Goal: Task Accomplishment & Management: Manage account settings

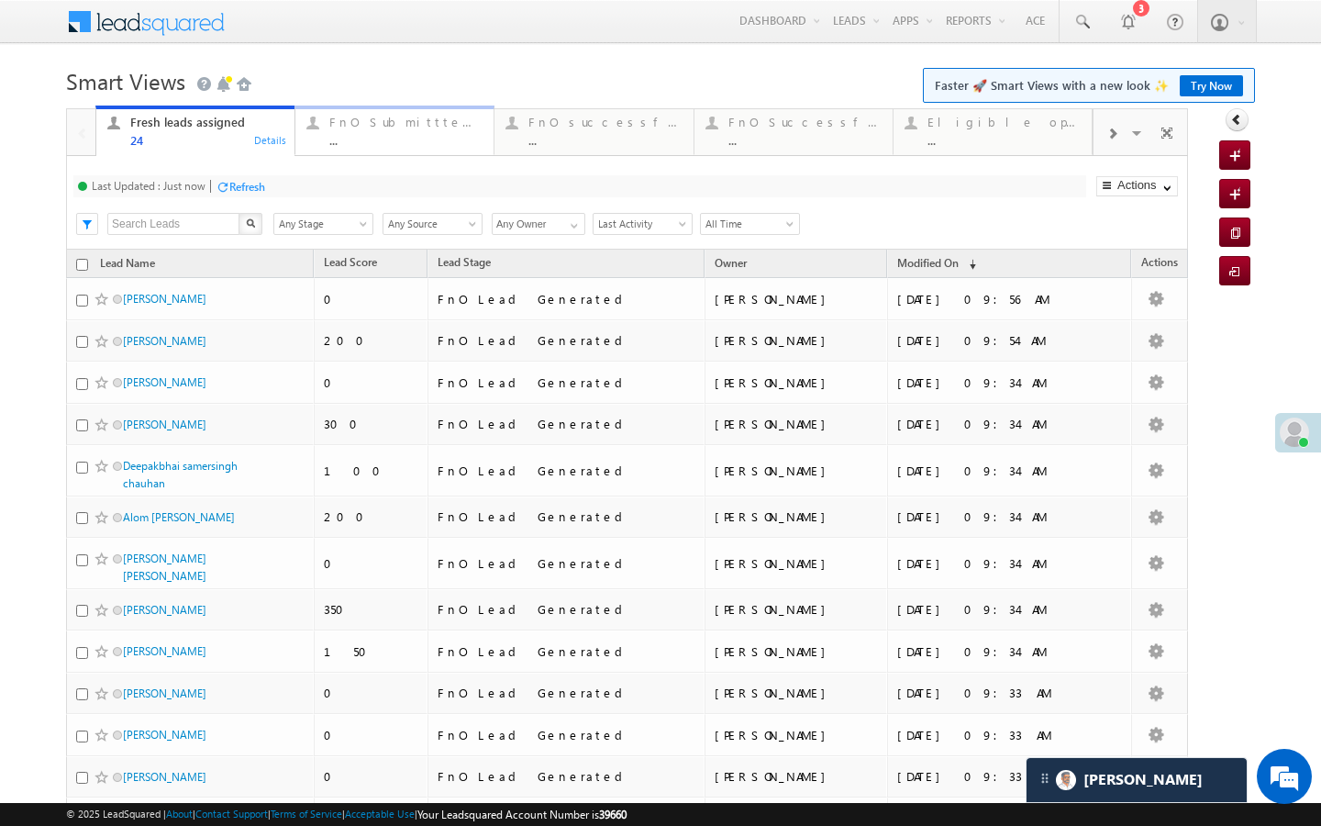
click at [381, 128] on div "FnO Submittted Leads" at bounding box center [405, 122] width 153 height 15
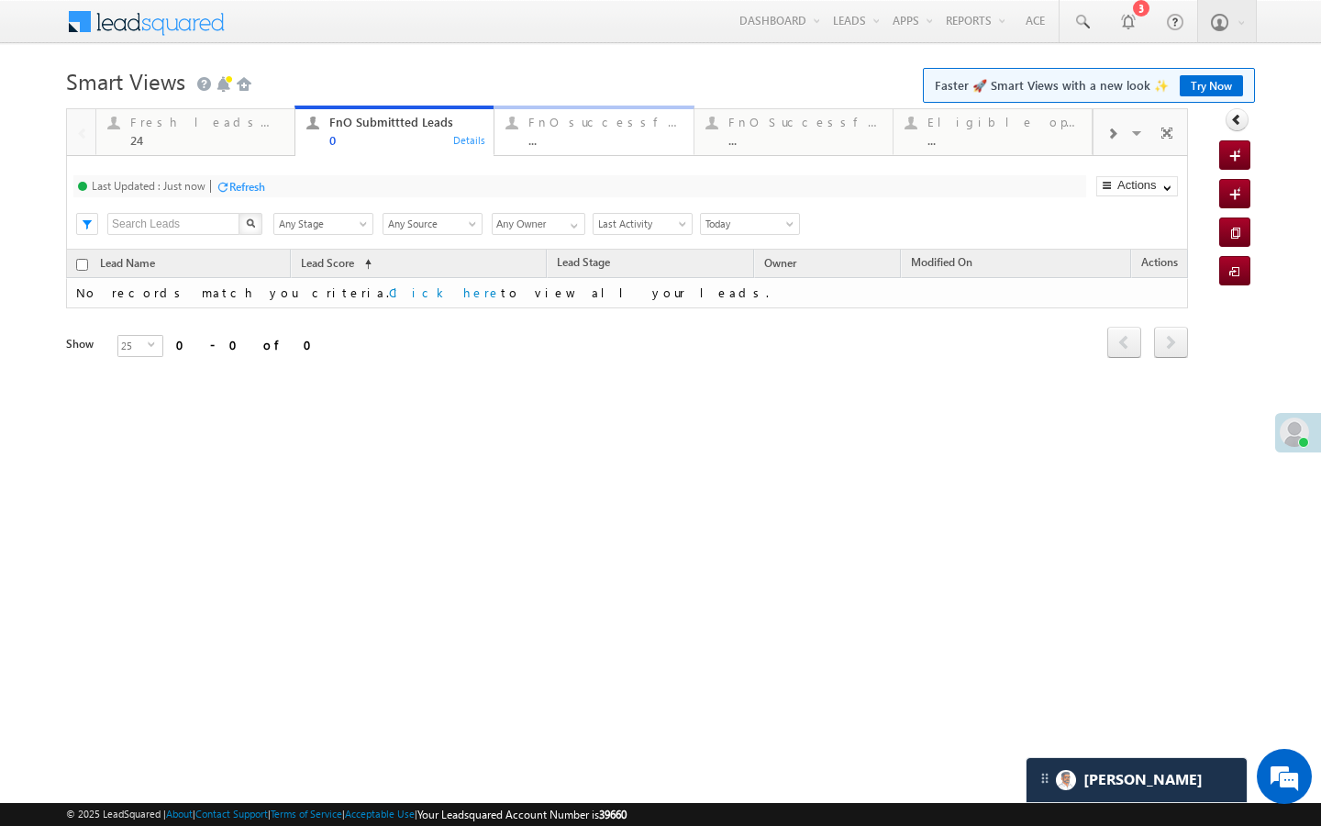
click at [574, 139] on div "..." at bounding box center [605, 140] width 153 height 14
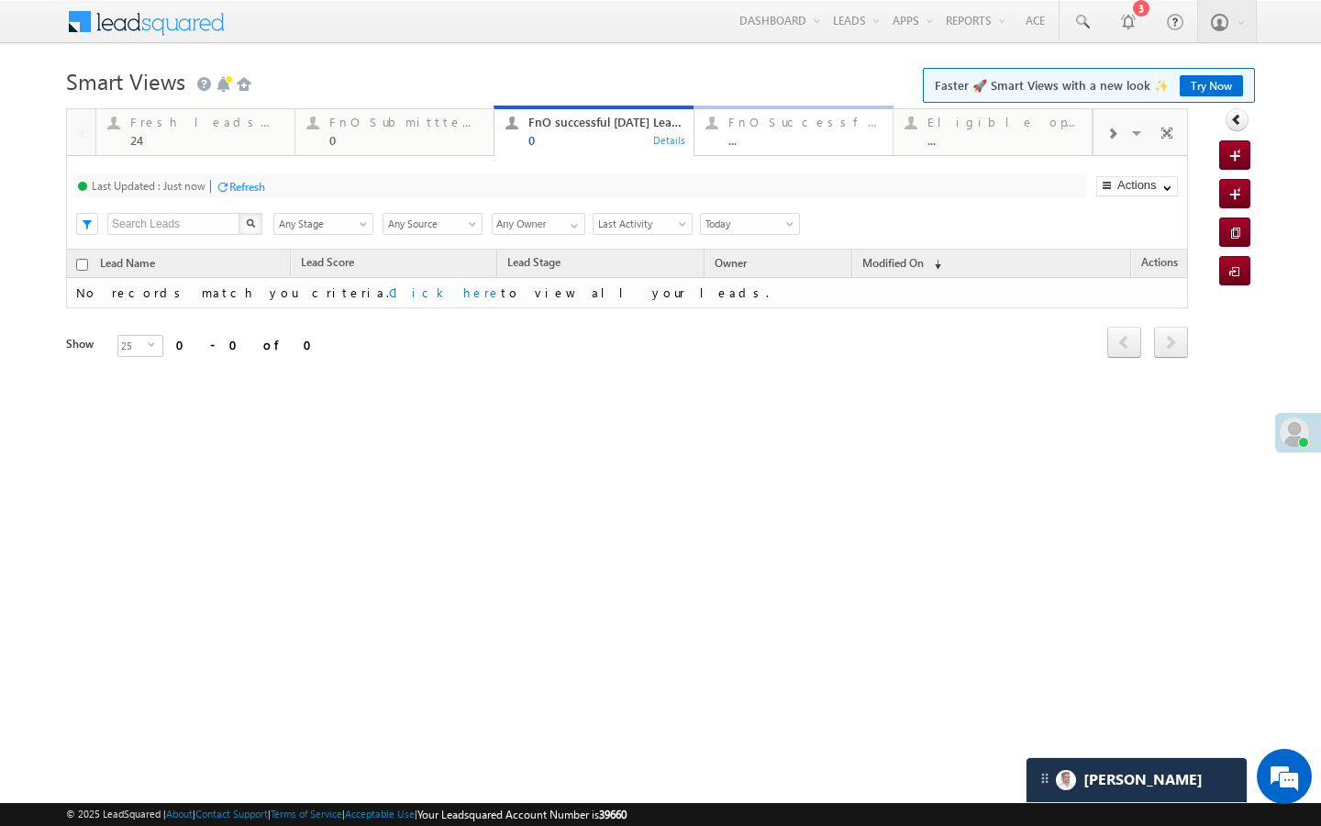
click at [737, 139] on div "..." at bounding box center [805, 140] width 153 height 14
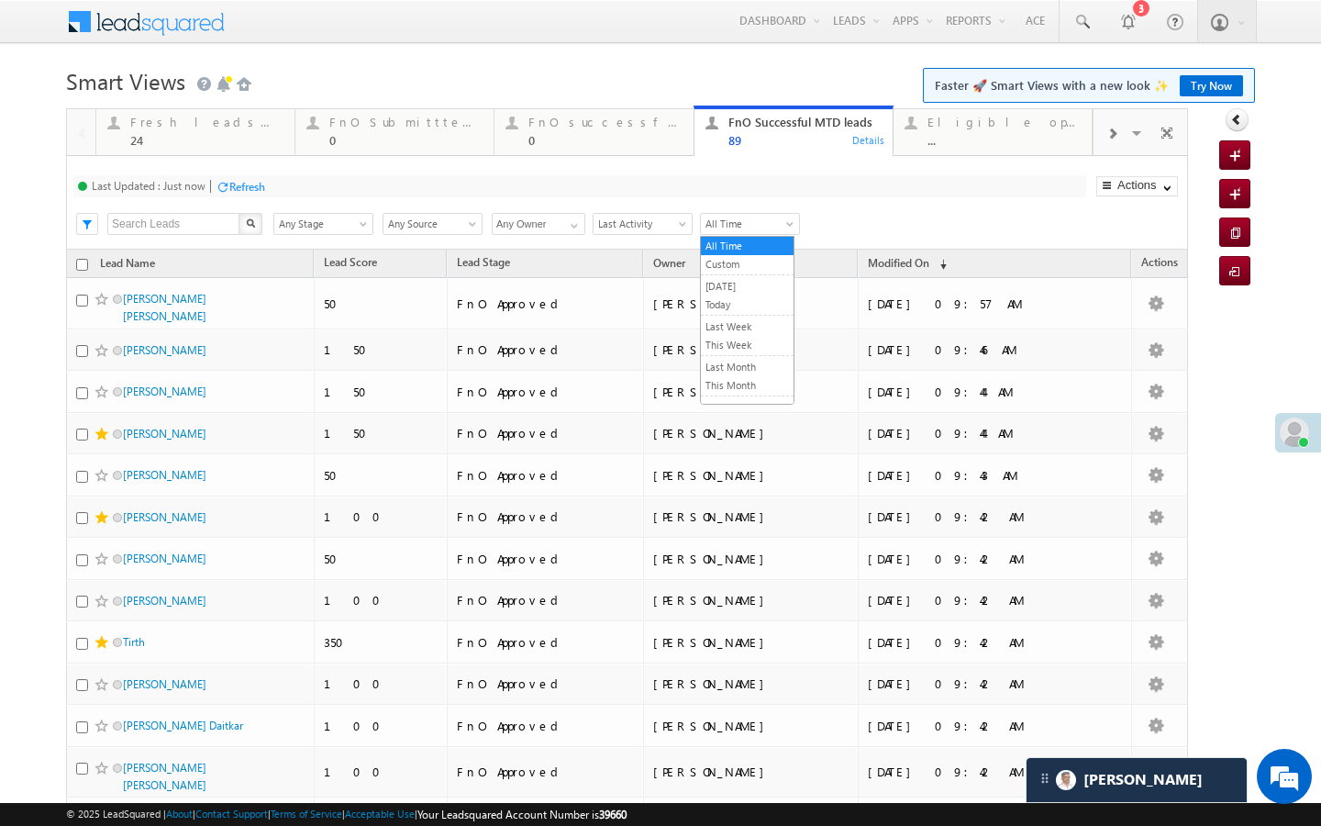
click at [753, 225] on span "All Time" at bounding box center [747, 224] width 93 height 17
click at [748, 306] on link "Today" at bounding box center [747, 304] width 93 height 17
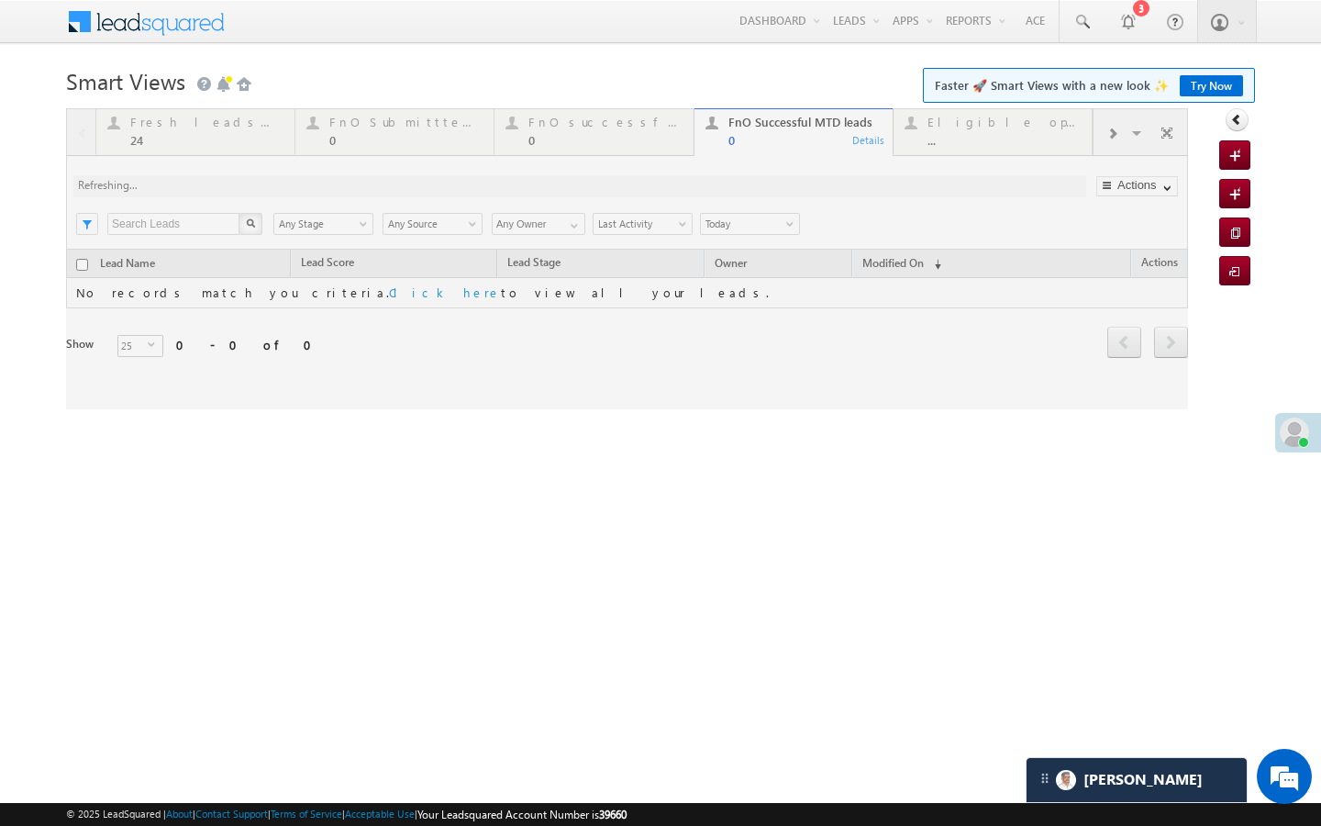
click at [752, 228] on div at bounding box center [627, 258] width 1122 height 301
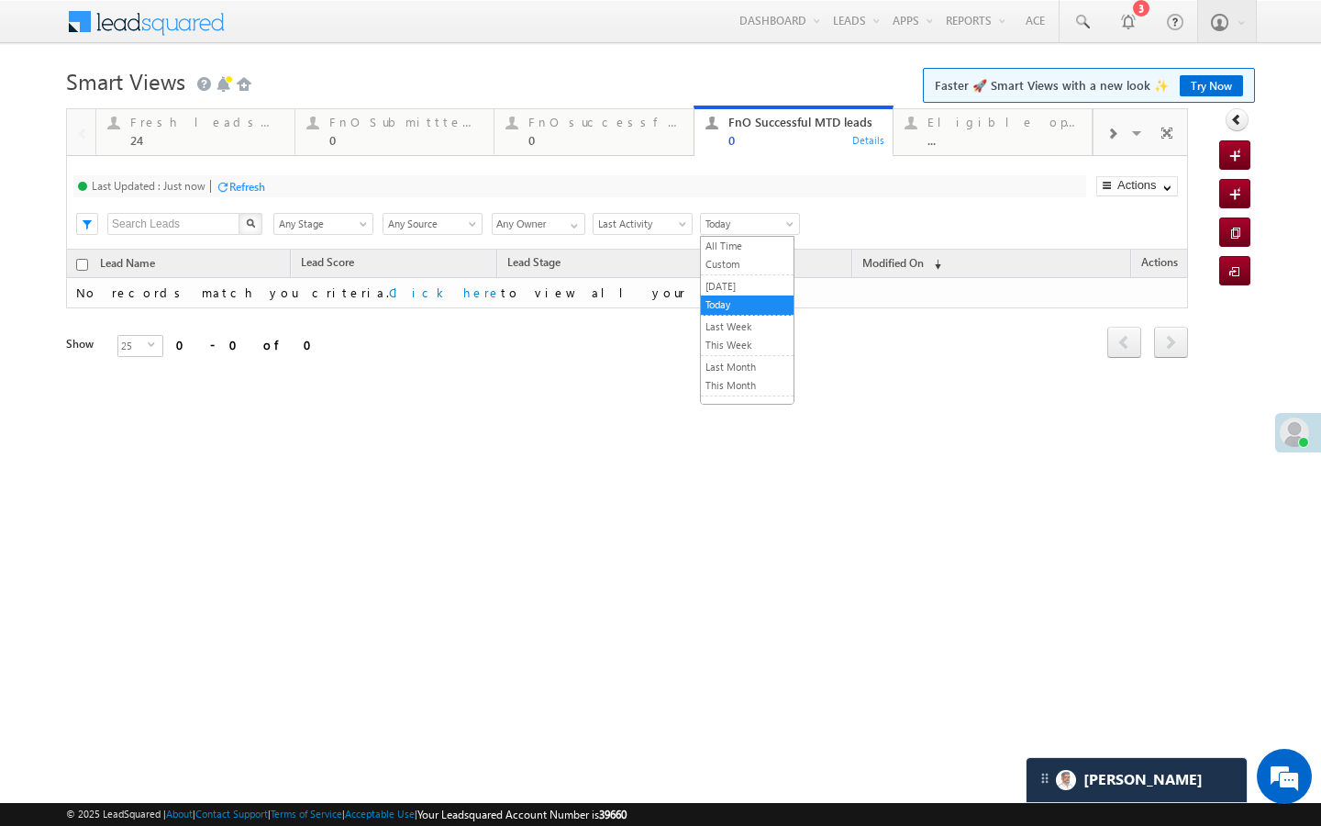
click at [752, 223] on span "Today" at bounding box center [747, 224] width 93 height 17
click at [748, 285] on link "[DATE]" at bounding box center [747, 286] width 93 height 17
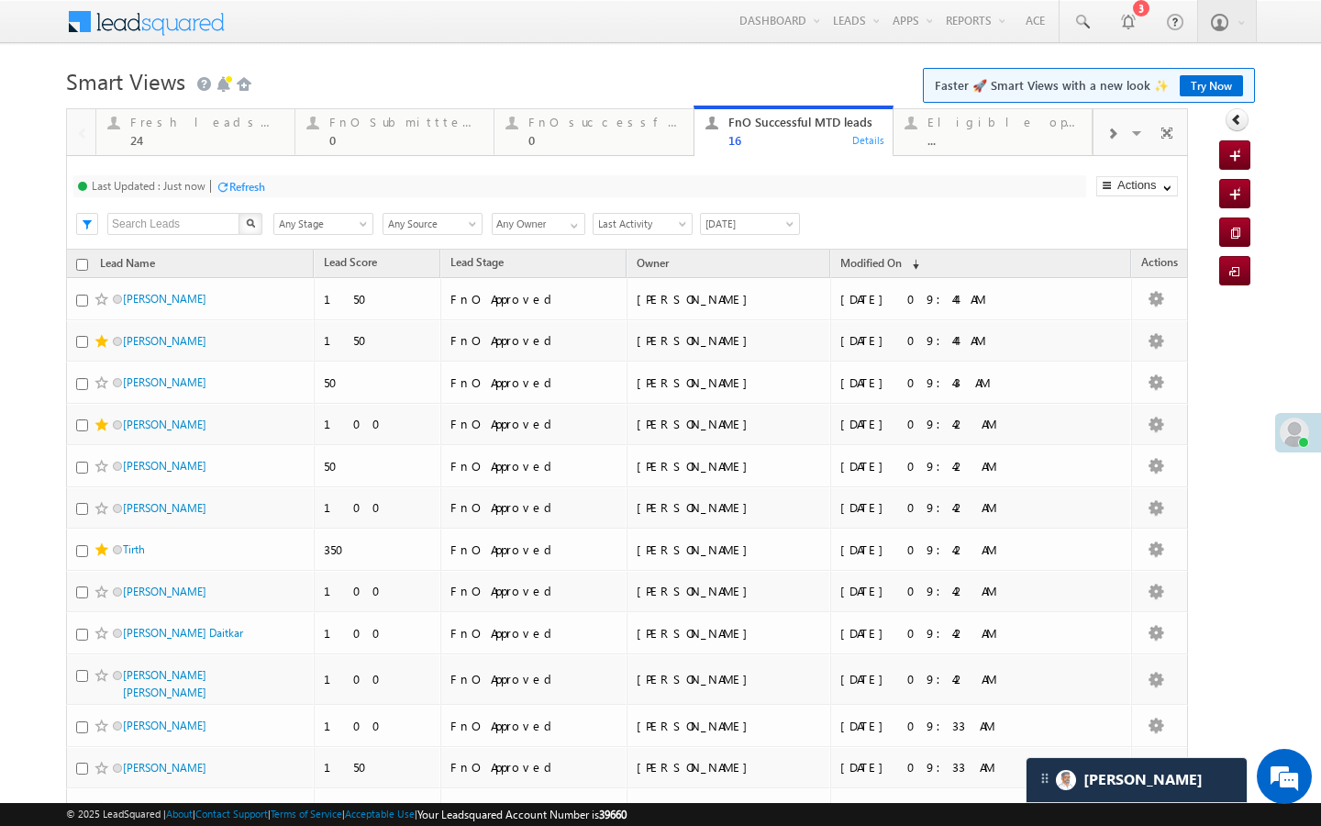
click at [1118, 128] on div at bounding box center [1112, 132] width 37 height 41
click at [1109, 134] on span at bounding box center [1112, 134] width 11 height 15
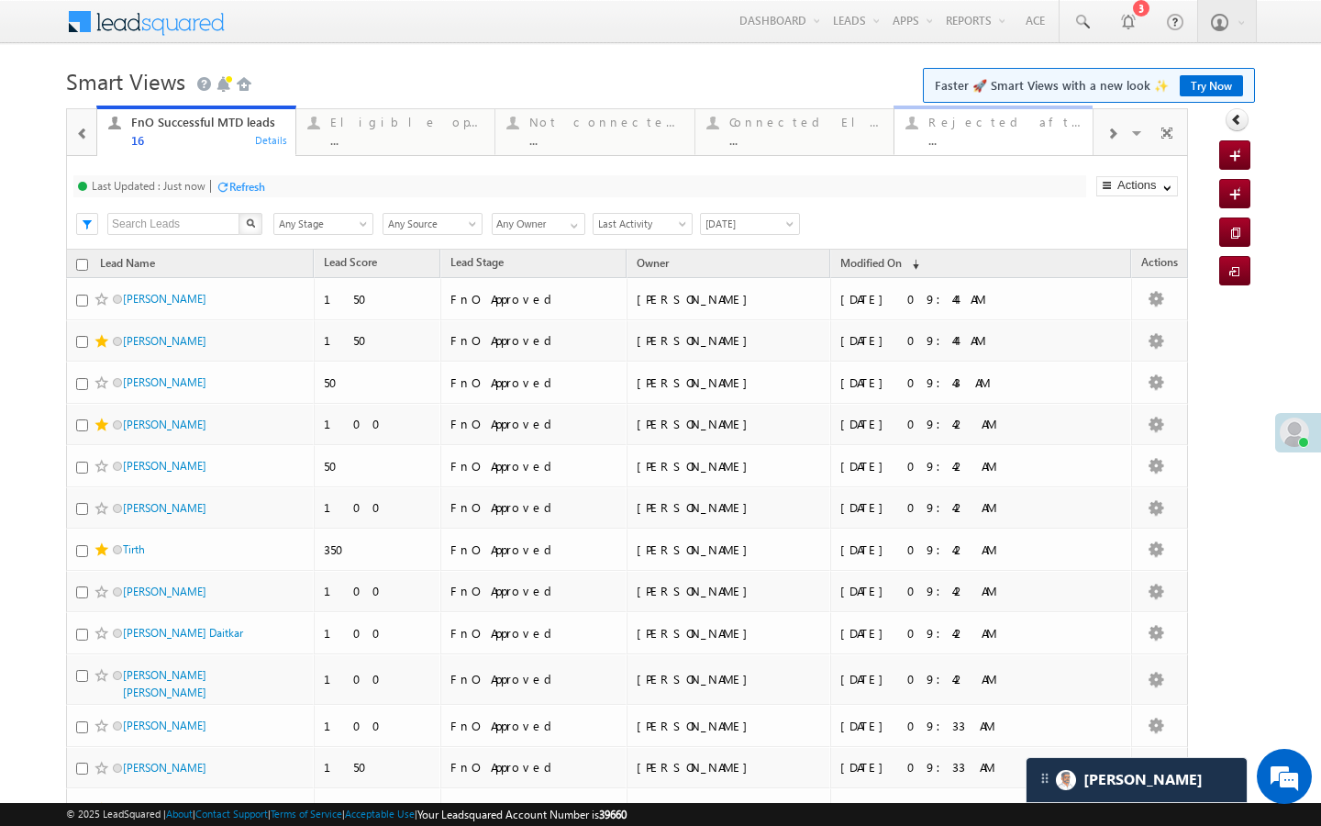
click at [971, 144] on div "..." at bounding box center [1005, 140] width 153 height 14
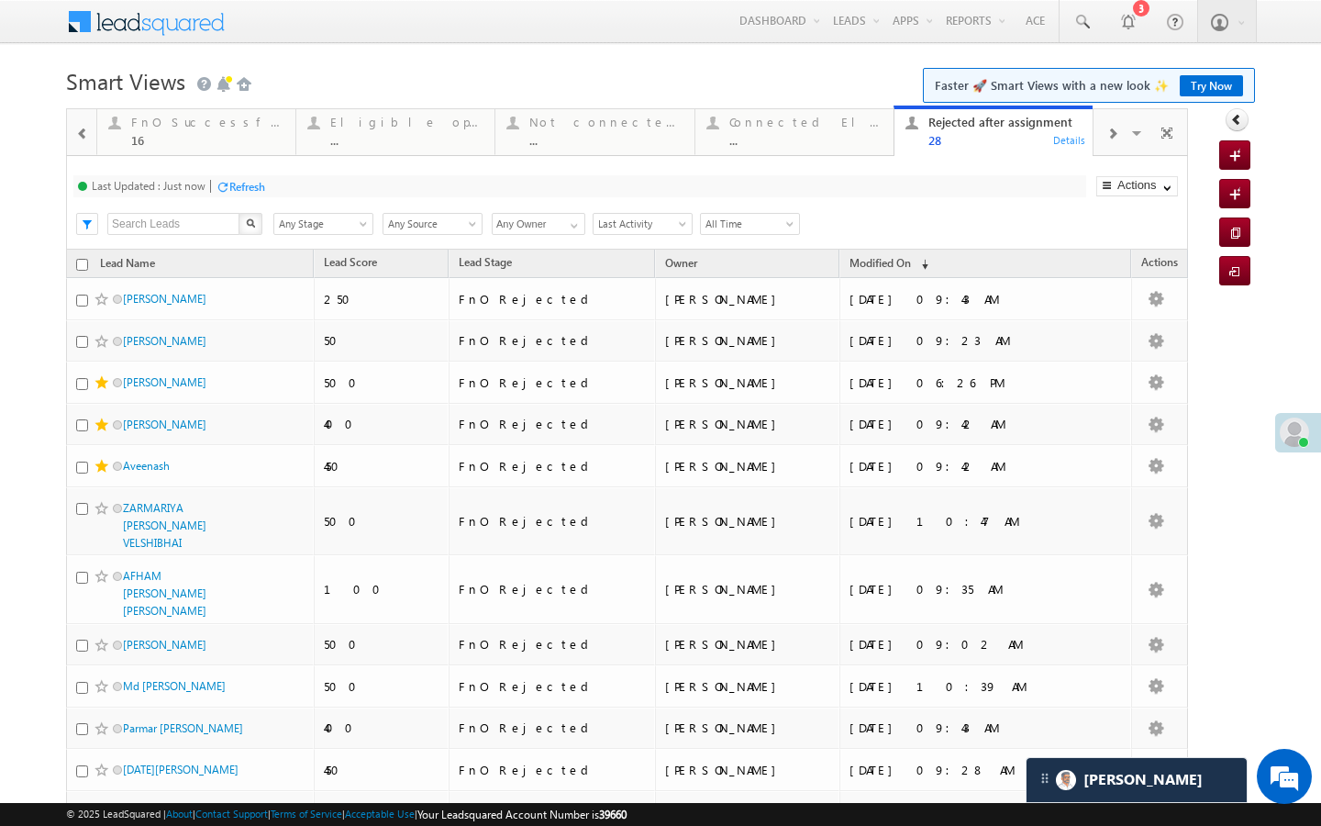
click at [1105, 134] on div at bounding box center [1112, 132] width 37 height 41
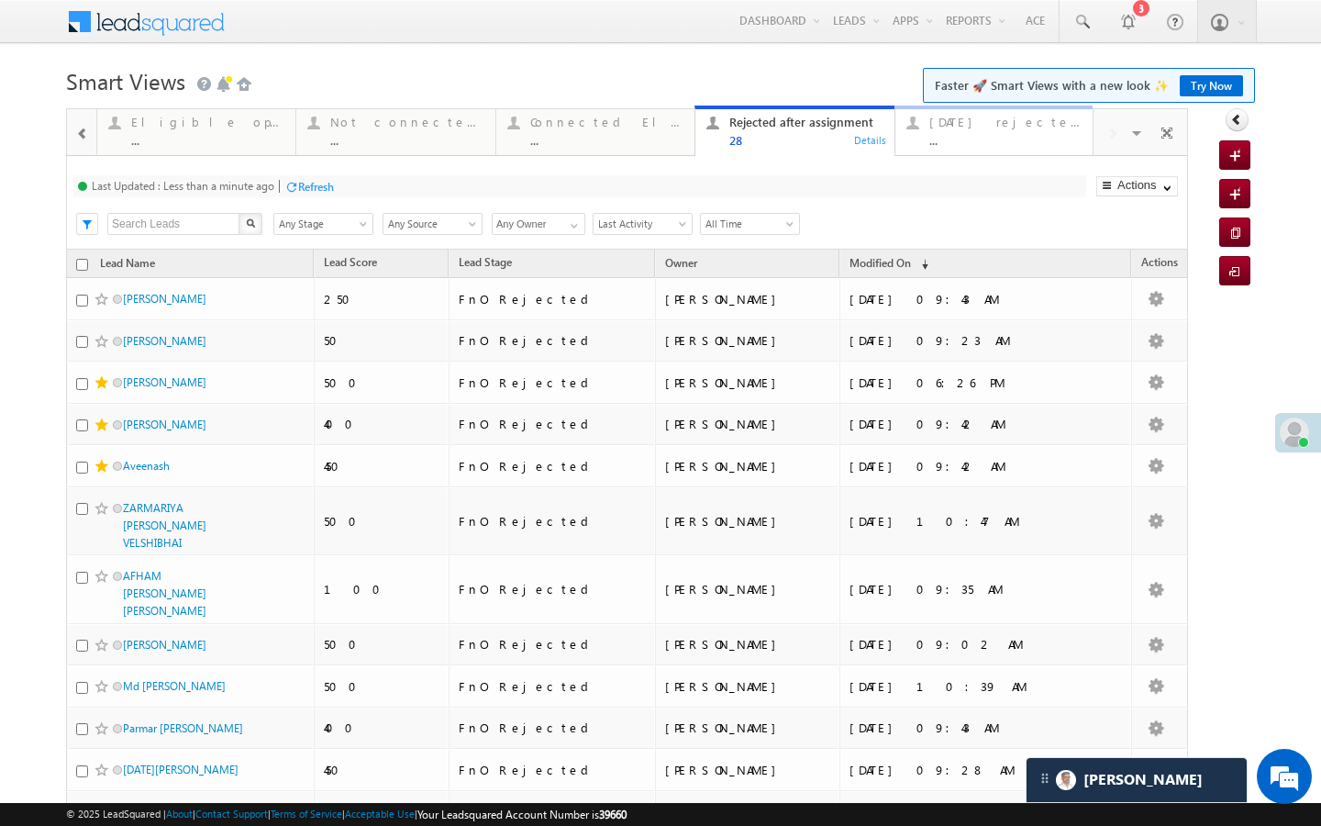
click at [1061, 129] on div "Today's rejected leads" at bounding box center [1006, 122] width 152 height 15
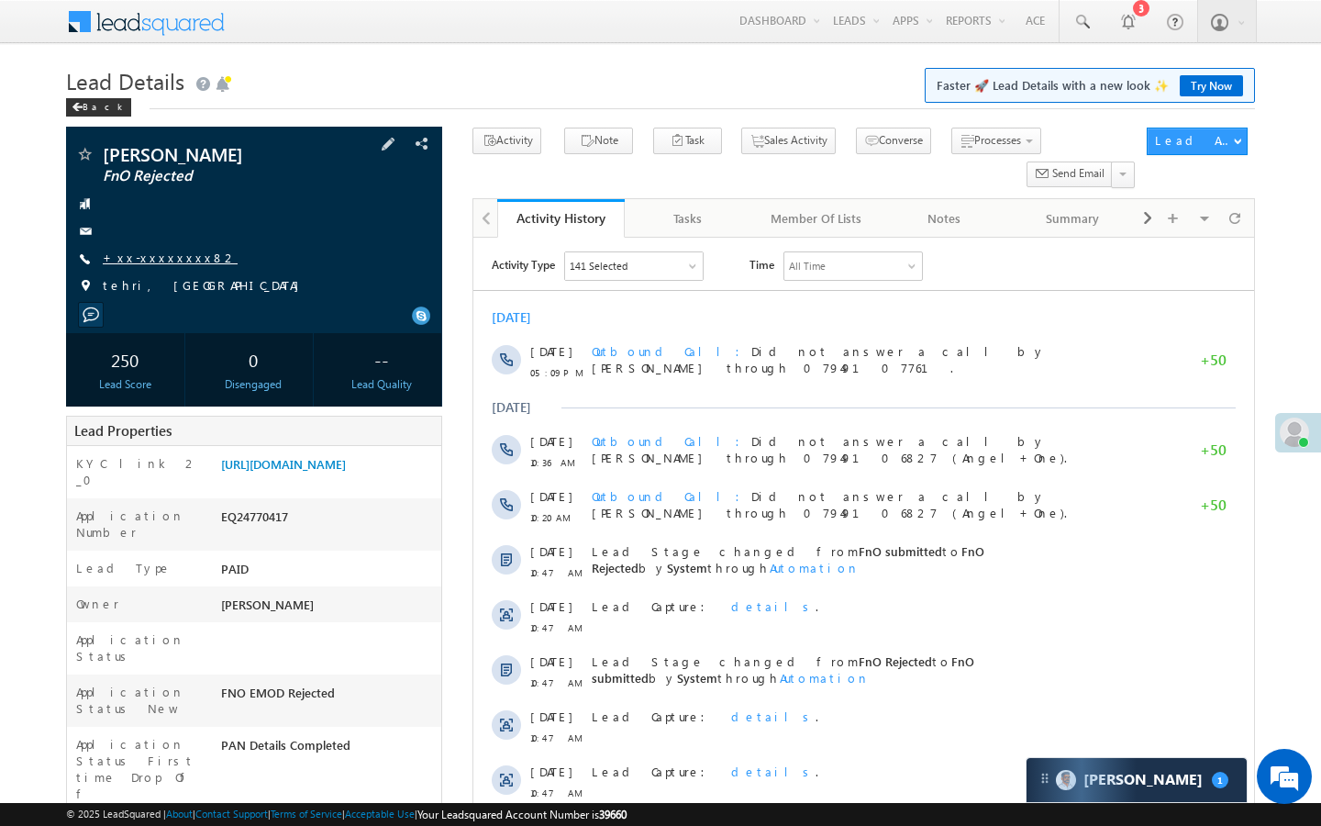
click at [142, 258] on link "+xx-xxxxxxxx82" at bounding box center [170, 258] width 135 height 16
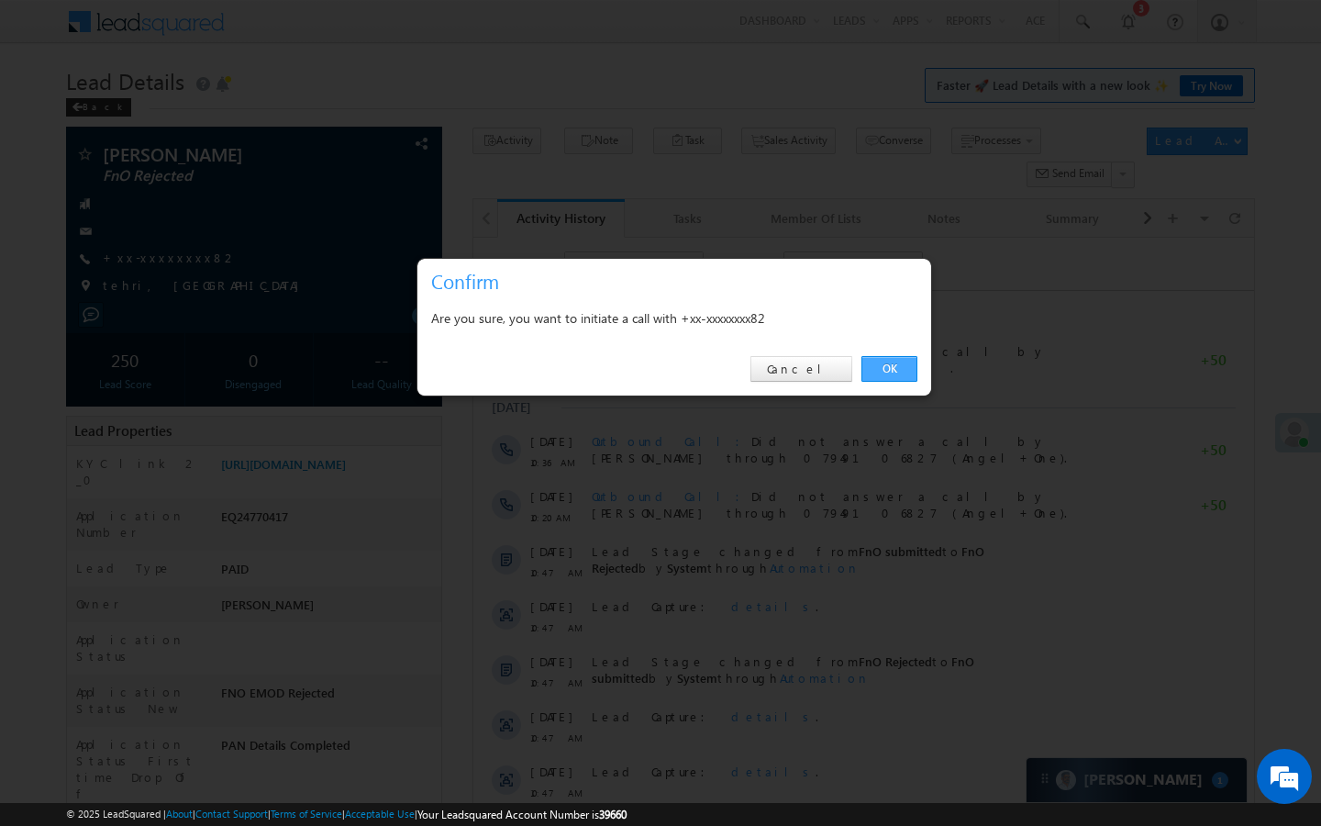
click at [891, 371] on link "OK" at bounding box center [890, 369] width 56 height 26
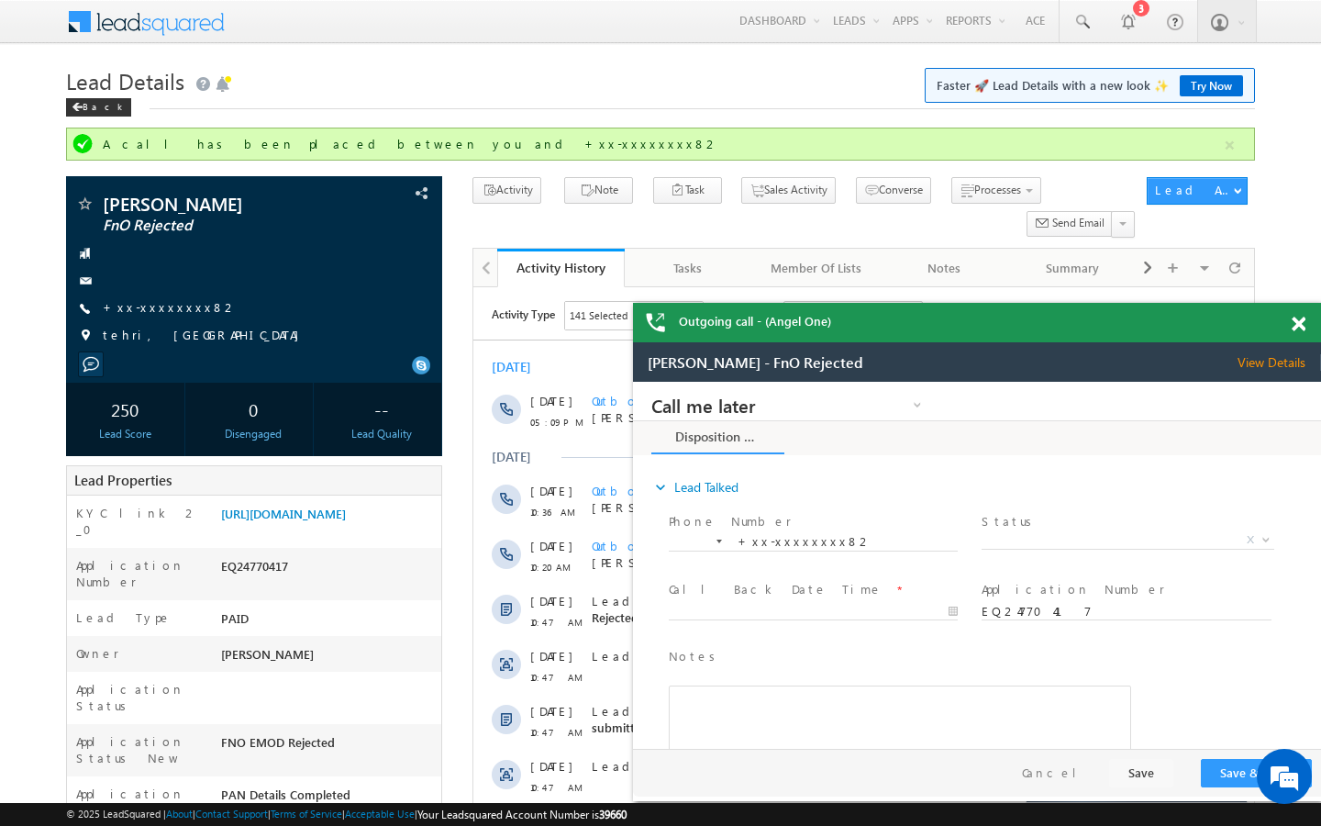
click at [1301, 329] on span at bounding box center [1299, 325] width 14 height 16
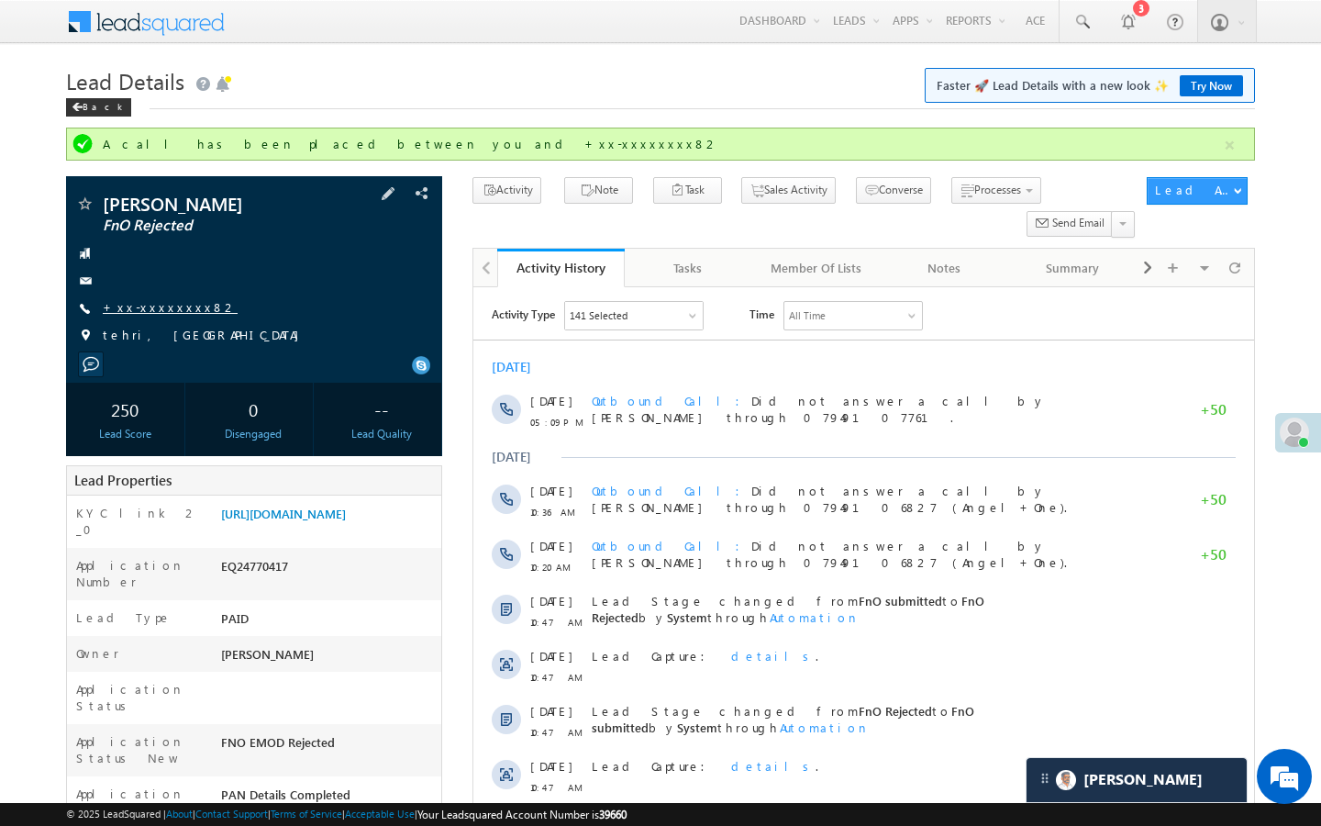
click at [162, 306] on link "+xx-xxxxxxxx82" at bounding box center [170, 307] width 135 height 16
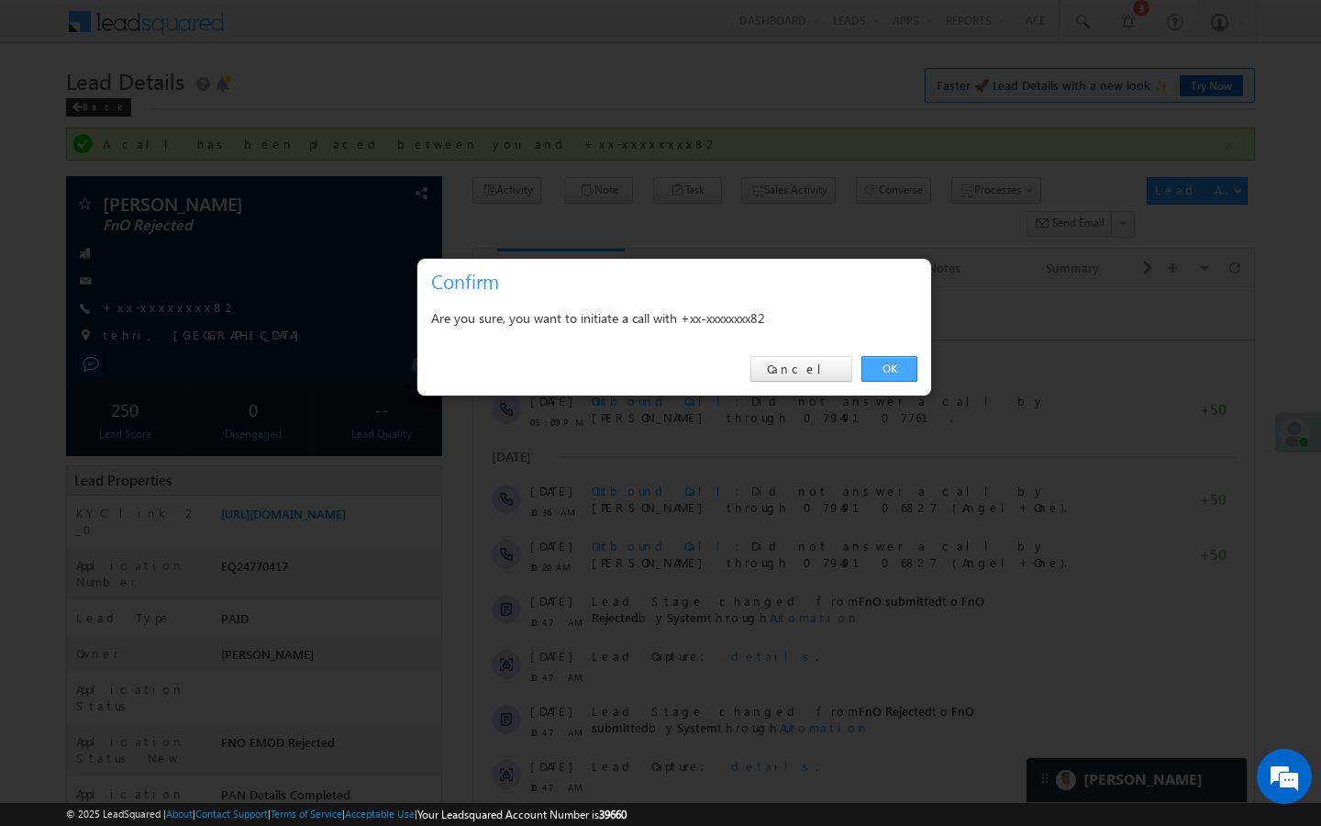
click at [882, 370] on link "OK" at bounding box center [890, 369] width 56 height 26
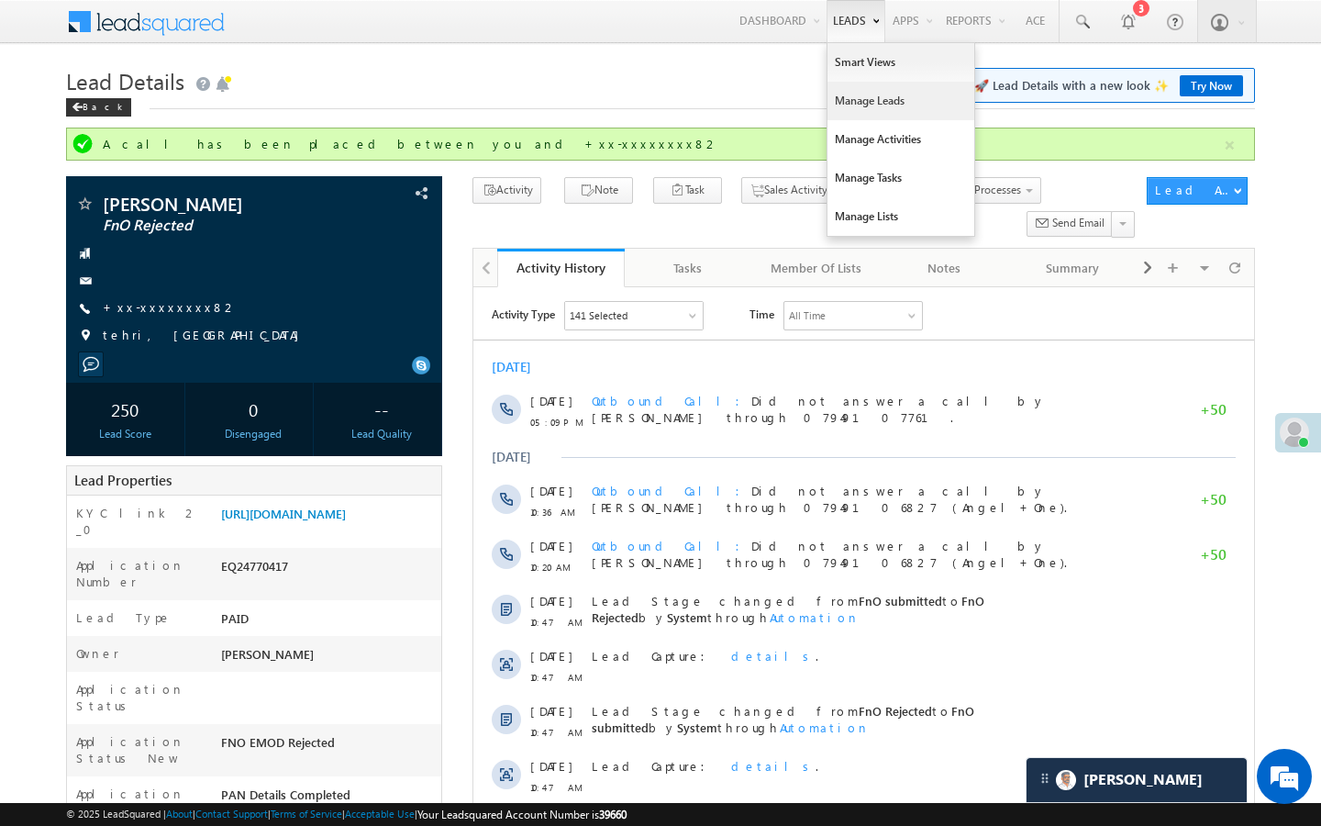
click at [845, 104] on link "Manage Leads" at bounding box center [901, 101] width 147 height 39
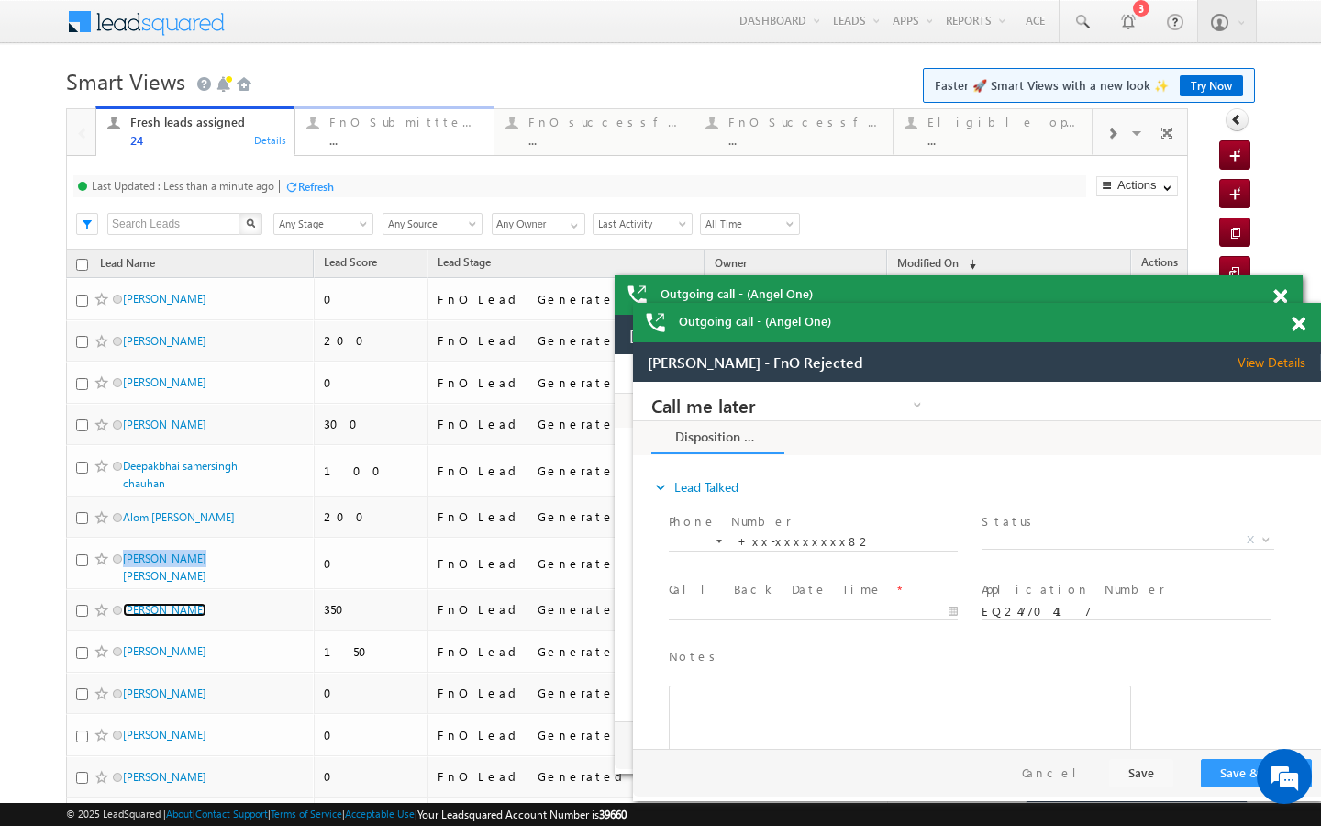
click at [379, 131] on div "FnO Submittted Leads ..." at bounding box center [405, 129] width 153 height 36
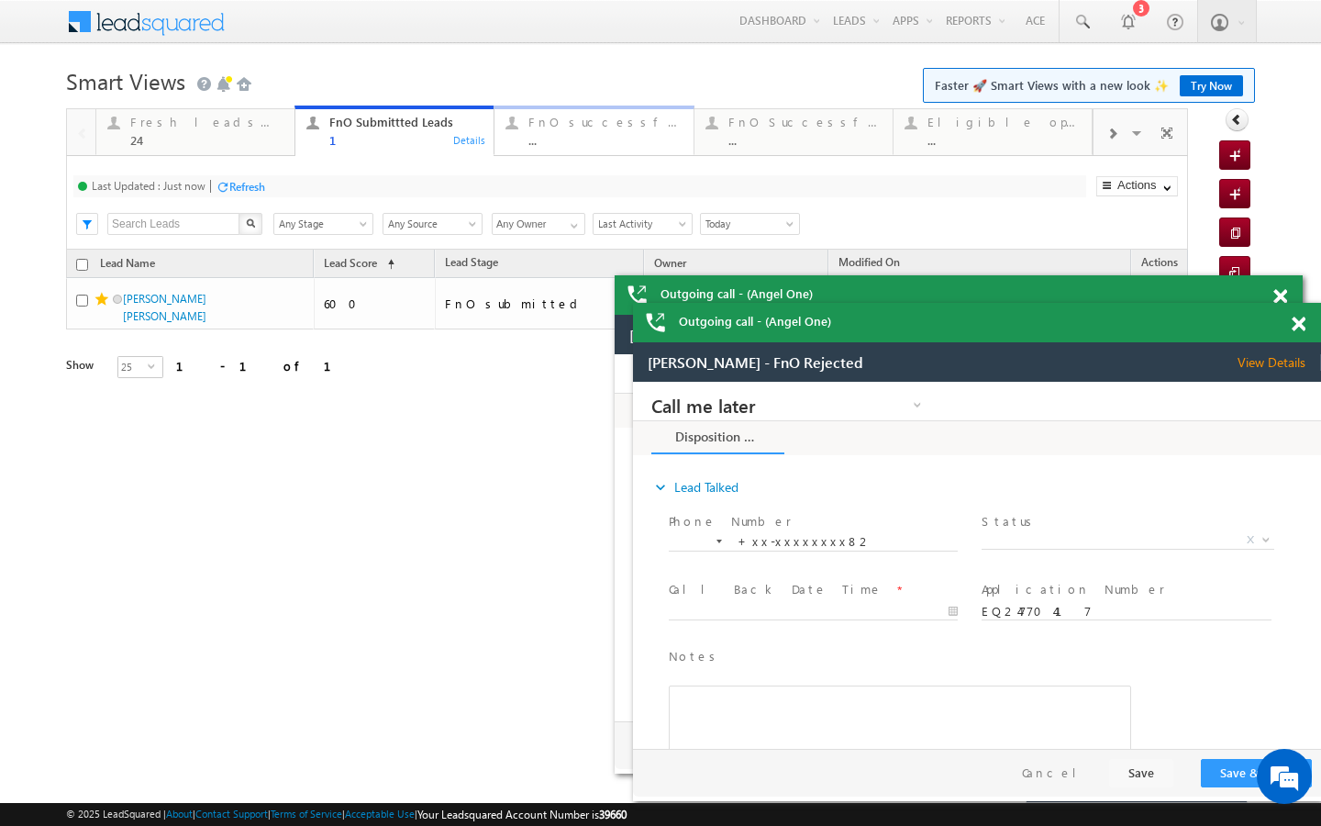
click at [564, 151] on link "FnO successful today Leads ... Details" at bounding box center [594, 131] width 200 height 50
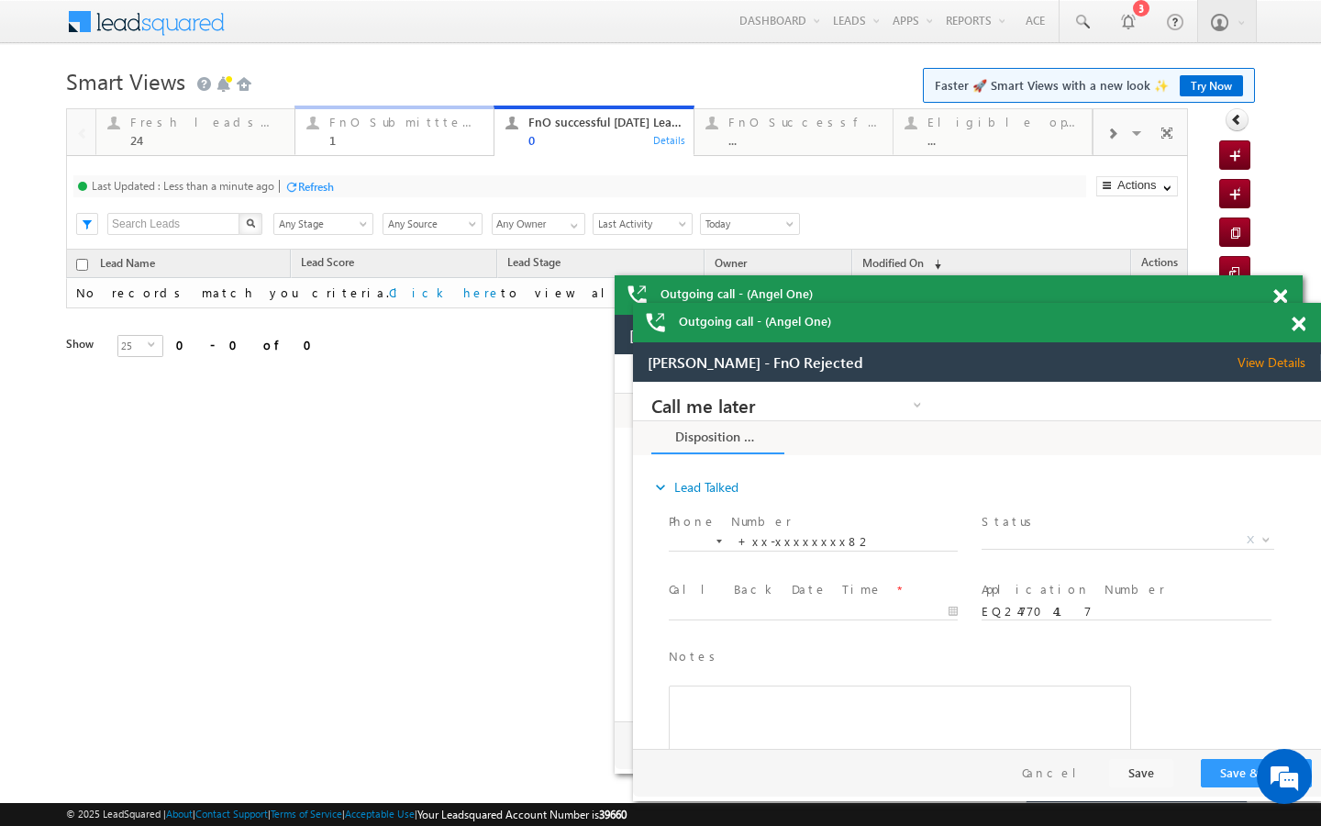
click at [369, 146] on div "1" at bounding box center [405, 140] width 153 height 14
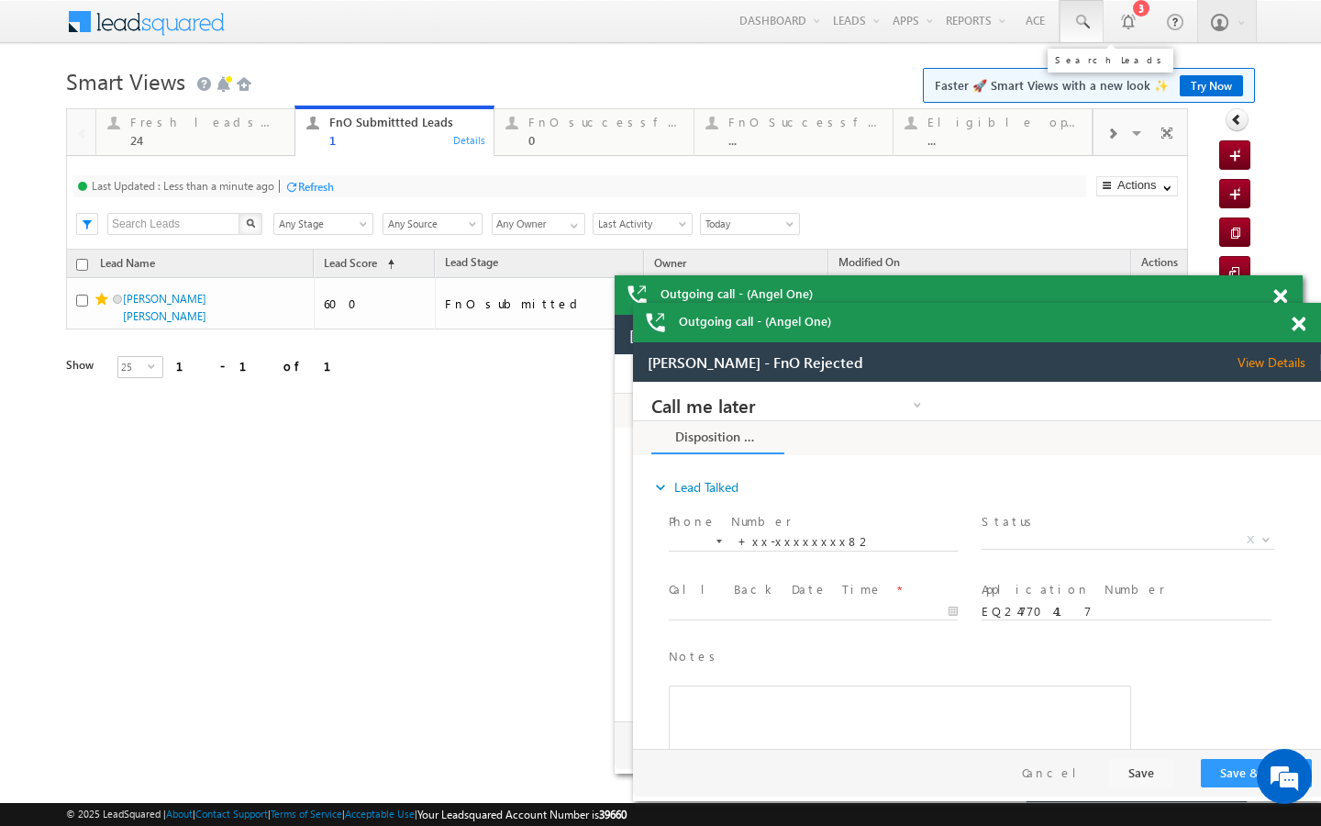
click at [1084, 23] on span at bounding box center [1082, 22] width 18 height 18
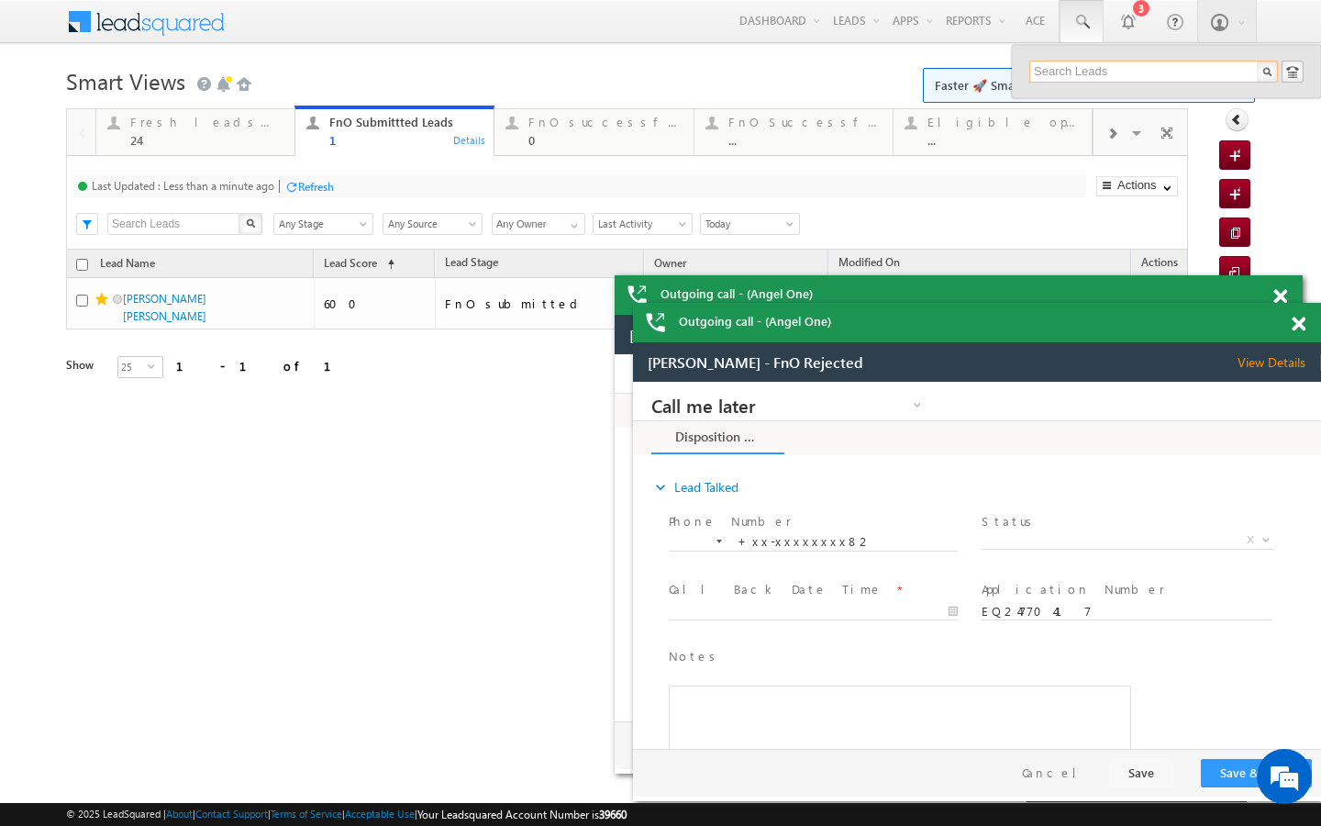
click at [1069, 67] on input "text" at bounding box center [1154, 72] width 249 height 22
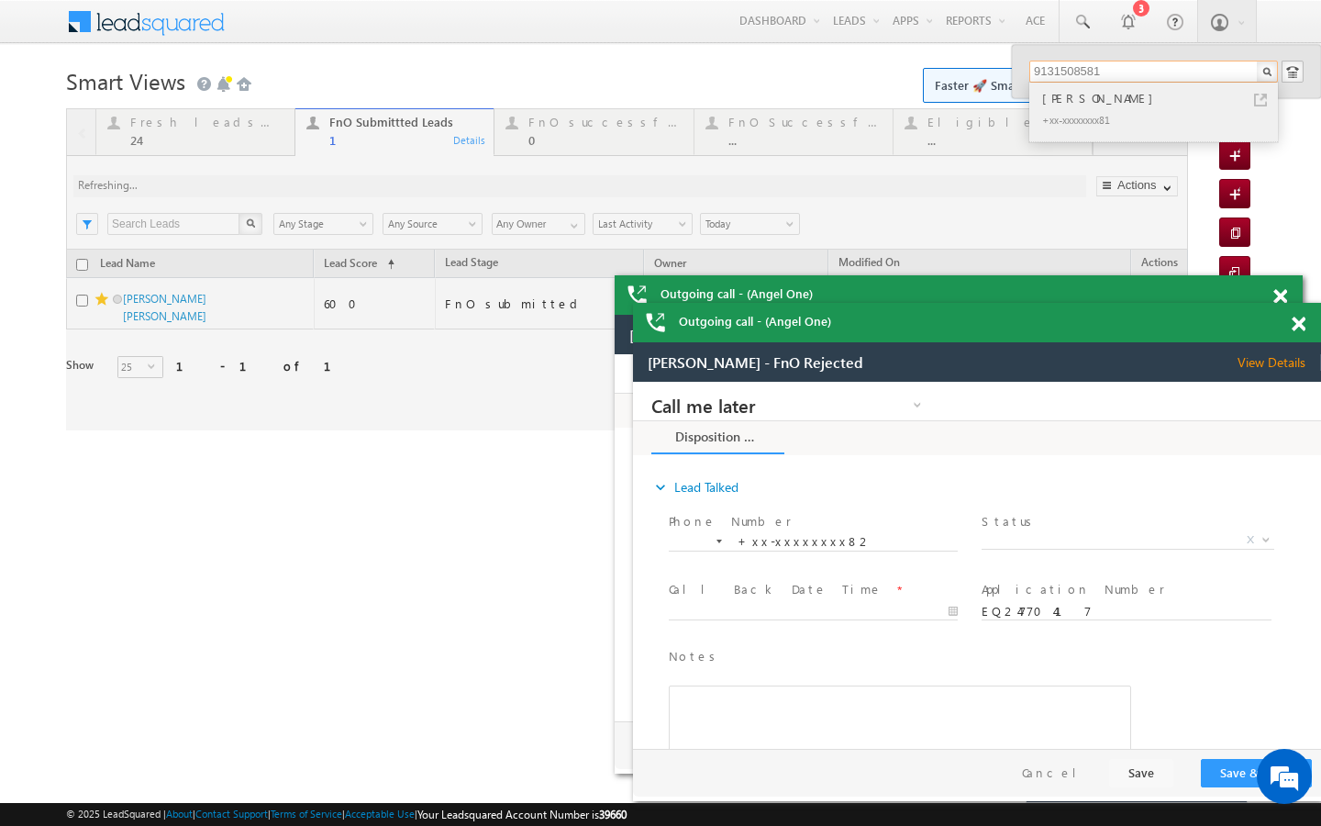
type input "9131508581"
click at [1260, 98] on link at bounding box center [1260, 100] width 13 height 13
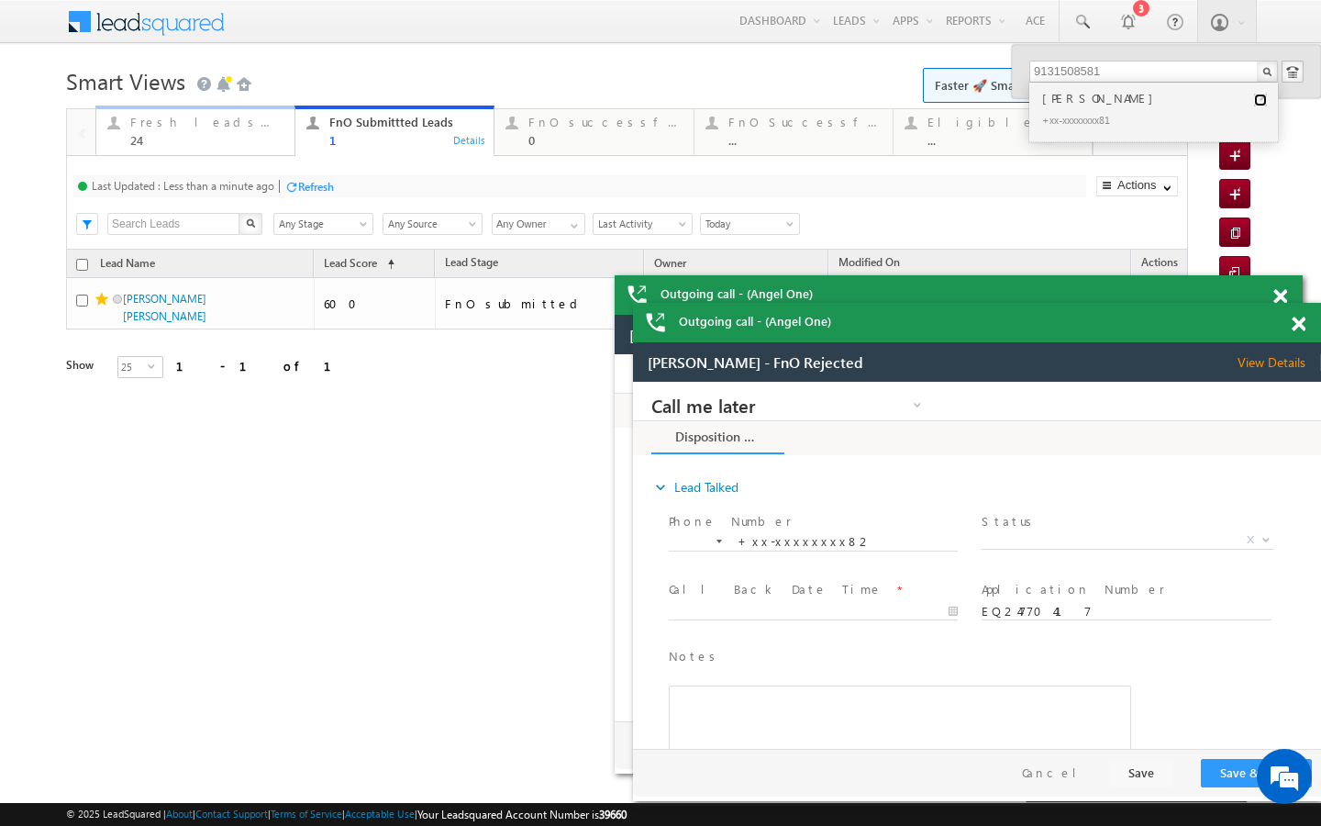
click at [258, 134] on div "24" at bounding box center [206, 140] width 153 height 14
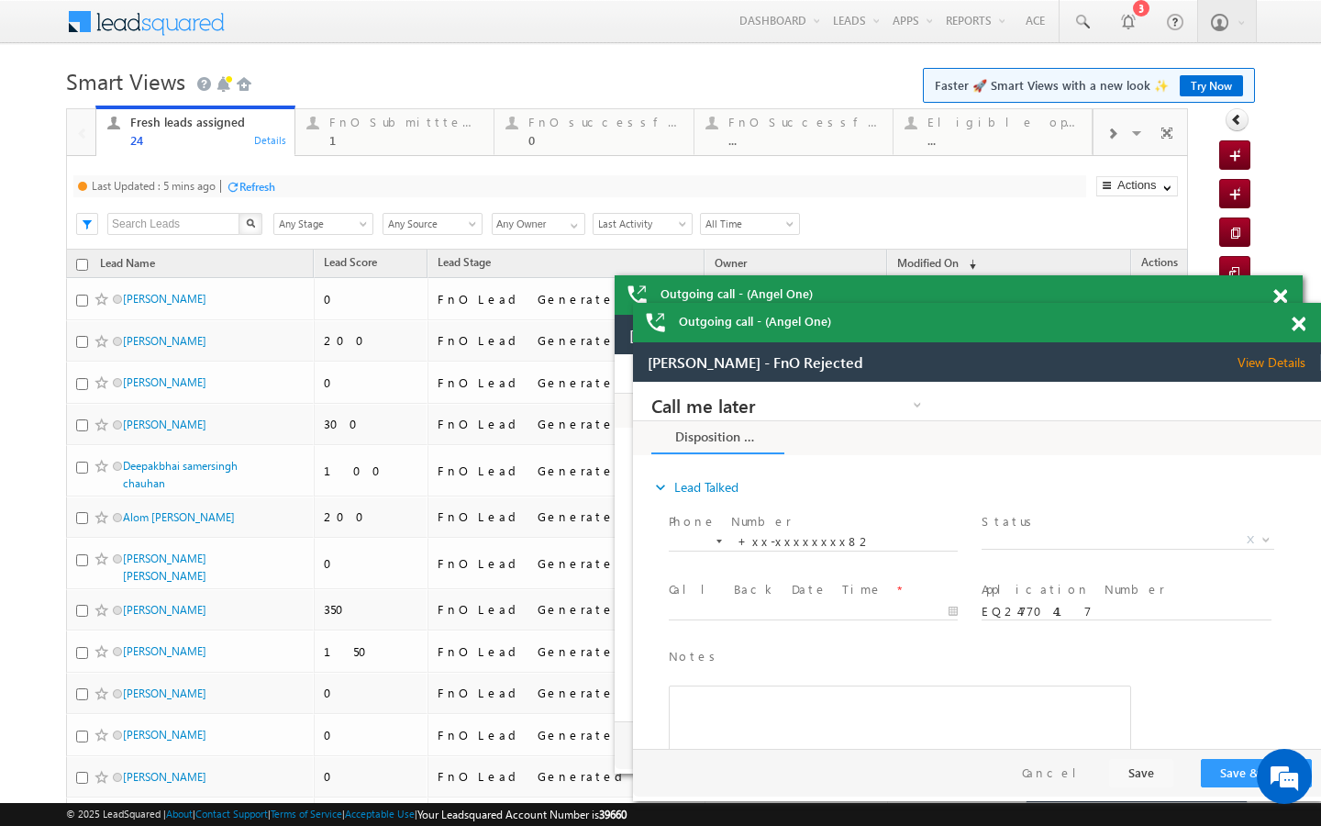
click at [255, 182] on div "Refresh" at bounding box center [258, 187] width 36 height 14
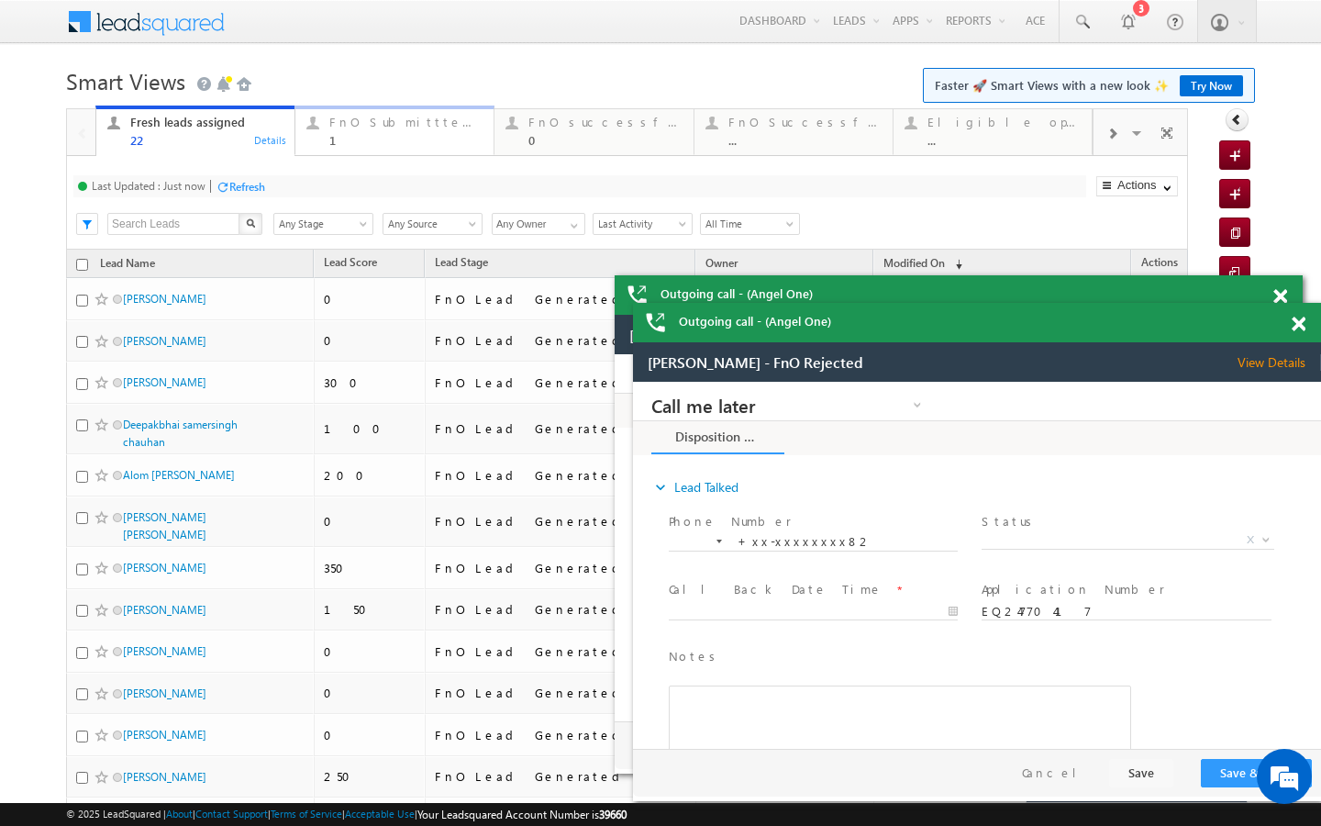
click at [326, 130] on div "FnO Submittted Leads 1 Details" at bounding box center [394, 129] width 195 height 36
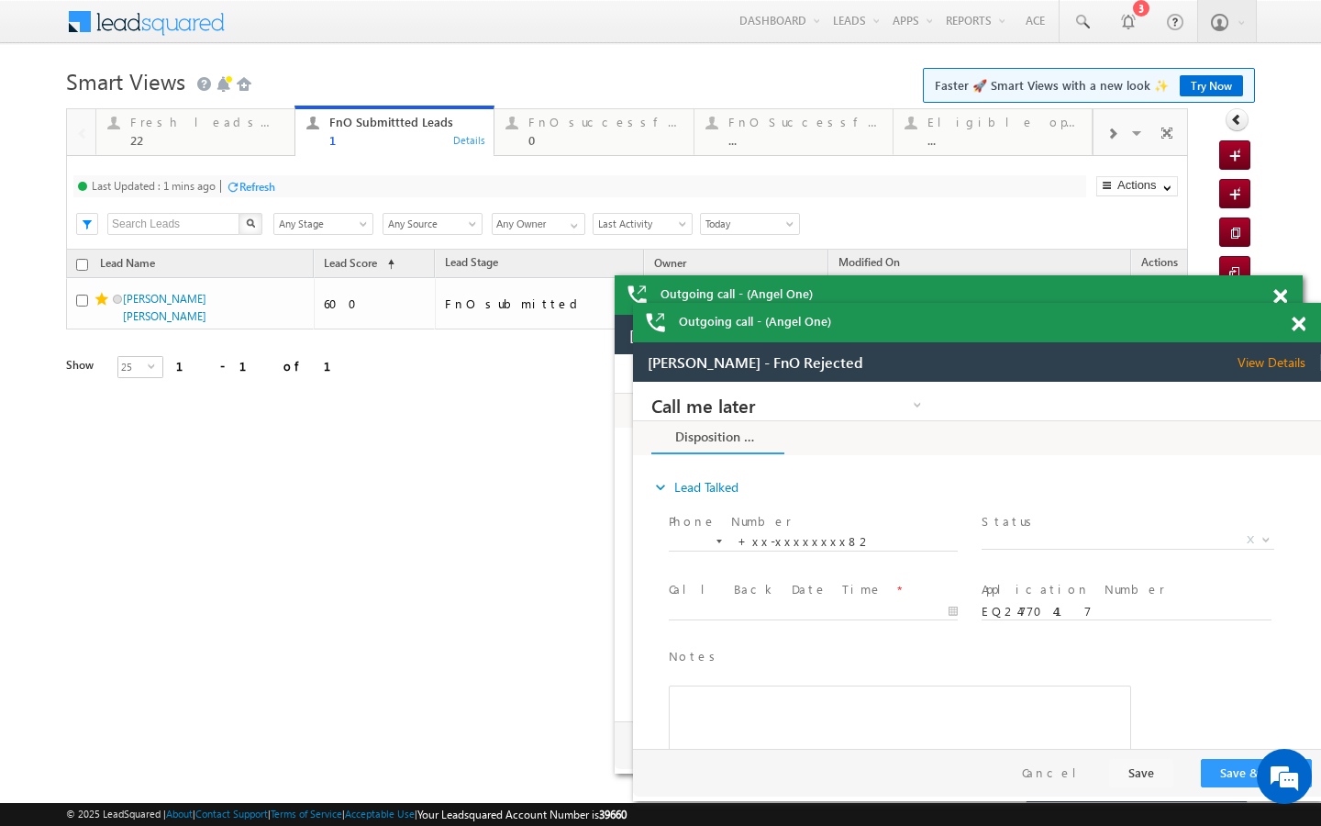
click at [258, 188] on div "Refresh" at bounding box center [258, 187] width 36 height 14
click at [275, 137] on div "22" at bounding box center [206, 140] width 153 height 14
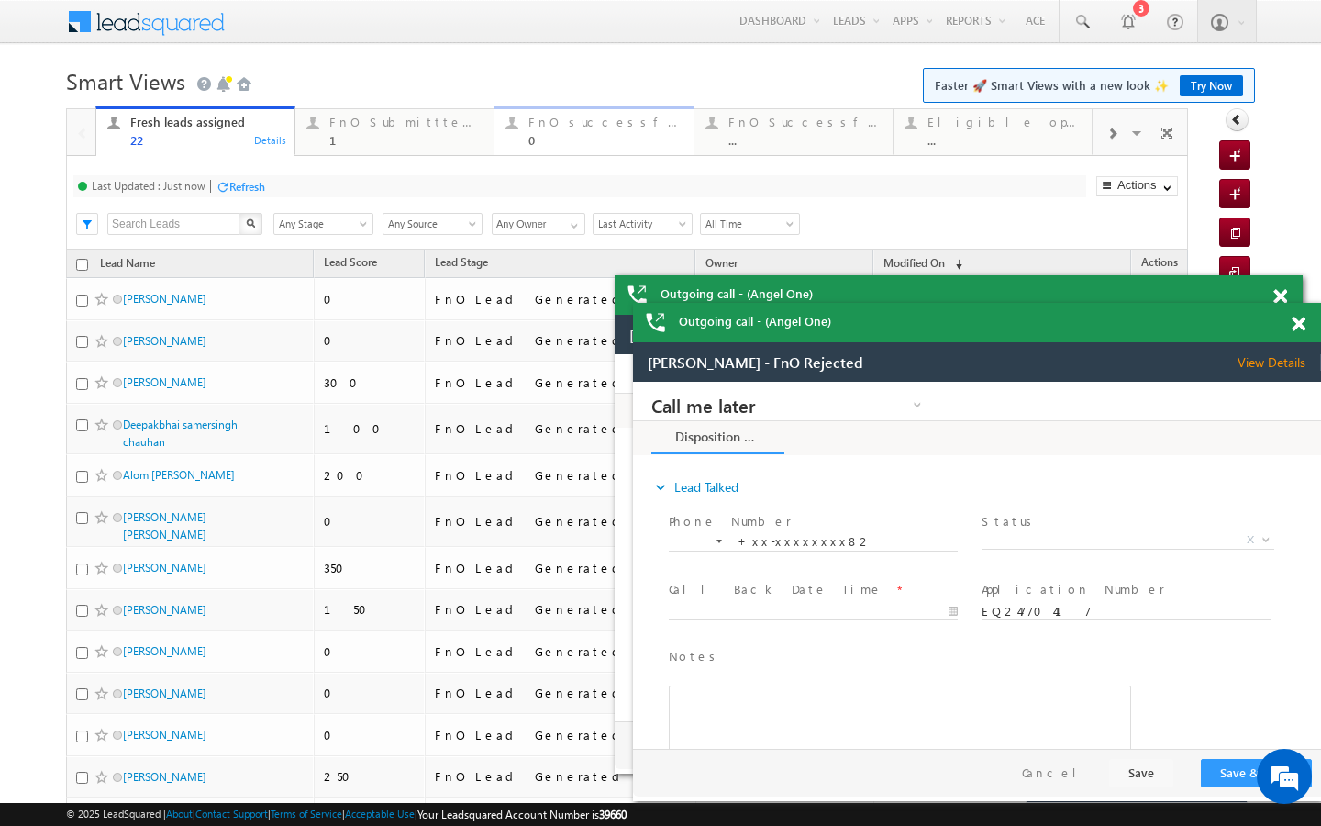
click at [549, 133] on div "0" at bounding box center [605, 140] width 153 height 14
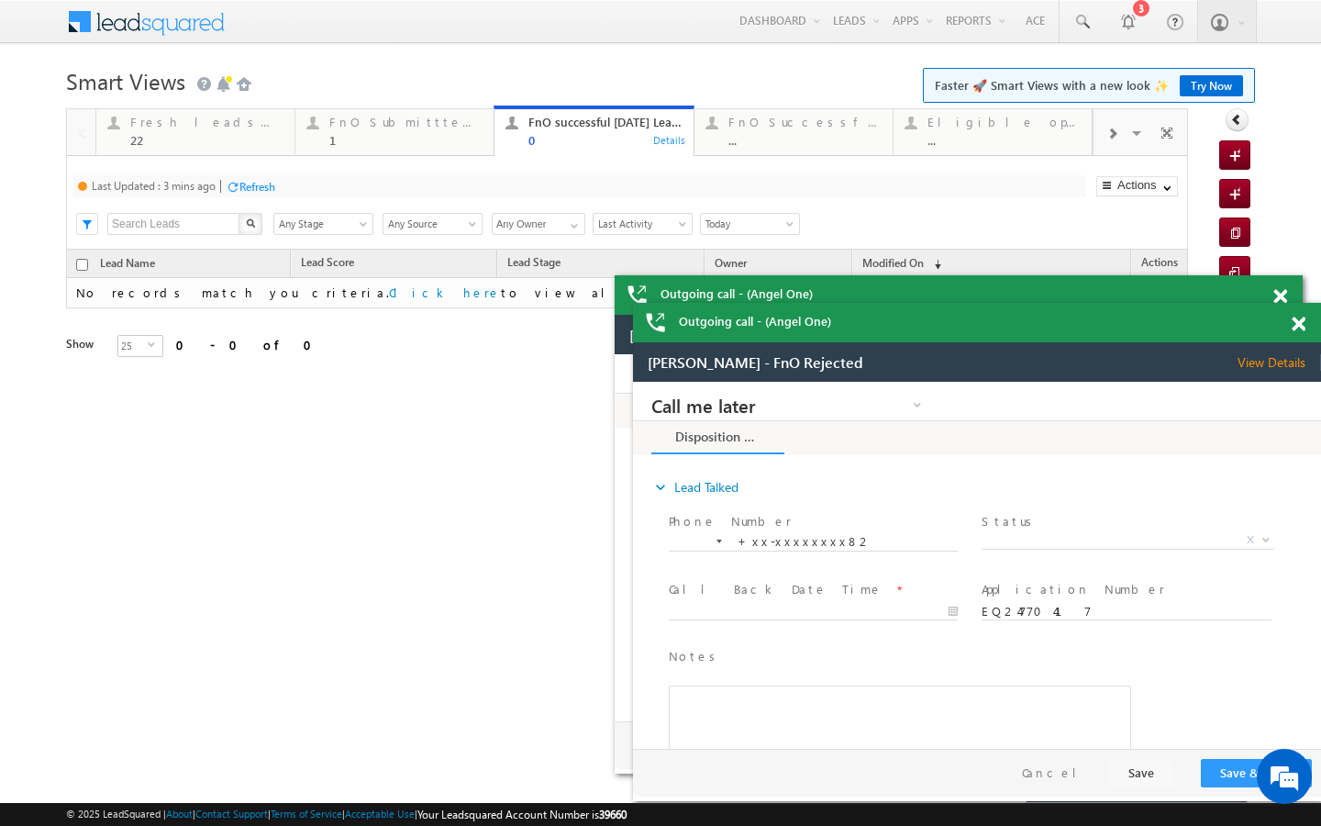
click at [266, 184] on div "Refresh" at bounding box center [258, 187] width 36 height 14
click at [285, 137] on div "Fresh leads assigned 22 Details" at bounding box center [195, 129] width 195 height 36
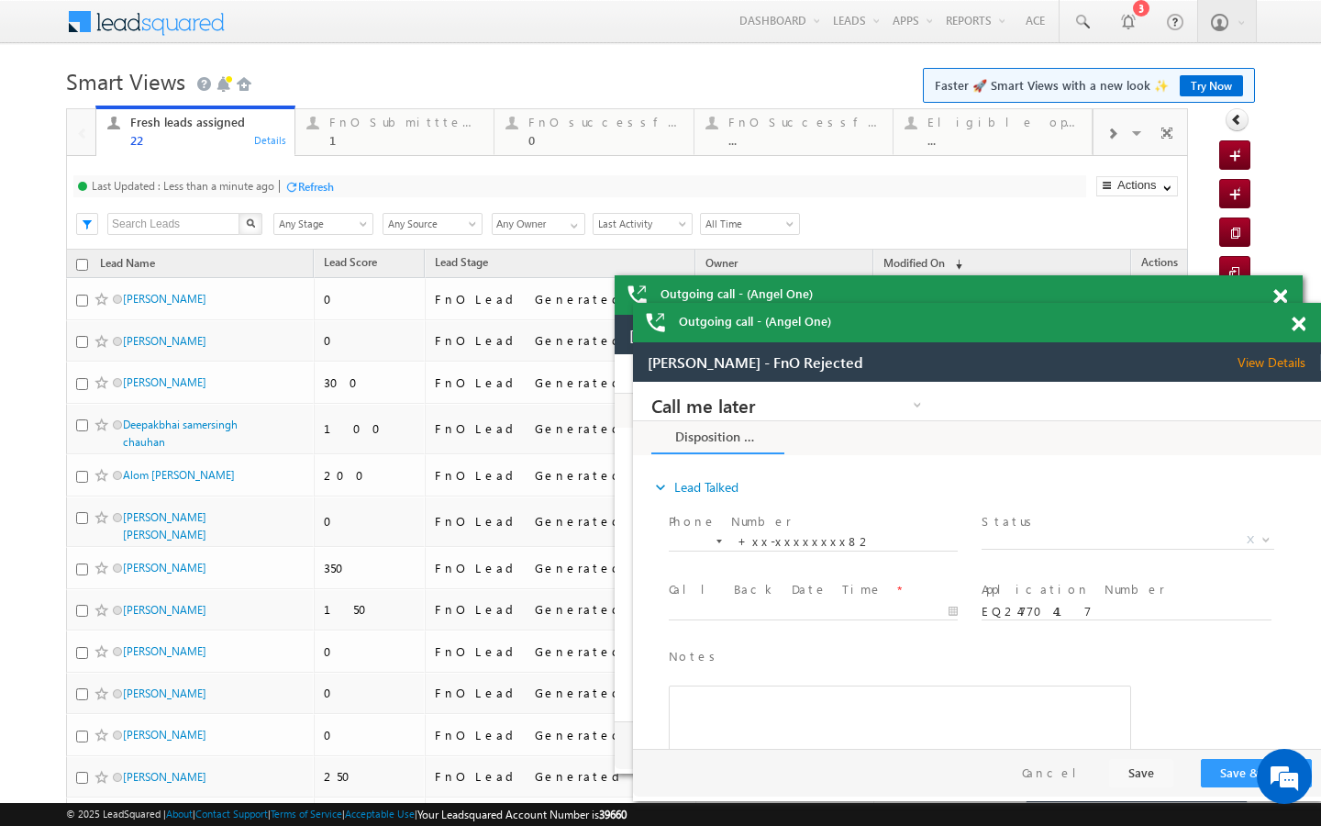
click at [307, 194] on div "Refresh" at bounding box center [309, 185] width 50 height 17
click at [325, 141] on div "FnO Submittted Leads 1 Details" at bounding box center [394, 129] width 195 height 36
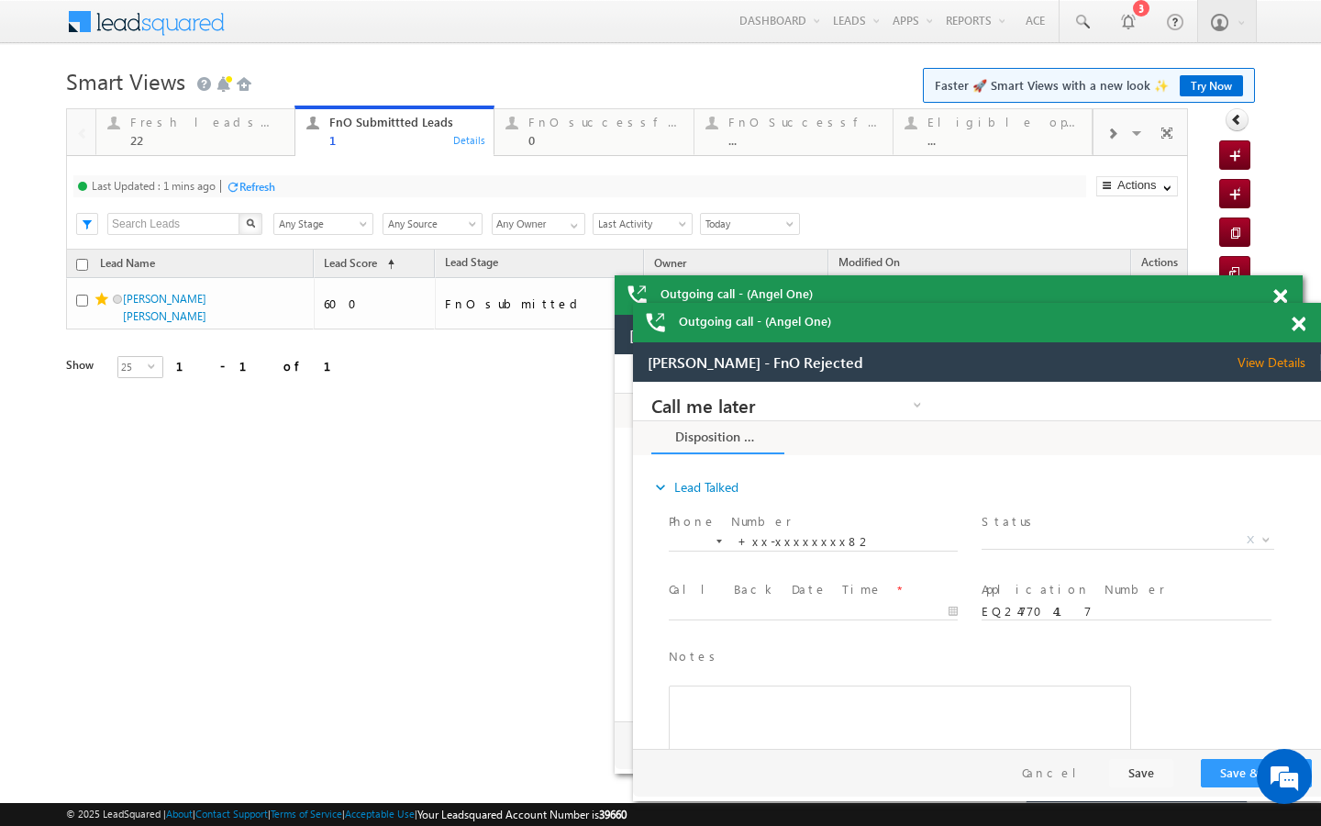
click at [255, 189] on div "Refresh" at bounding box center [258, 187] width 36 height 14
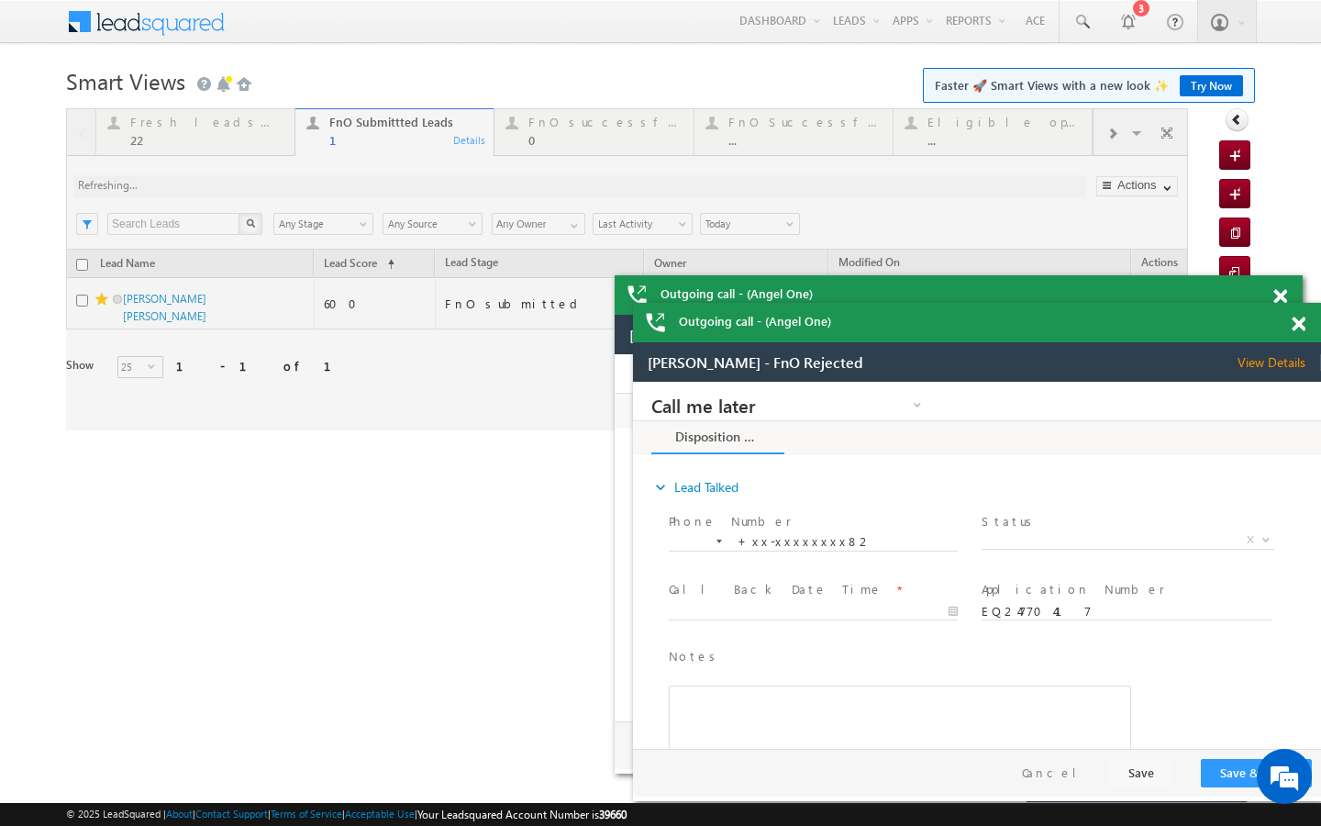
click at [251, 147] on div at bounding box center [627, 269] width 1122 height 322
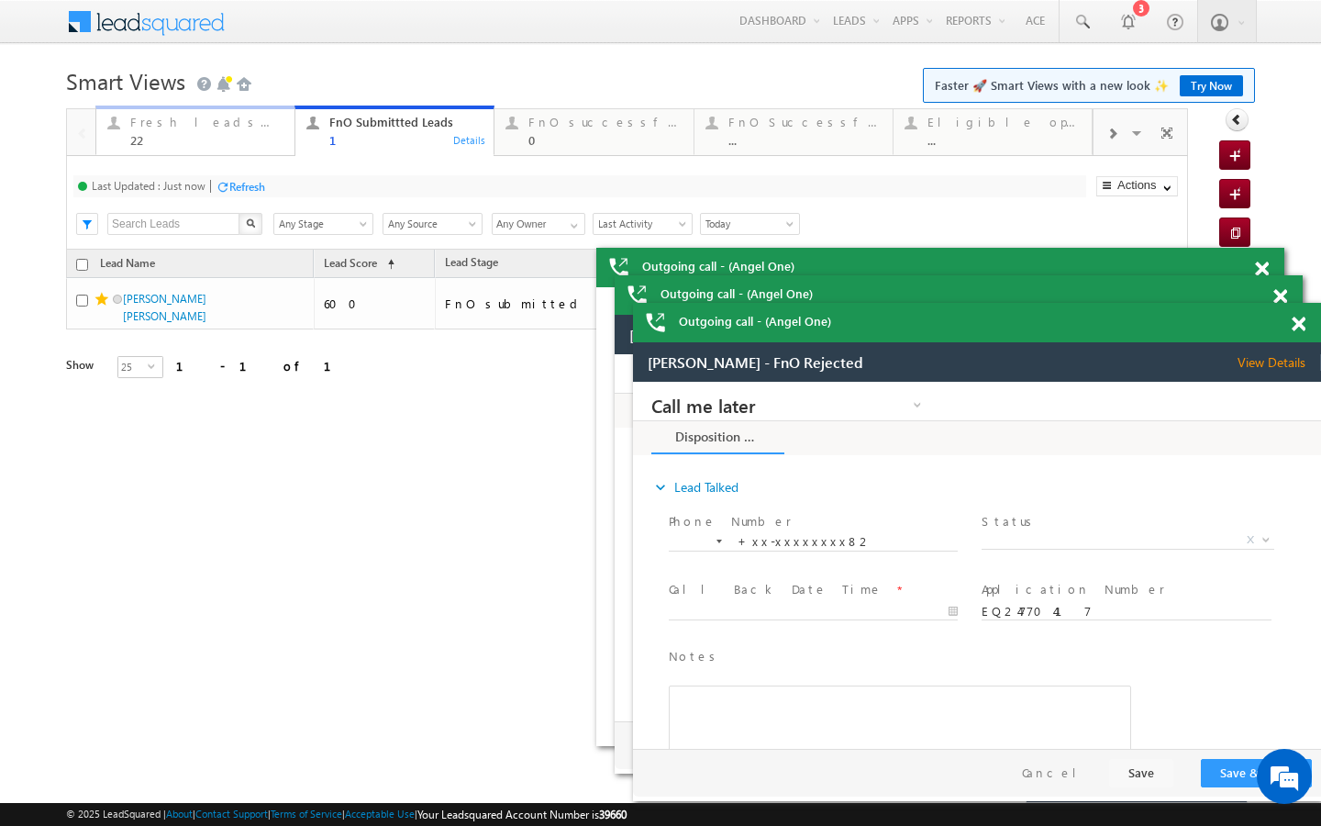
drag, startPoint x: 251, startPoint y: 135, endPoint x: 262, endPoint y: 177, distance: 43.4
click at [251, 135] on div "22" at bounding box center [206, 140] width 153 height 14
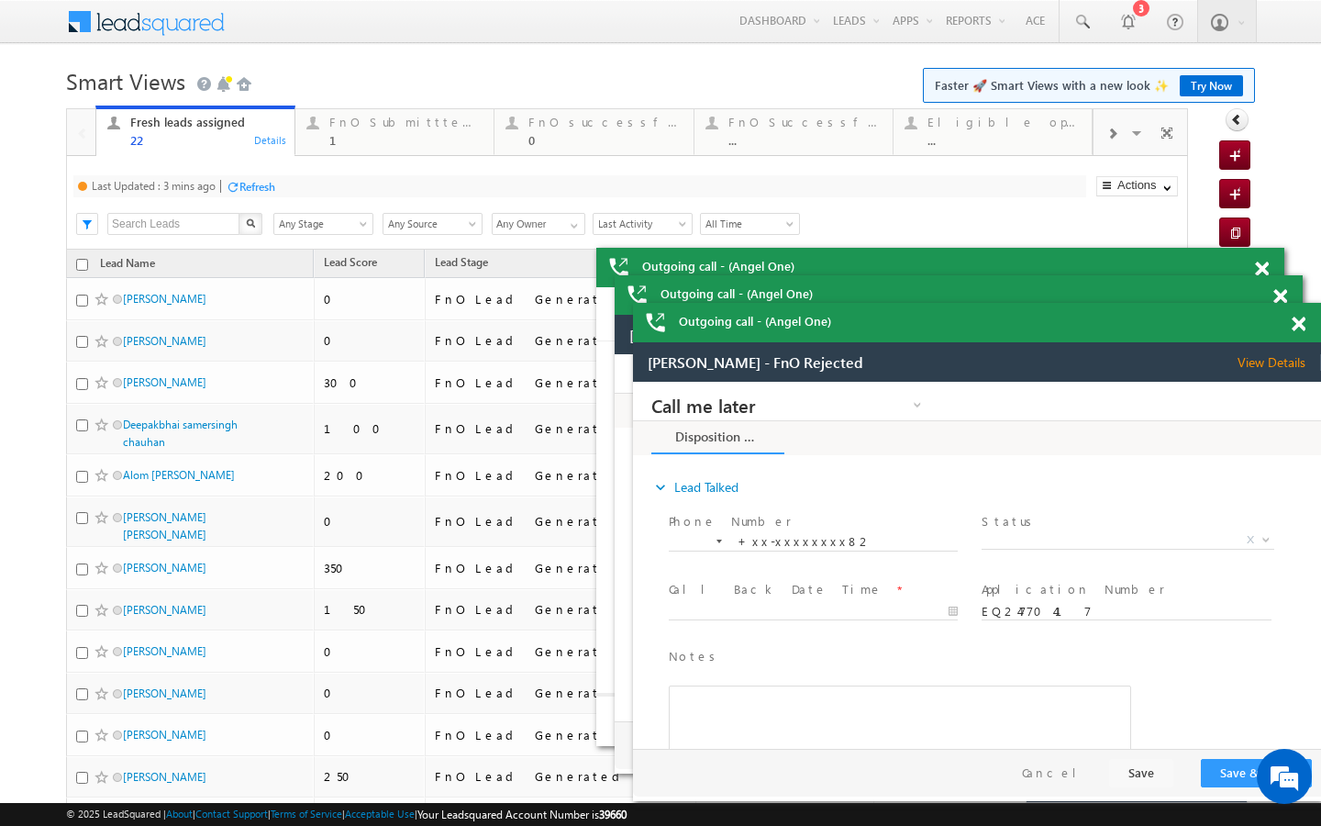
click at [265, 183] on div "Refresh" at bounding box center [258, 187] width 36 height 14
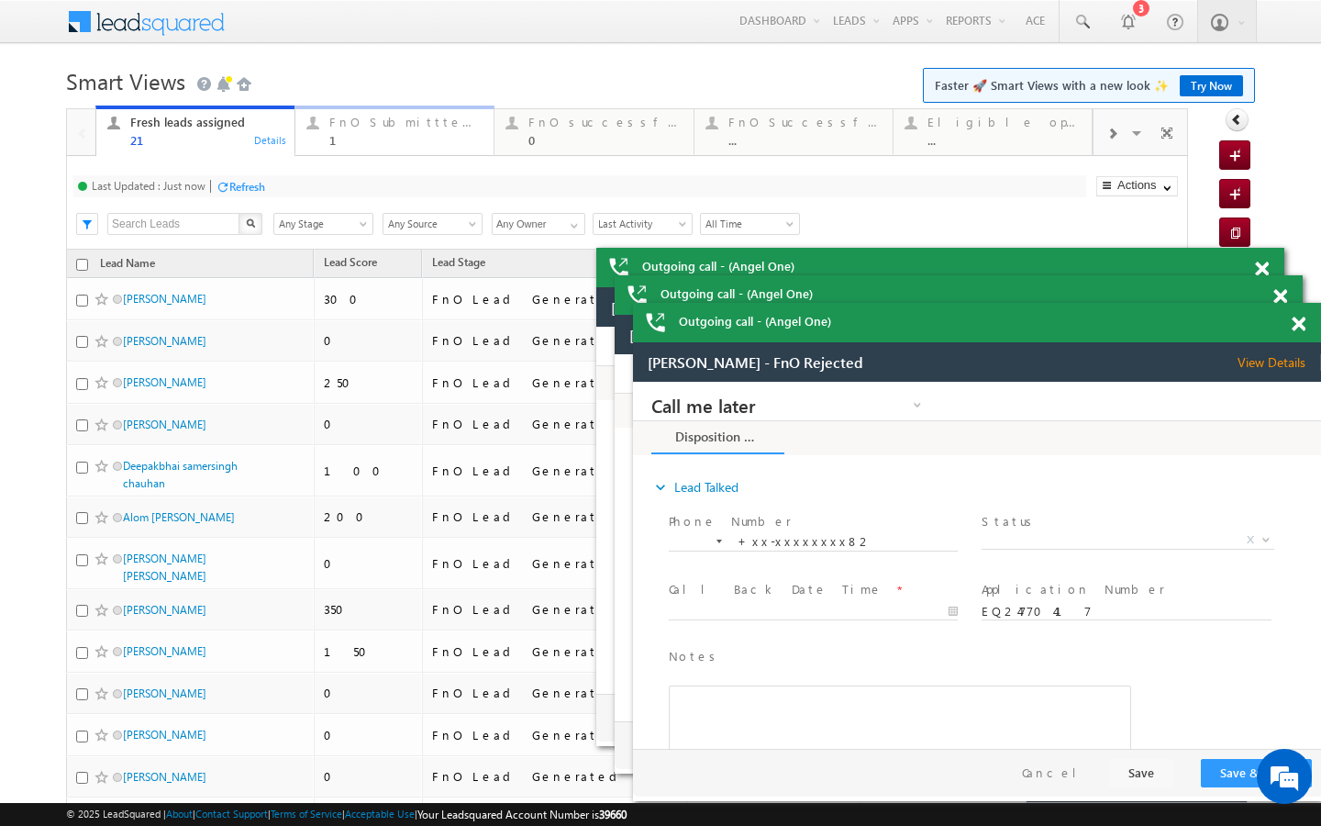
click at [328, 121] on div "FnO Submittted Leads 1 Details" at bounding box center [394, 129] width 195 height 36
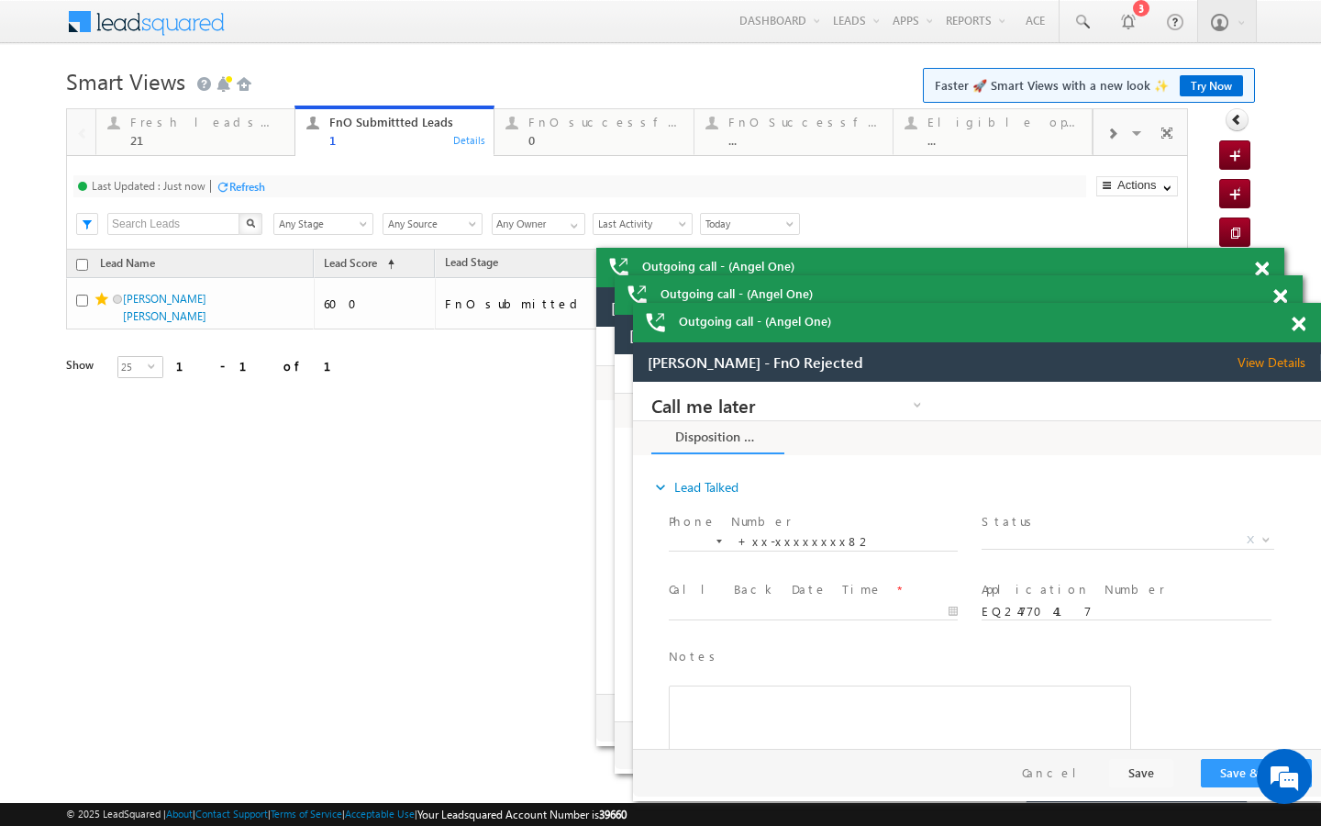
click at [255, 189] on div "Refresh" at bounding box center [247, 187] width 36 height 14
click at [267, 148] on link "Fresh leads assigned 21 Details" at bounding box center [195, 131] width 200 height 50
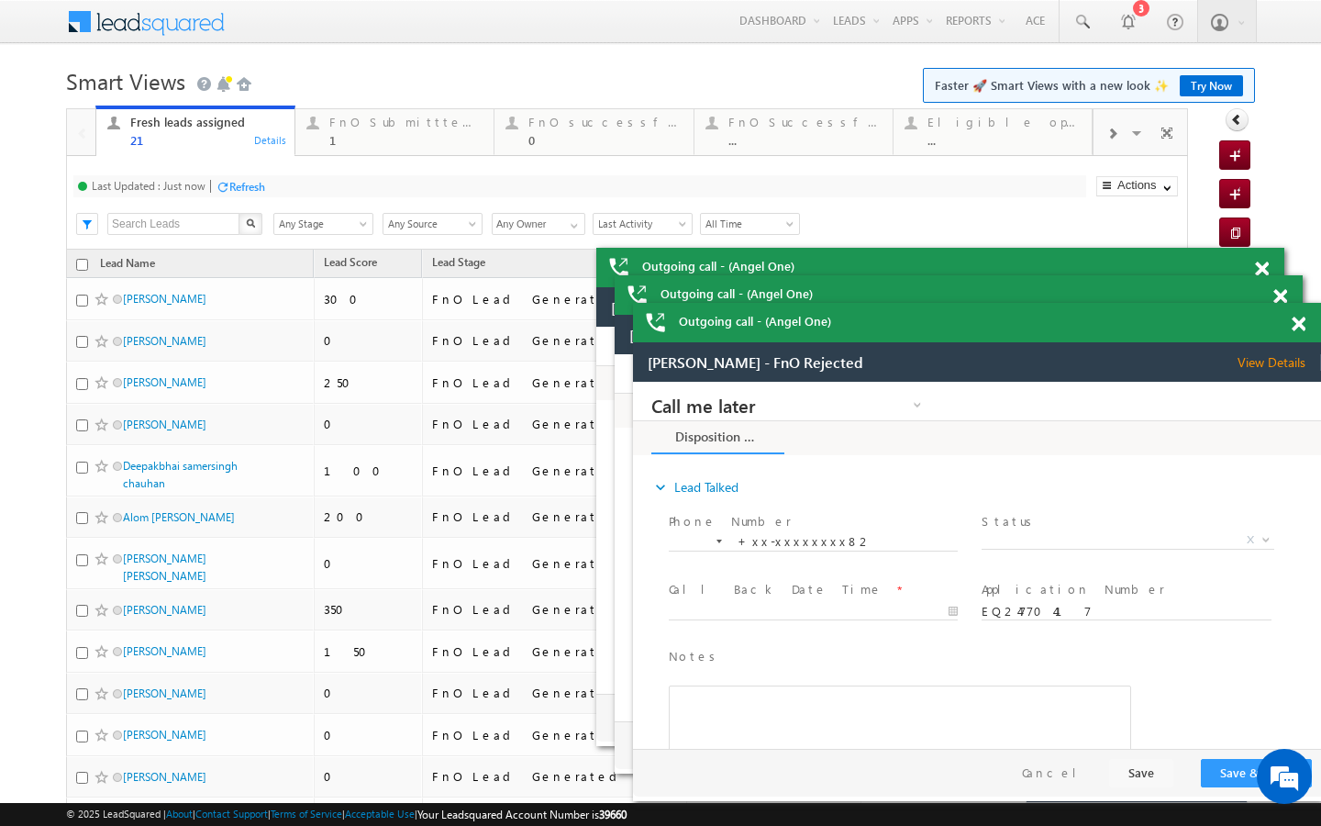
click at [257, 185] on div "Refresh" at bounding box center [247, 187] width 36 height 14
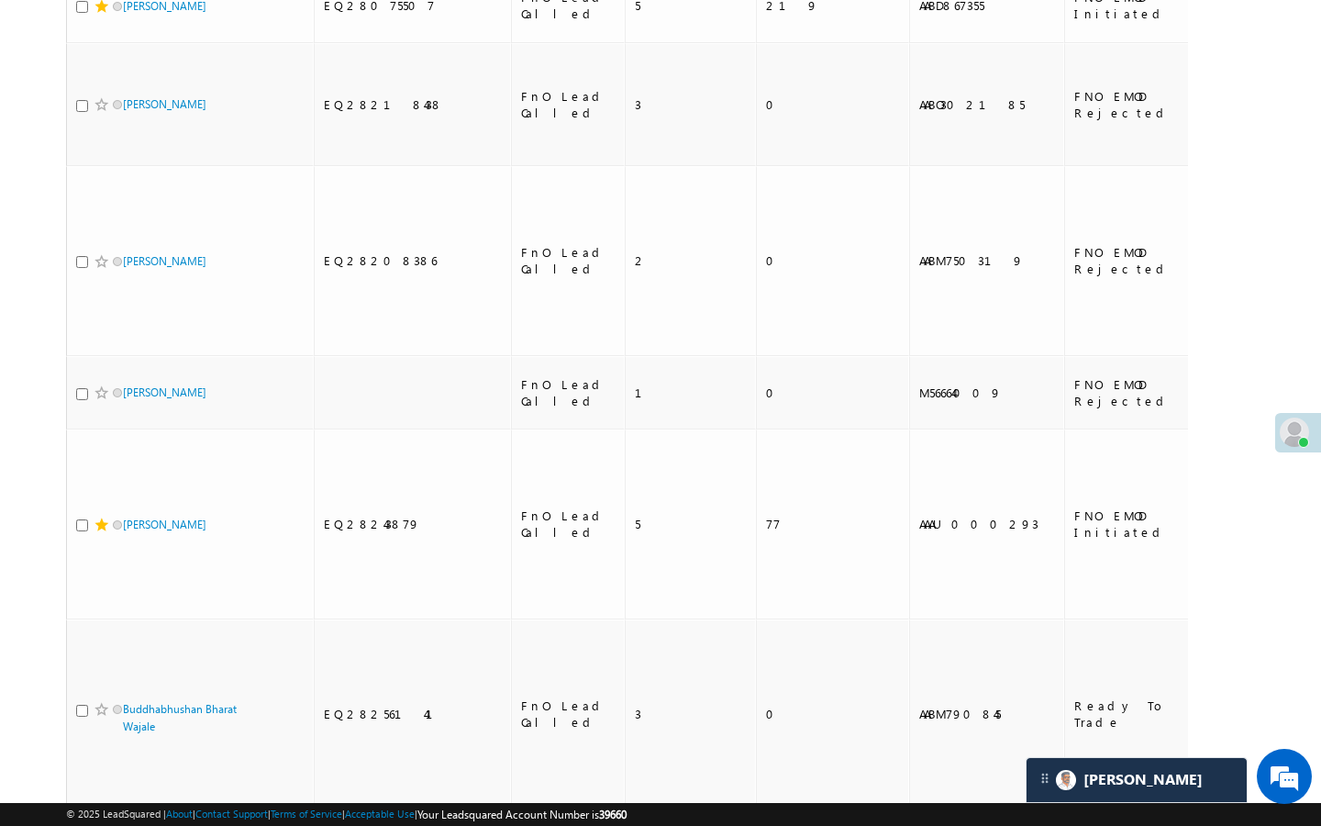
scroll to position [4359, 0]
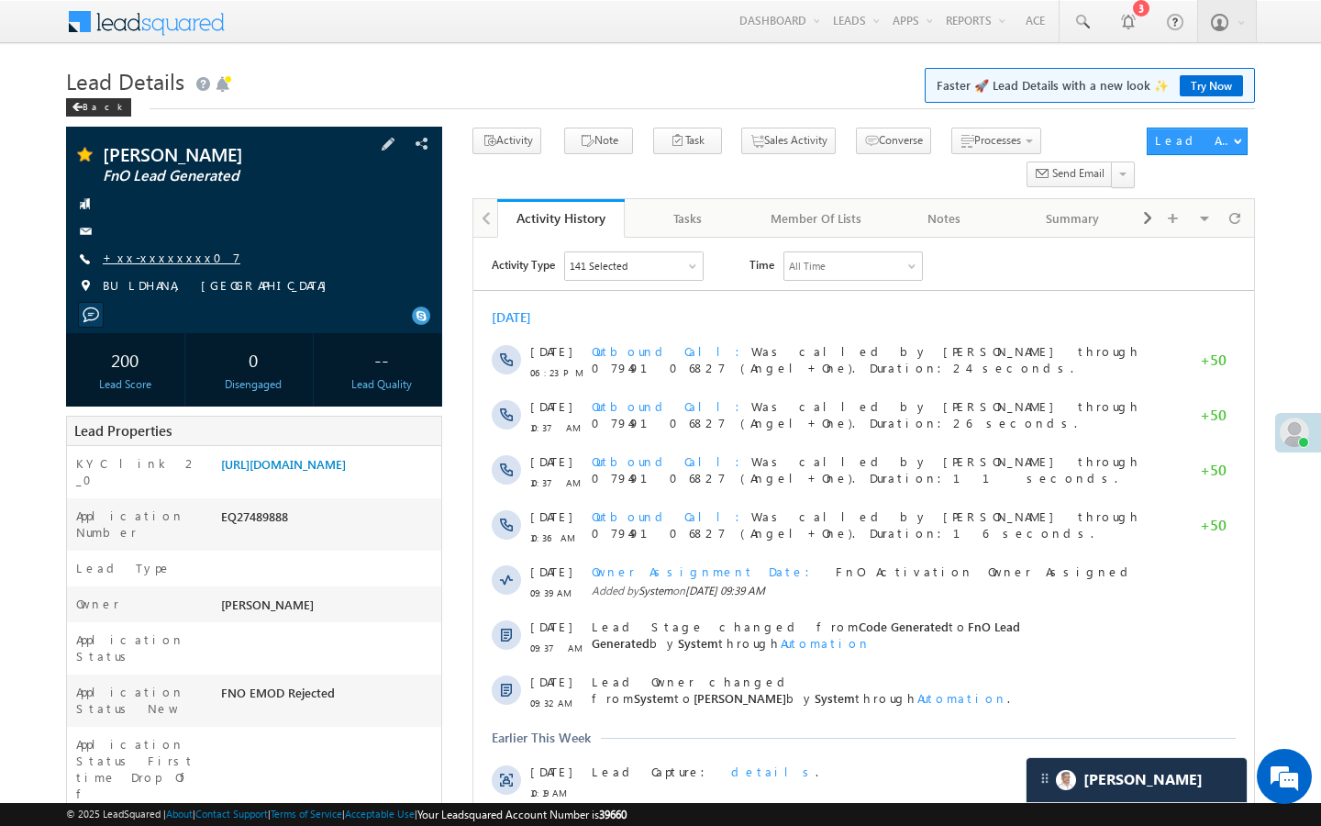
click at [168, 260] on link "+xx-xxxxxxxx07" at bounding box center [172, 258] width 138 height 16
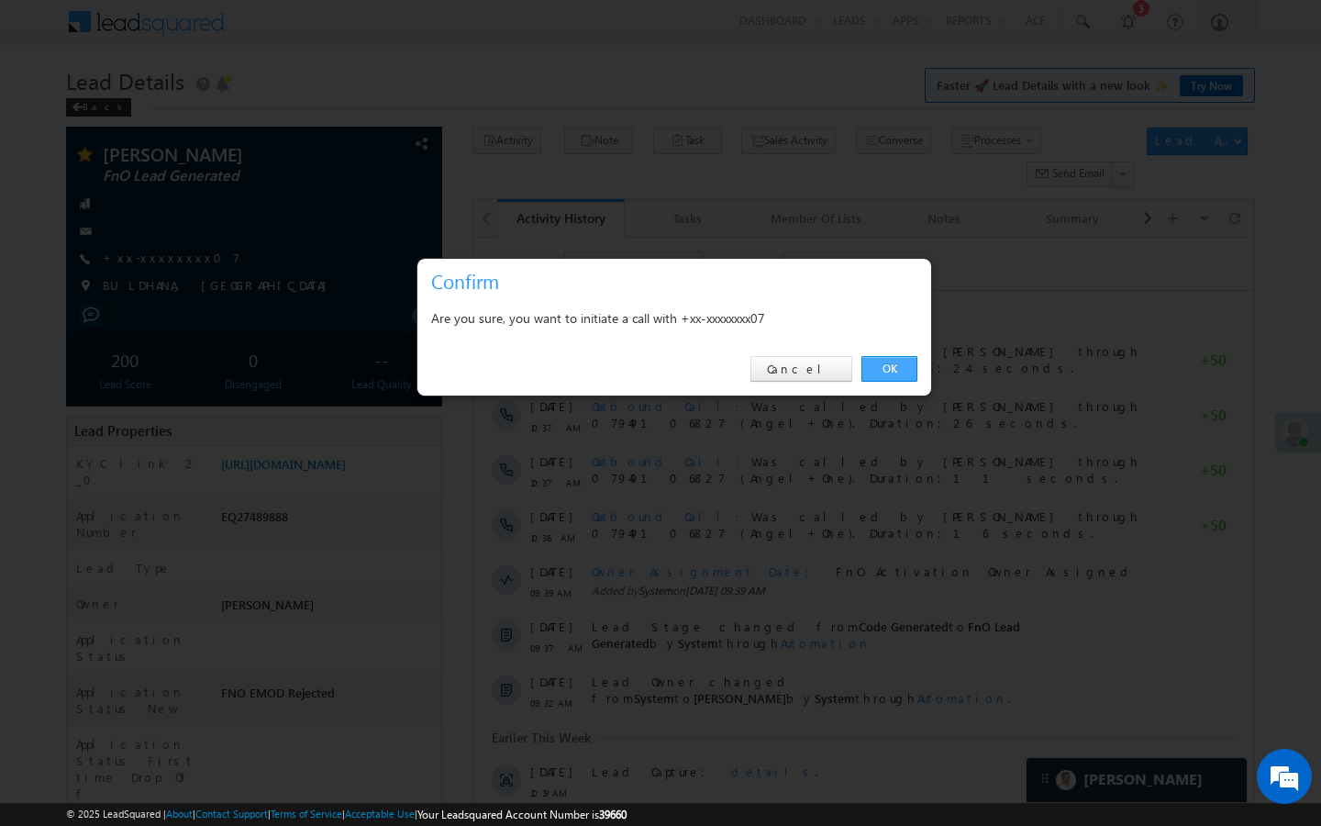
click at [870, 362] on link "OK" at bounding box center [890, 369] width 56 height 26
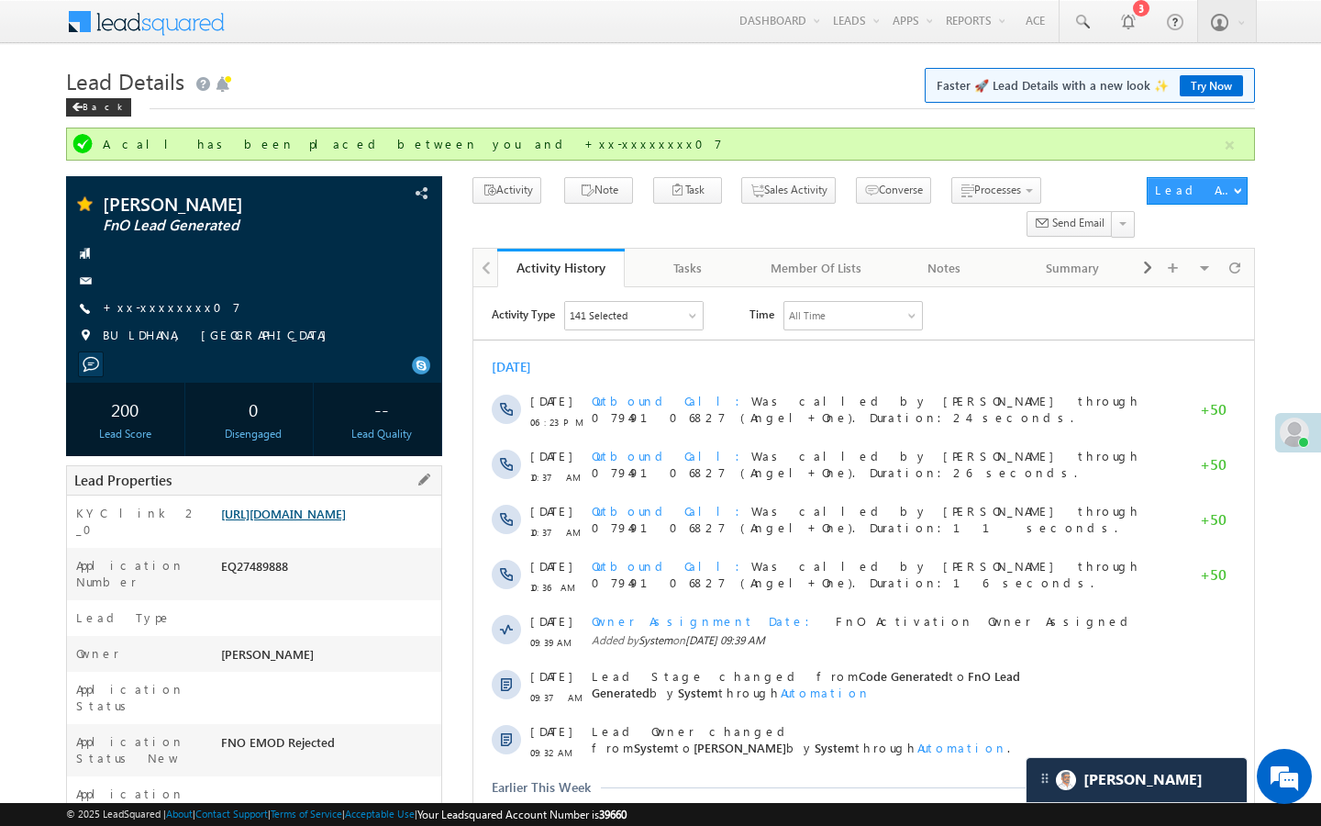
click at [346, 521] on link "https://angelbroking1-pk3em7sa.customui-test.leadsquared.com?leadId=6f39a52d-36…" at bounding box center [283, 514] width 125 height 16
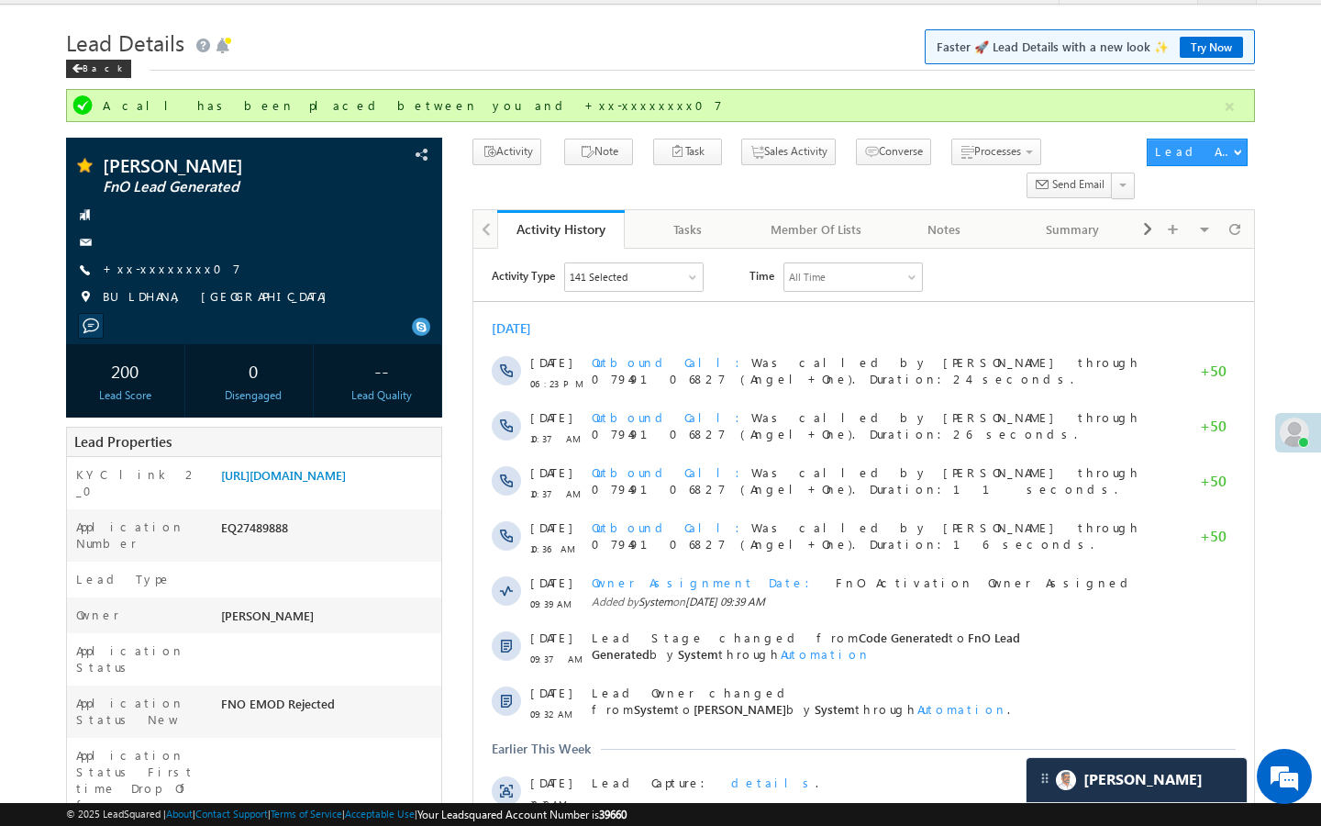
scroll to position [73, 0]
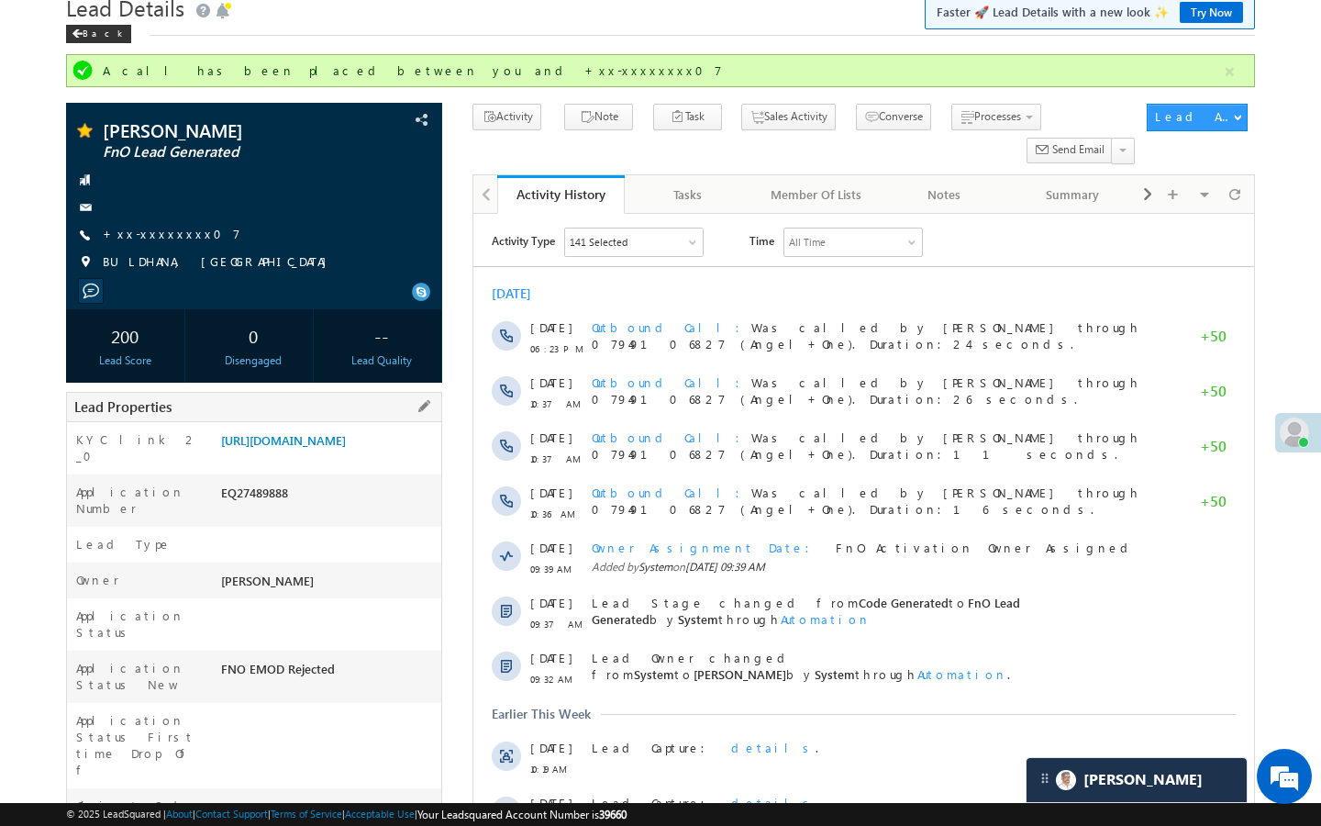
drag, startPoint x: 219, startPoint y: 758, endPoint x: 325, endPoint y: 757, distance: 105.5
click at [325, 797] on div "AABM148143" at bounding box center [329, 810] width 225 height 26
copy div "AABM148143"
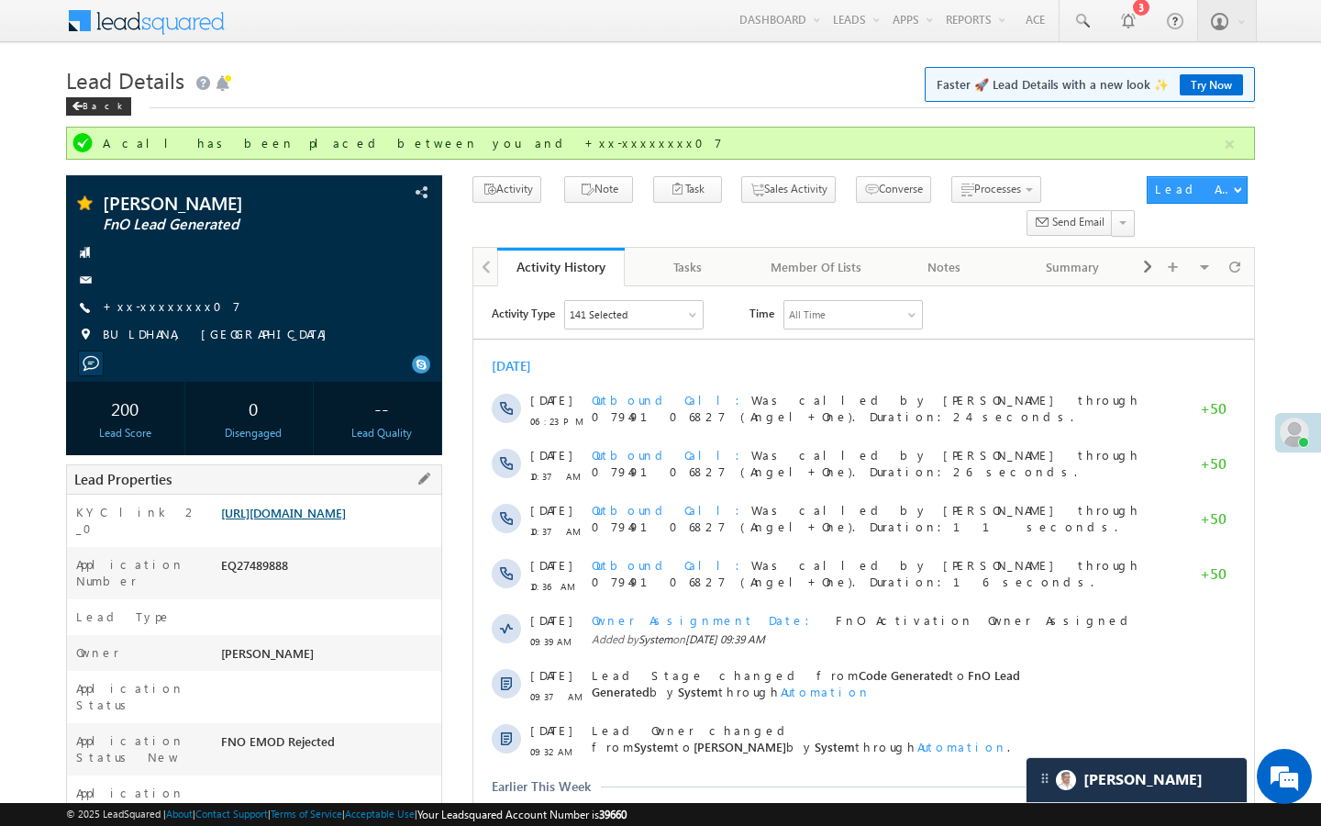
scroll to position [0, 0]
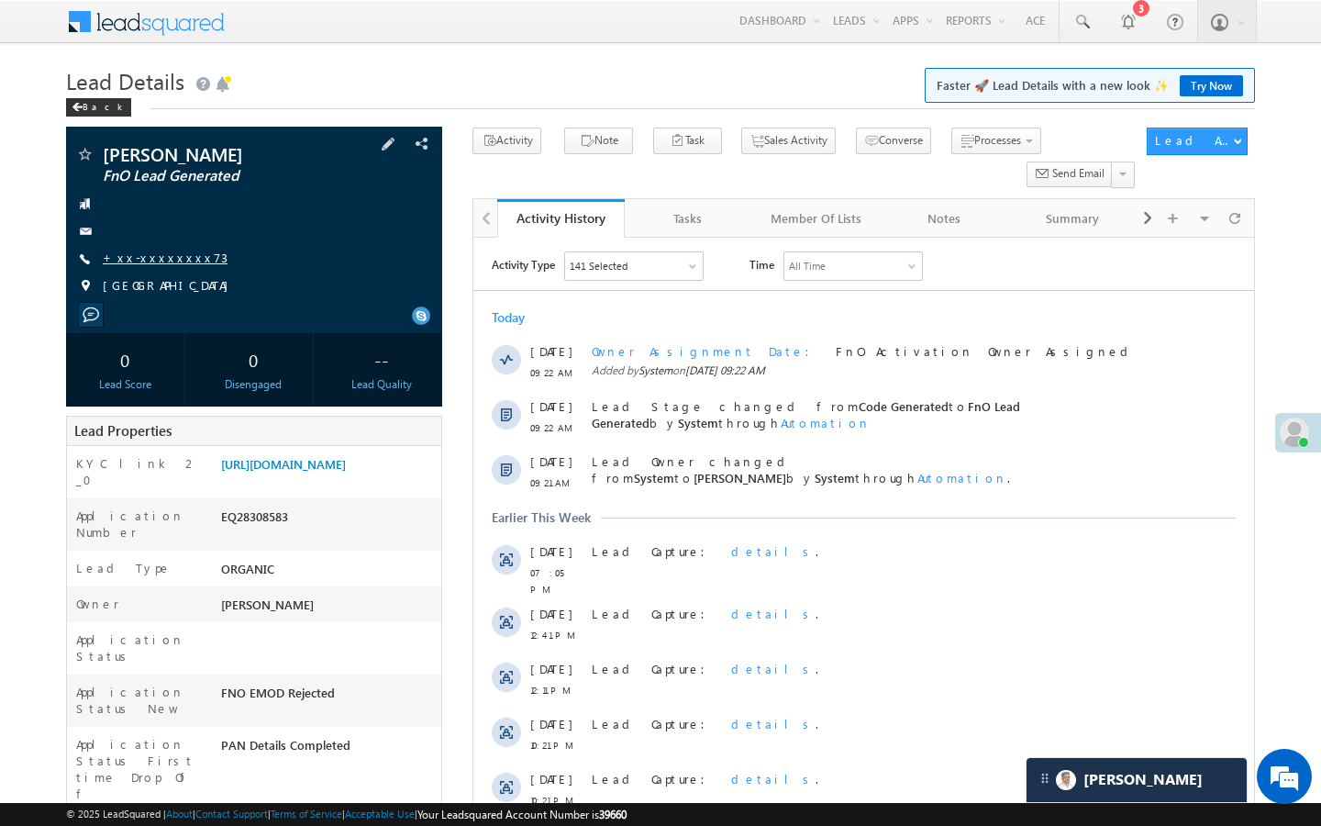
click at [162, 265] on link "+xx-xxxxxxxx73" at bounding box center [165, 258] width 125 height 16
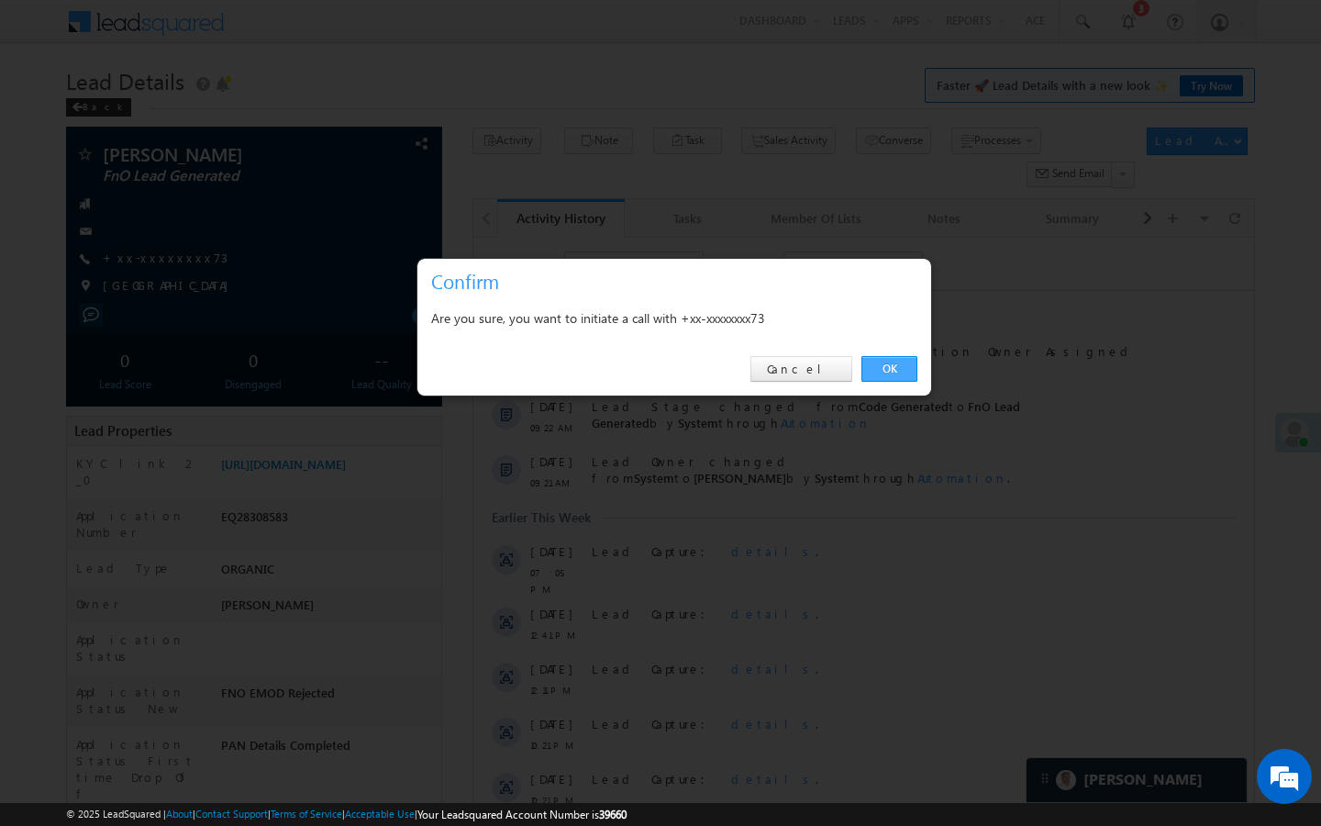
click at [898, 366] on link "OK" at bounding box center [890, 369] width 56 height 26
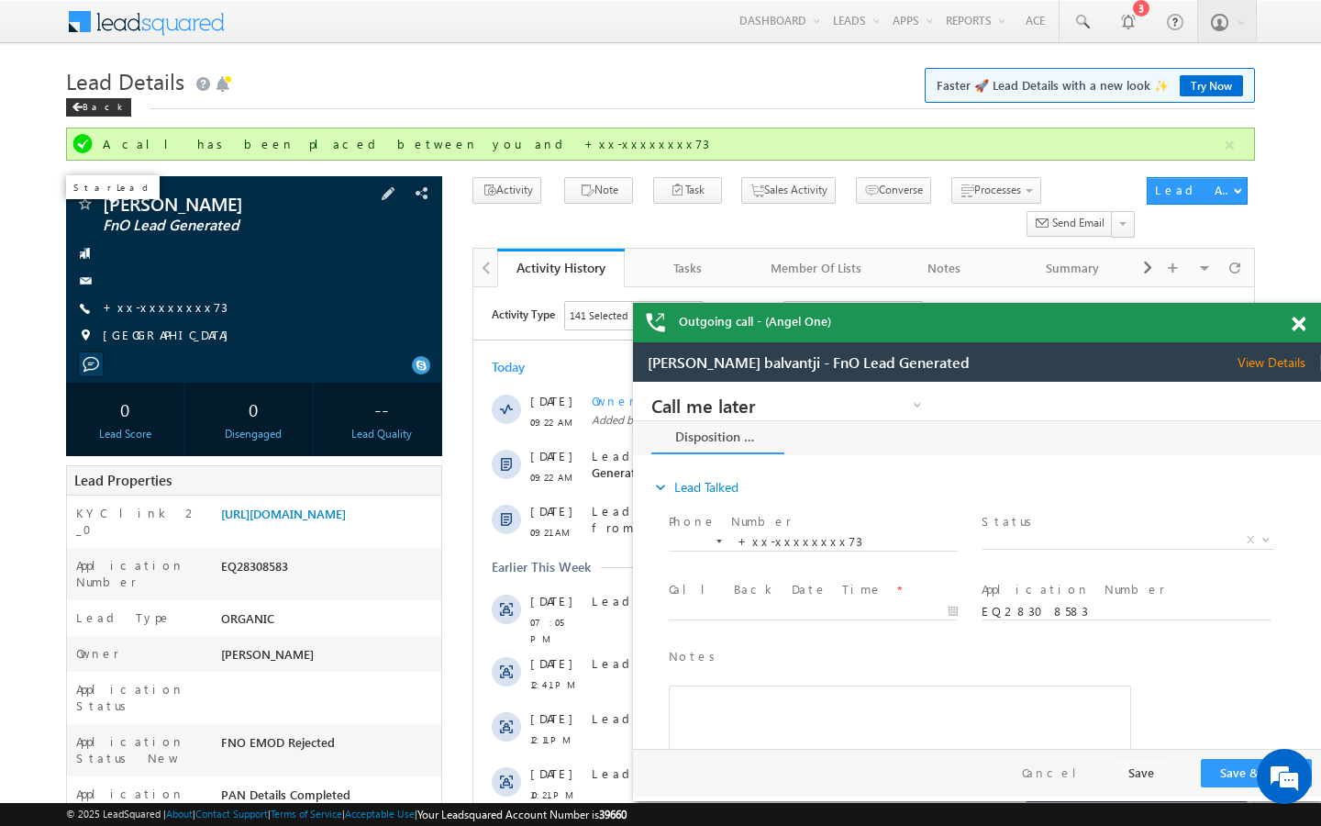
click at [0, 0] on span at bounding box center [0, 0] width 0 height 0
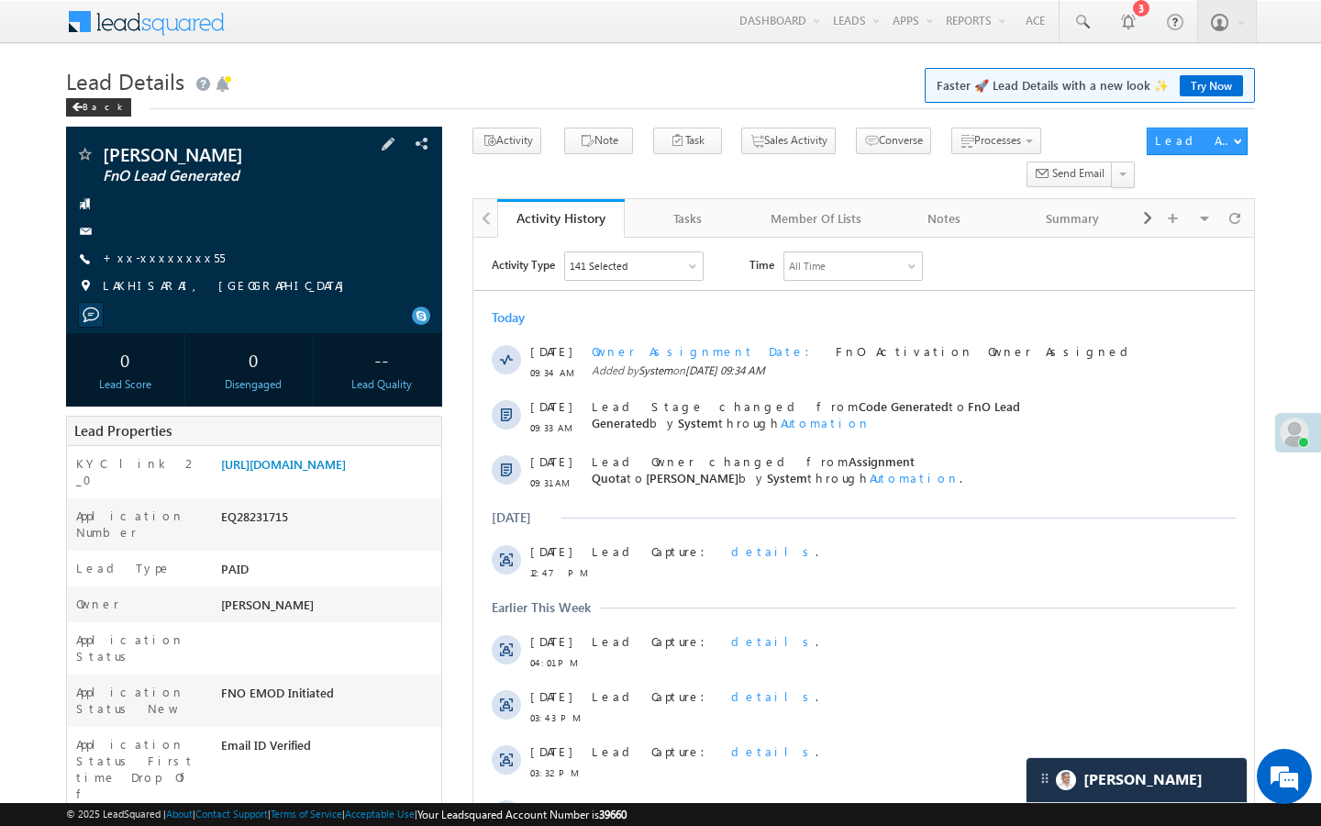
click at [160, 249] on div "[PERSON_NAME] FnO Lead Generated +xx-xxxxxxxx55" at bounding box center [254, 225] width 358 height 160
click at [160, 261] on link "+xx-xxxxxxxx55" at bounding box center [164, 258] width 122 height 16
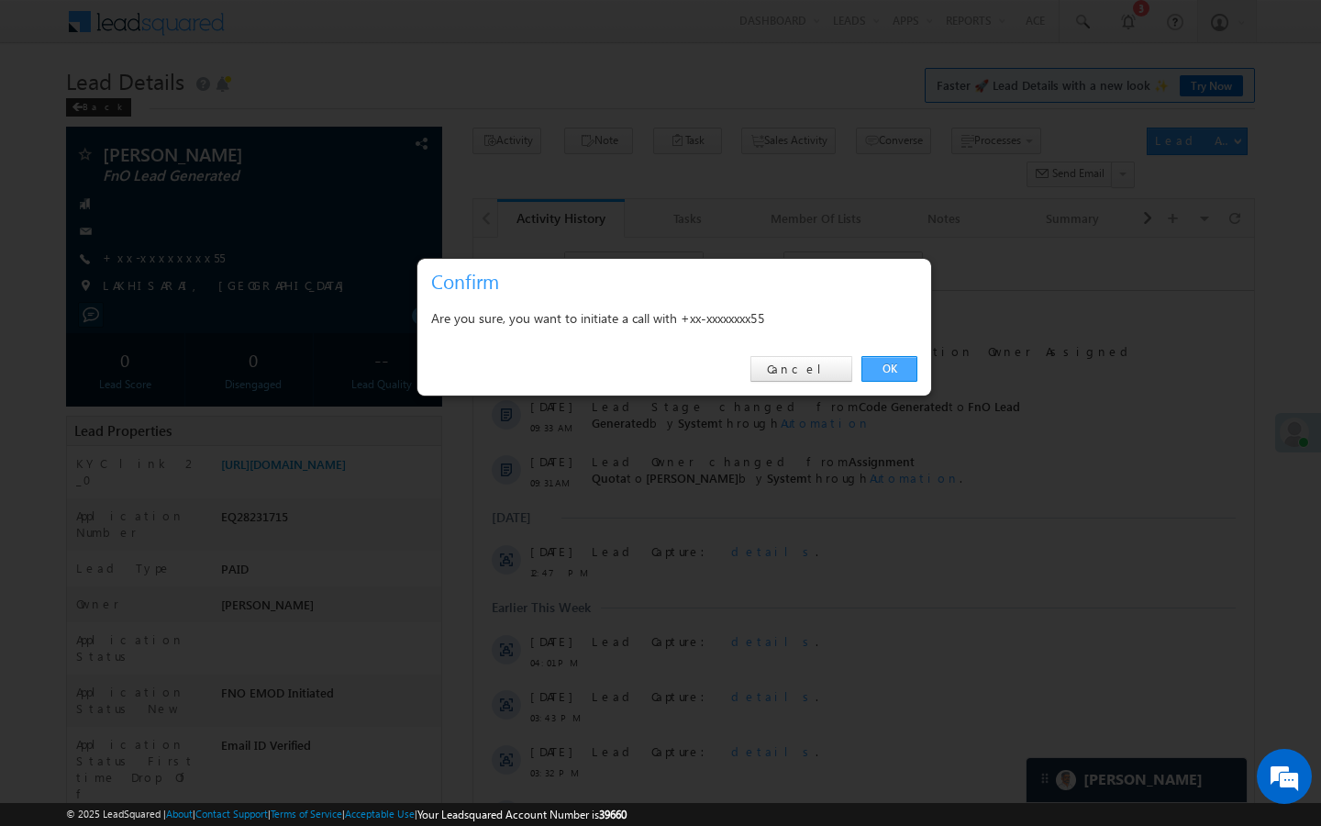
click at [887, 376] on link "OK" at bounding box center [890, 369] width 56 height 26
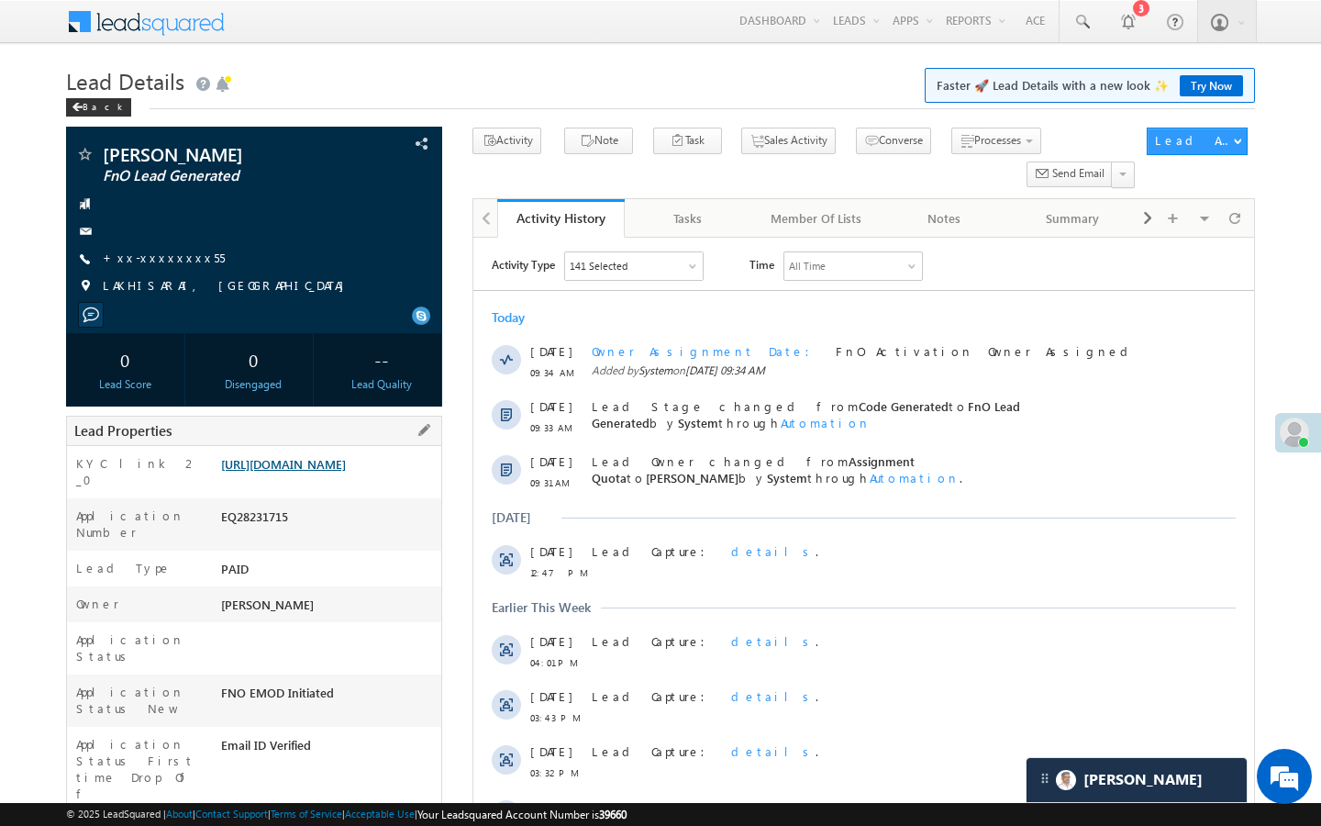
click at [346, 472] on link "https://angelbroking1-pk3em7sa.customui-test.leadsquared.com?leadId=3b26e540-4c…" at bounding box center [283, 464] width 125 height 16
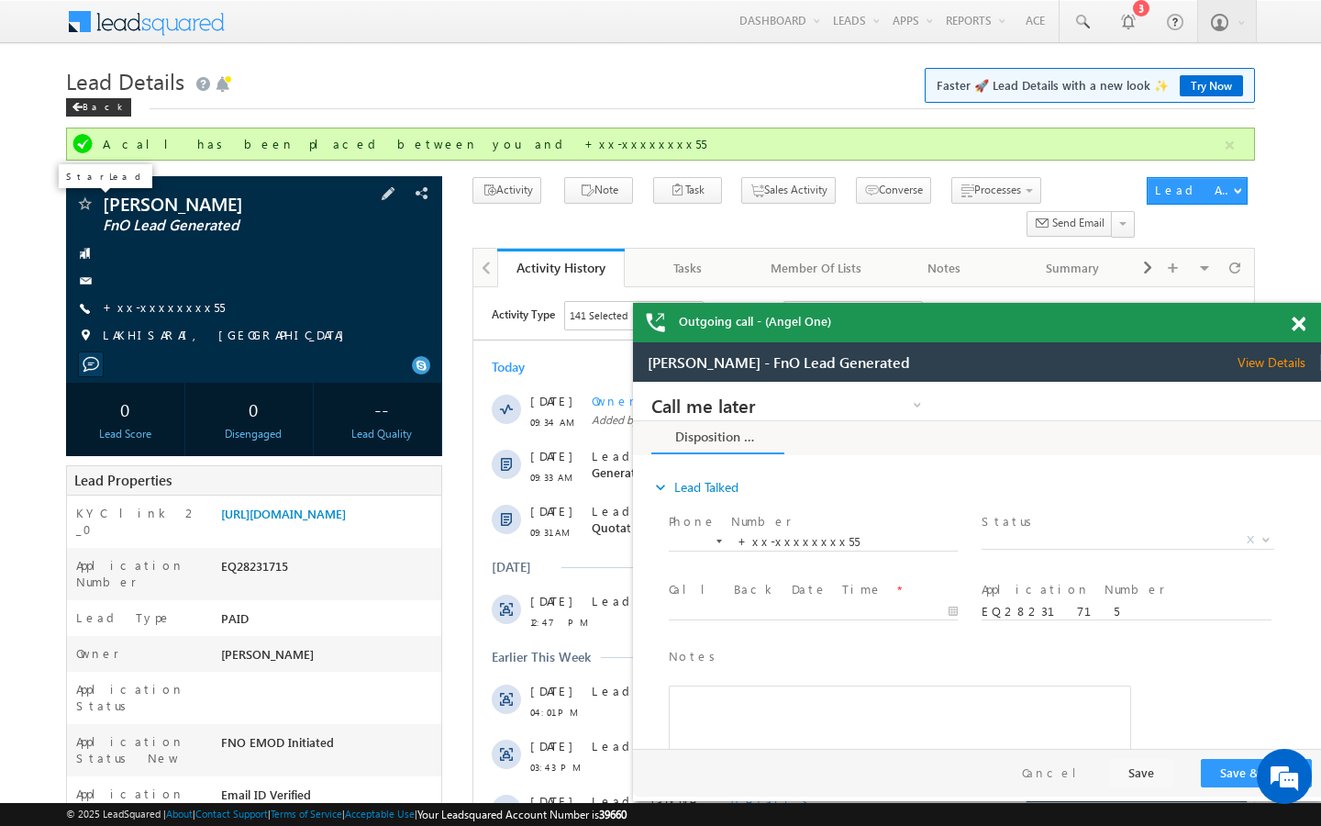
click at [0, 0] on span at bounding box center [0, 0] width 0 height 0
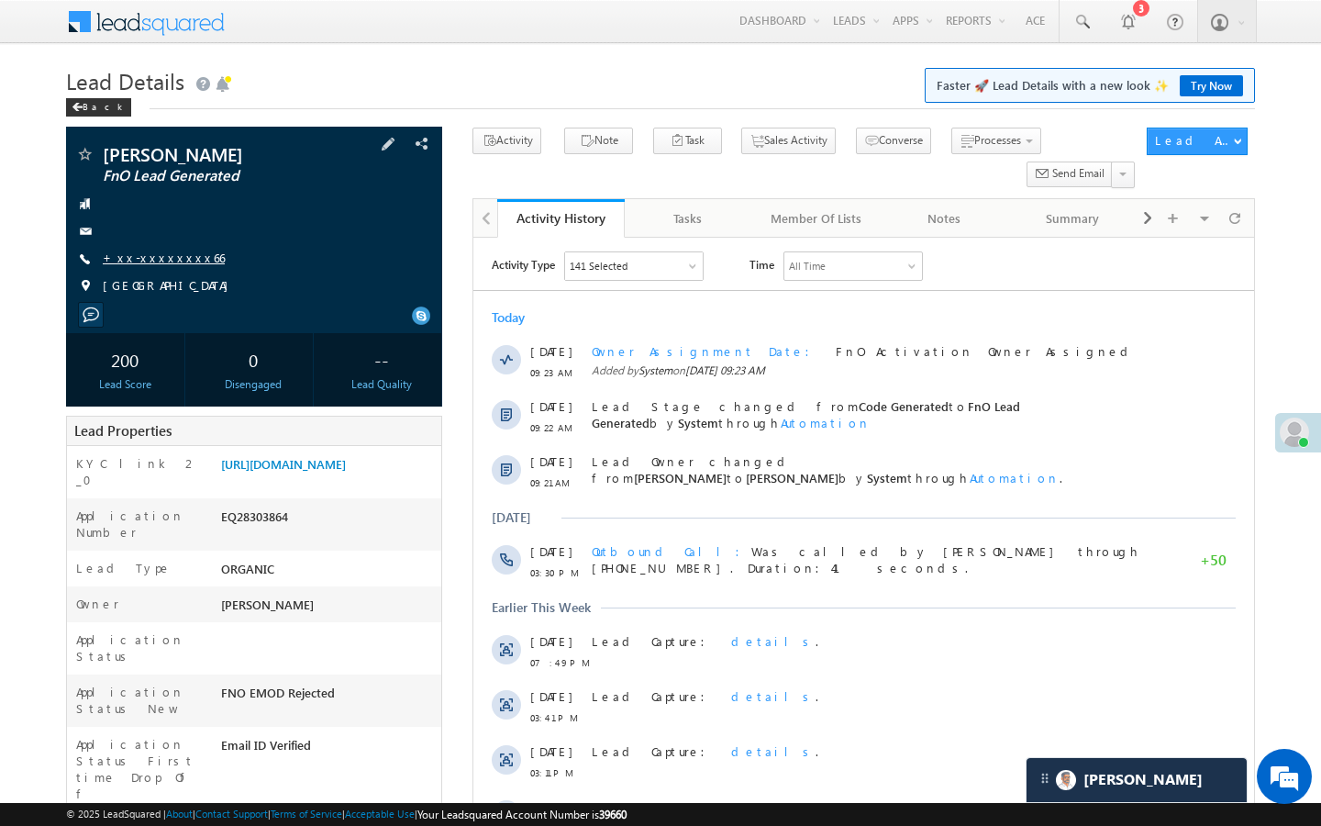
click at [169, 258] on link "+xx-xxxxxxxx66" at bounding box center [164, 258] width 122 height 16
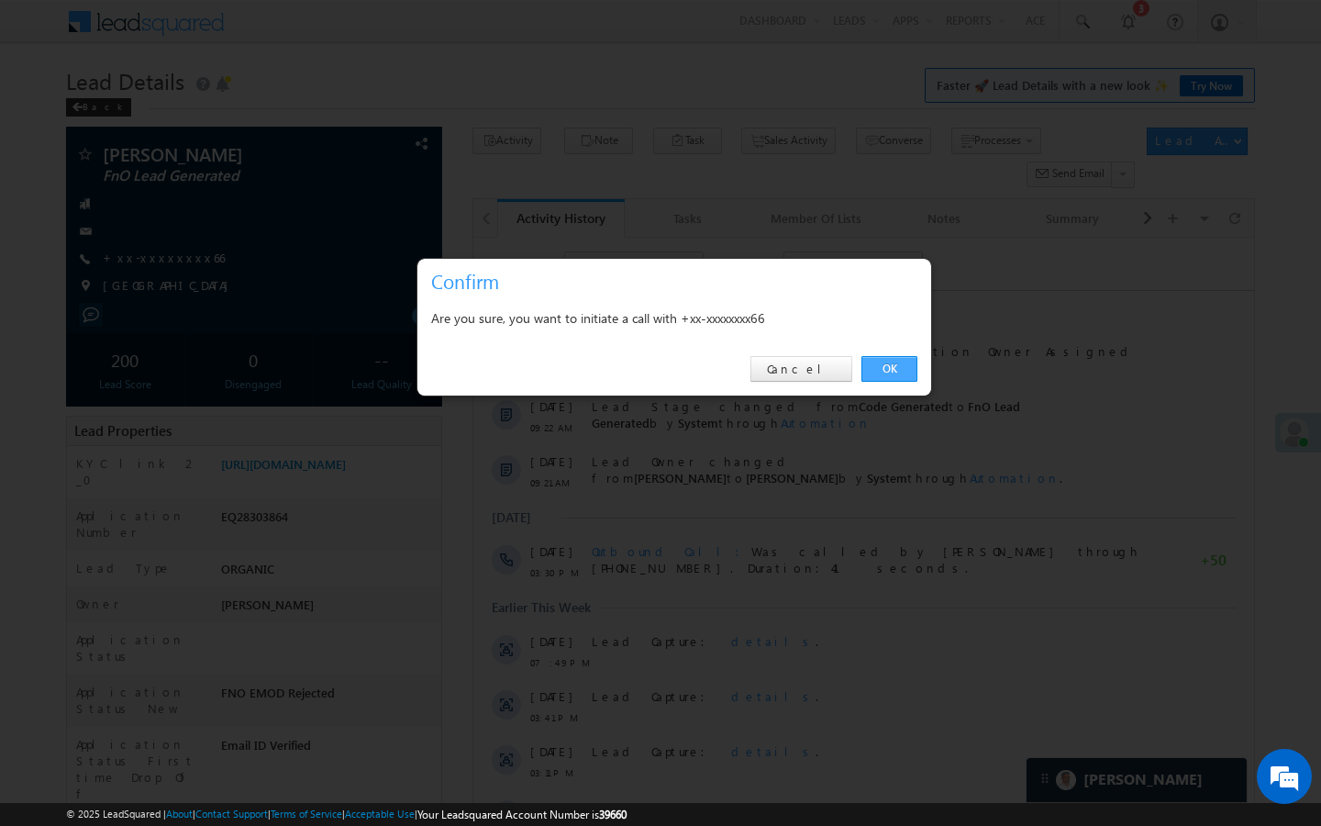
click at [911, 369] on link "OK" at bounding box center [890, 369] width 56 height 26
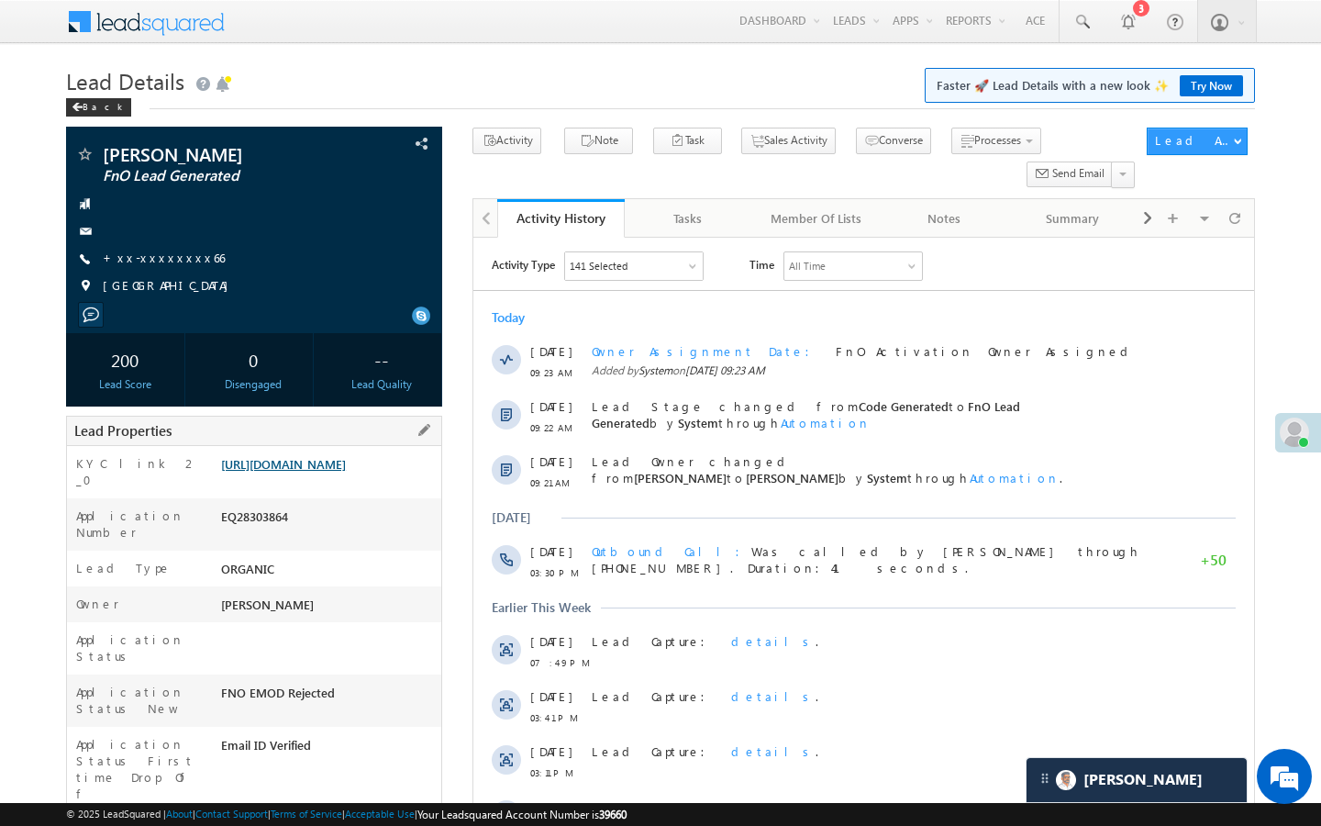
click at [346, 472] on link "https://angelbroking1-pk3em7sa.customui-test.leadsquared.com?leadId=9c081605-56…" at bounding box center [283, 464] width 125 height 16
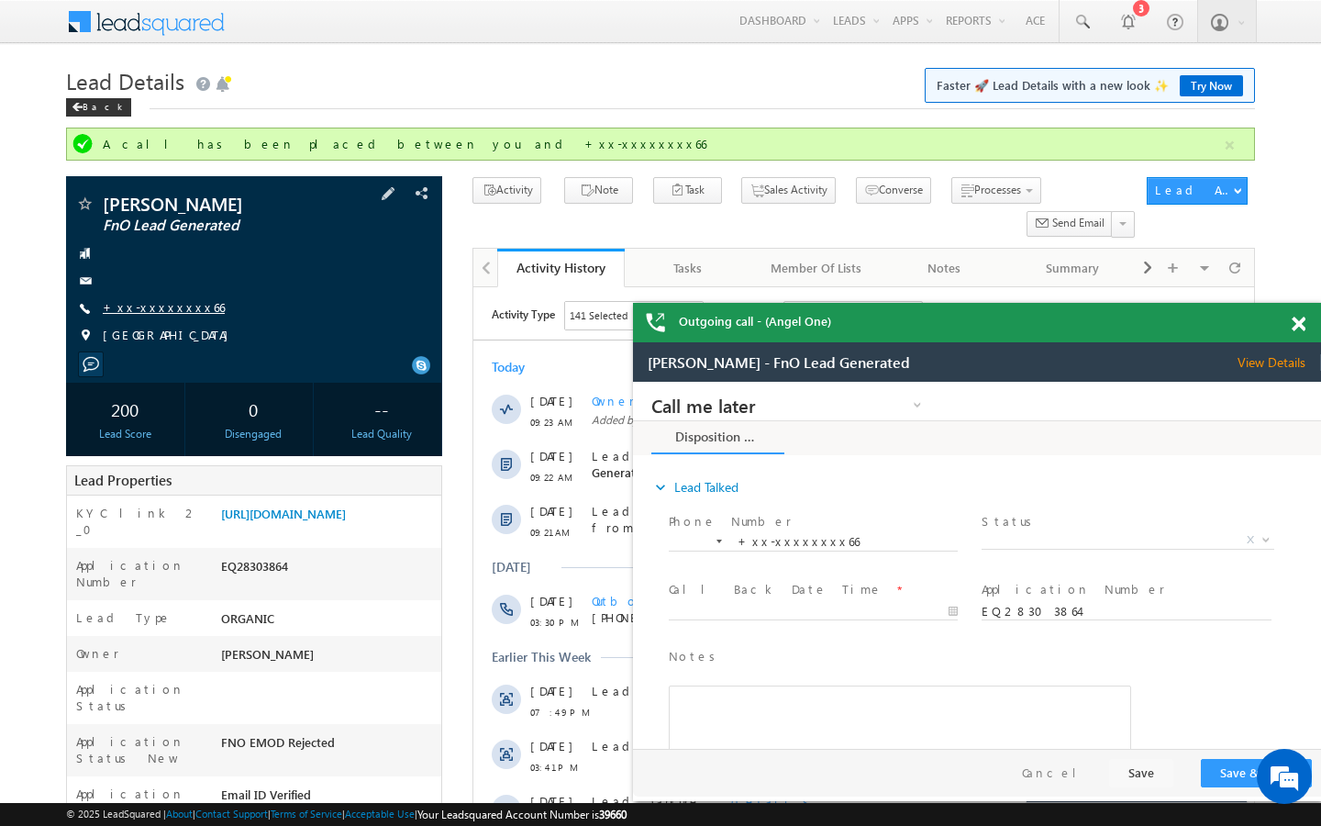
click at [175, 305] on link "+xx-xxxxxxxx66" at bounding box center [164, 307] width 122 height 16
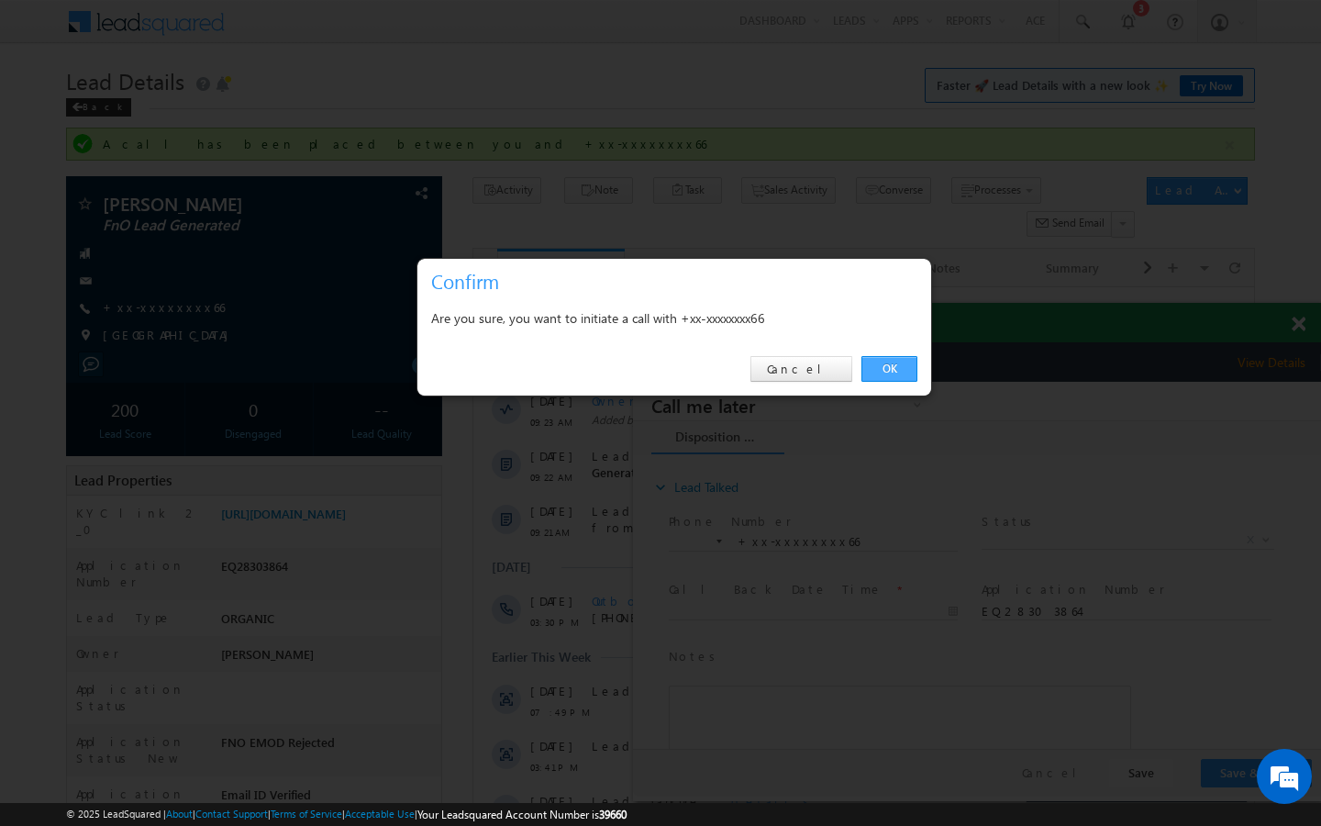
click at [887, 364] on link "OK" at bounding box center [890, 369] width 56 height 26
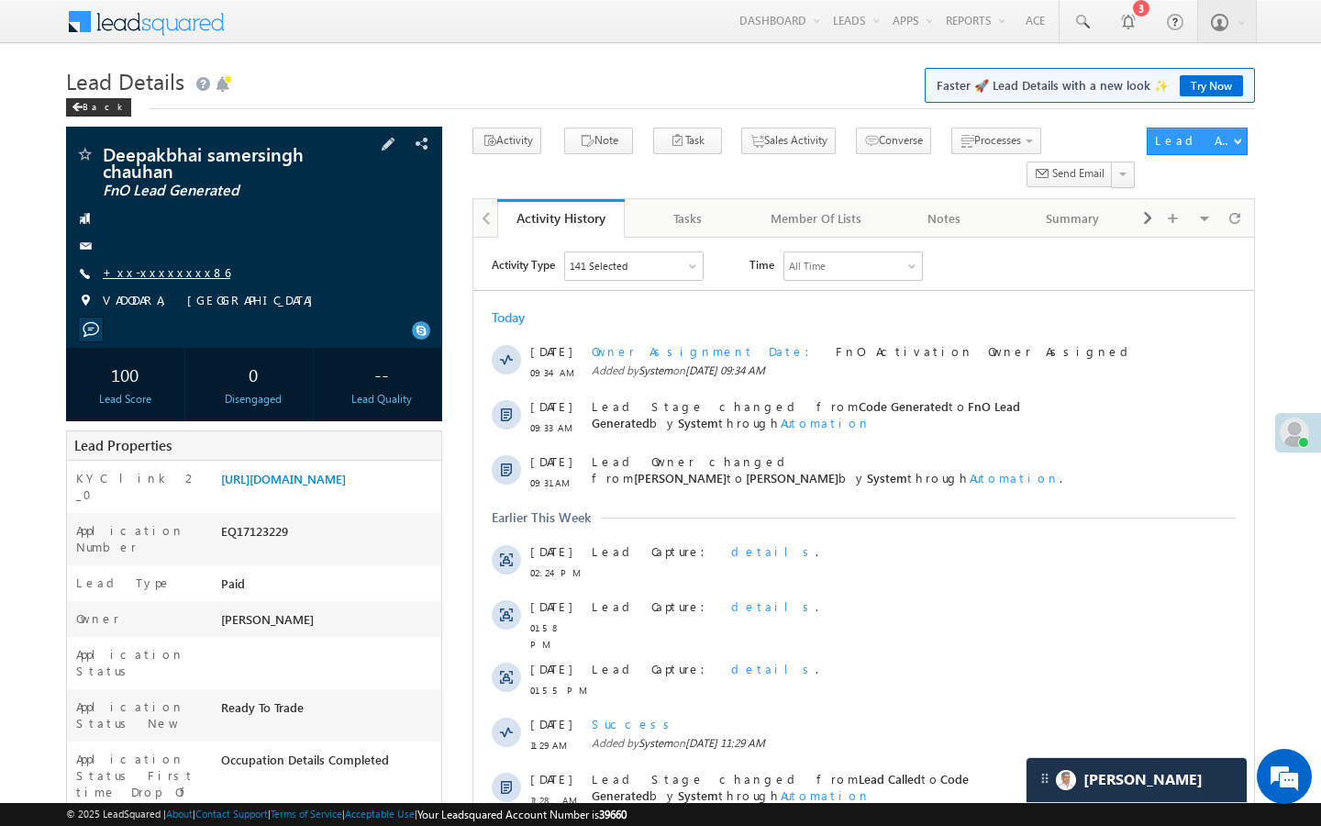
click at [168, 273] on link "+xx-xxxxxxxx86" at bounding box center [167, 272] width 128 height 16
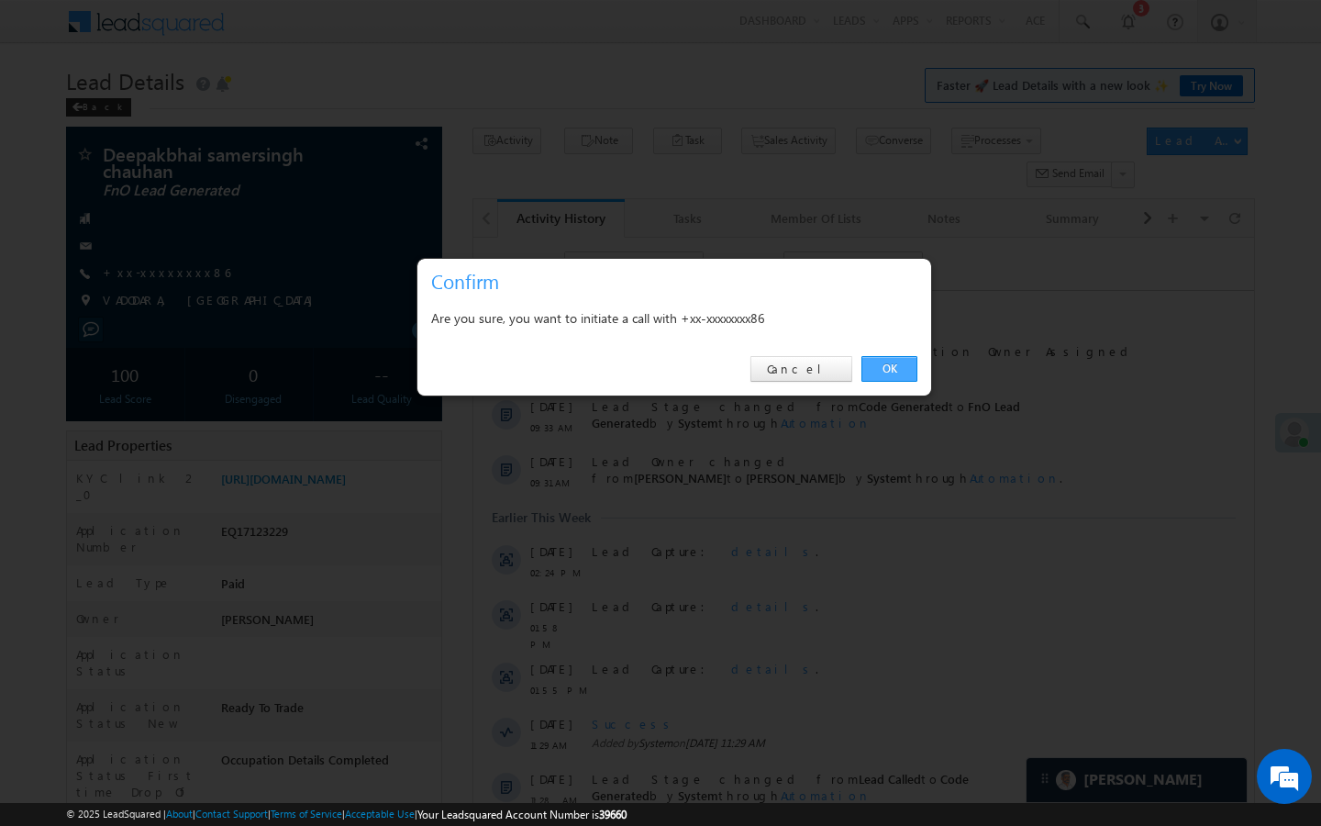
drag, startPoint x: 903, startPoint y: 362, endPoint x: 31, endPoint y: 273, distance: 876.3
click at [903, 362] on link "OK" at bounding box center [890, 369] width 56 height 26
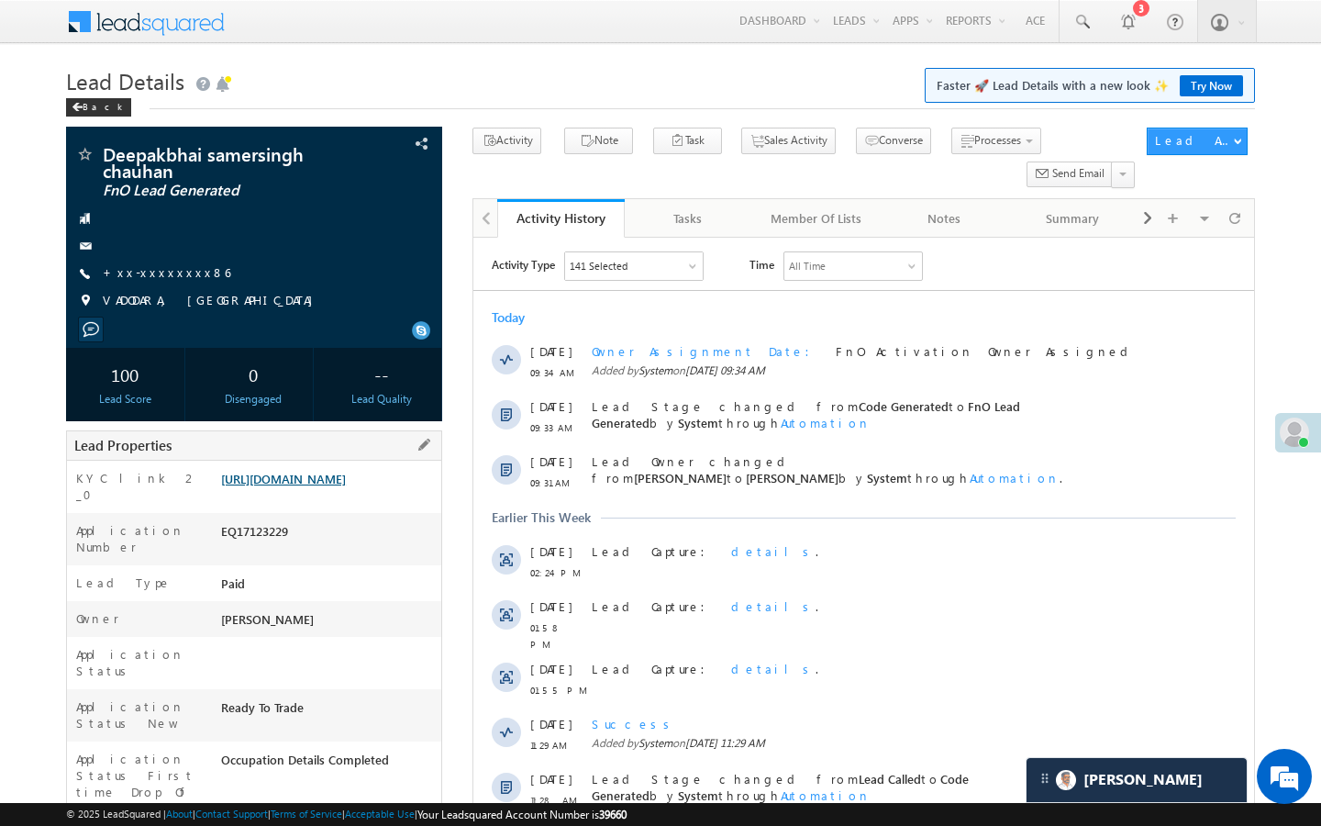
click at [346, 486] on link "[URL][DOMAIN_NAME]" at bounding box center [283, 479] width 125 height 16
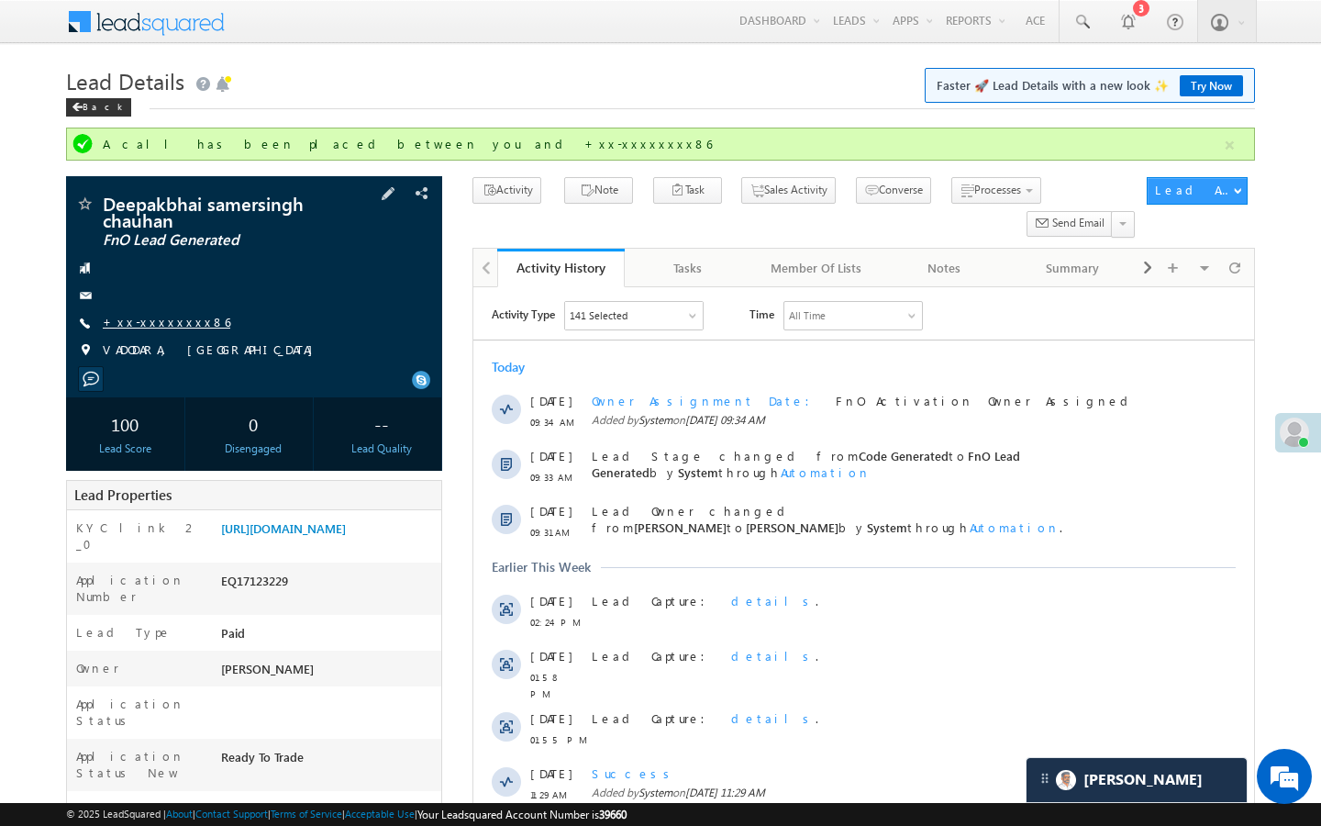
click at [166, 319] on link "+xx-xxxxxxxx86" at bounding box center [167, 322] width 128 height 16
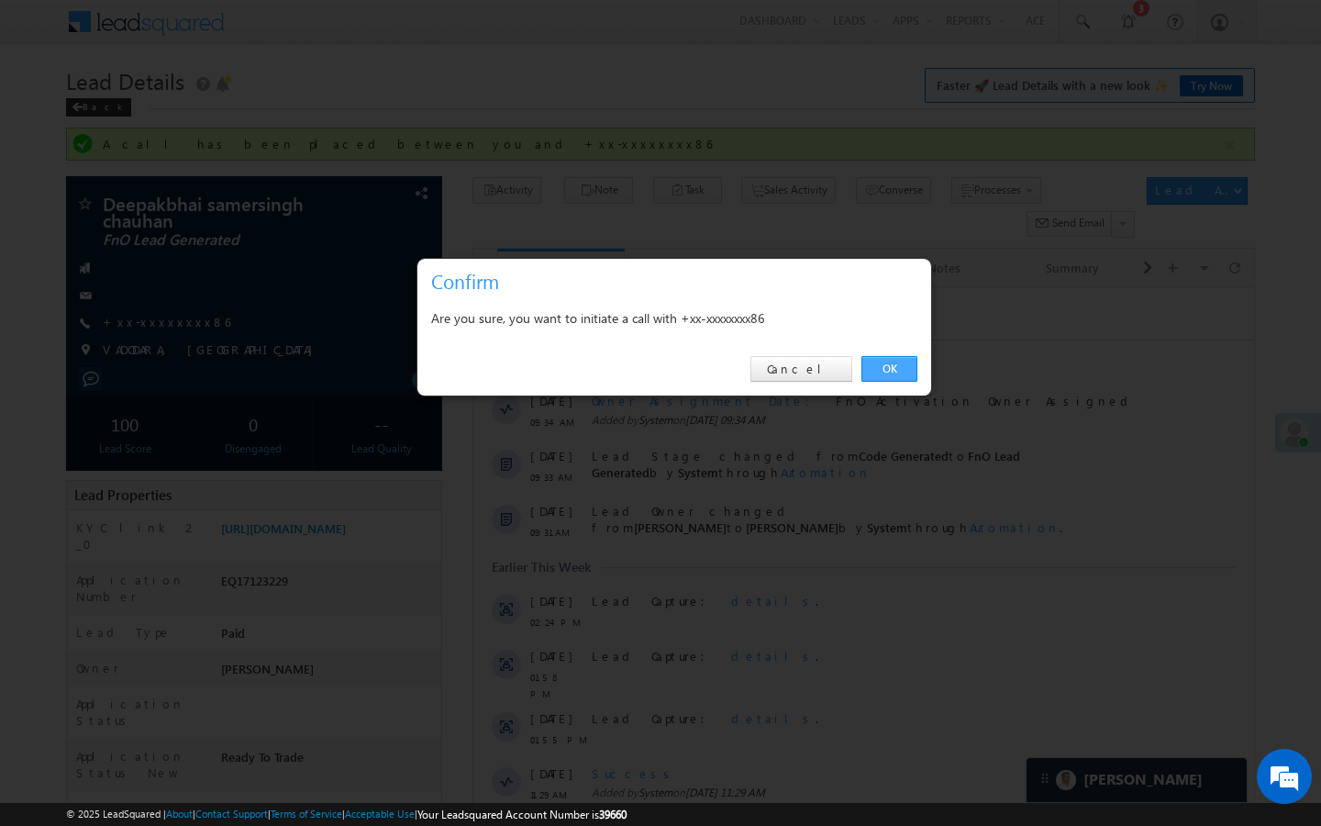
click at [862, 364] on link "OK" at bounding box center [890, 369] width 56 height 26
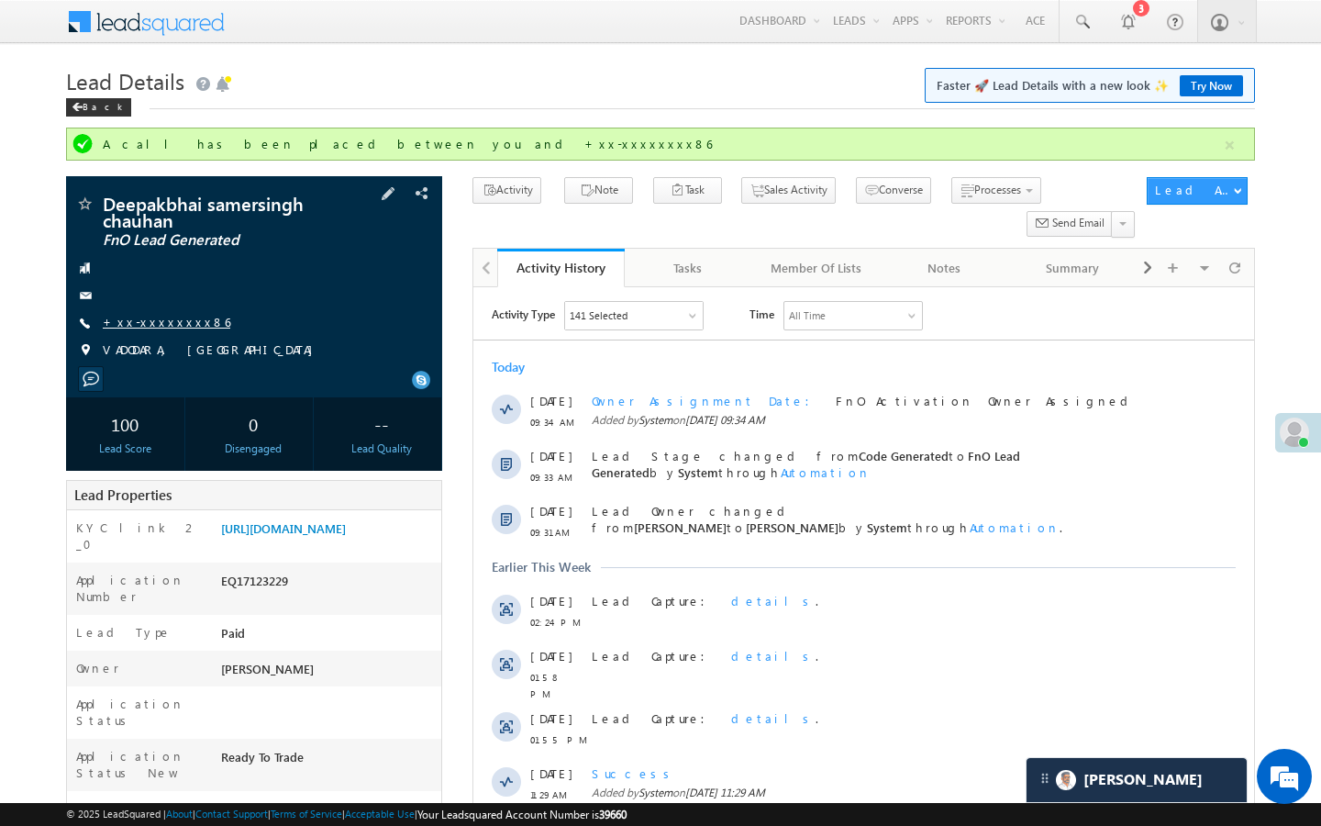
click at [170, 322] on link "+xx-xxxxxxxx86" at bounding box center [167, 322] width 128 height 16
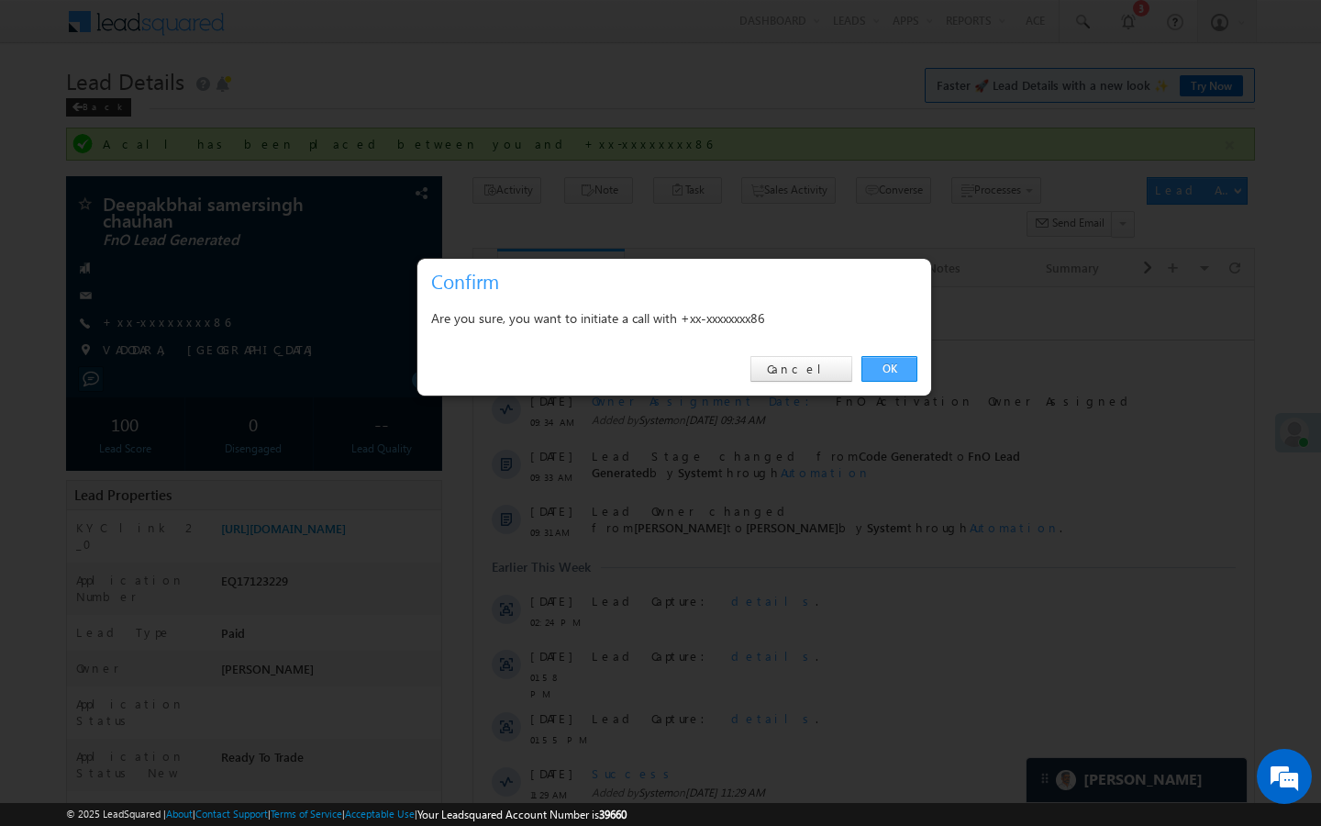
click at [893, 377] on link "OK" at bounding box center [890, 369] width 56 height 26
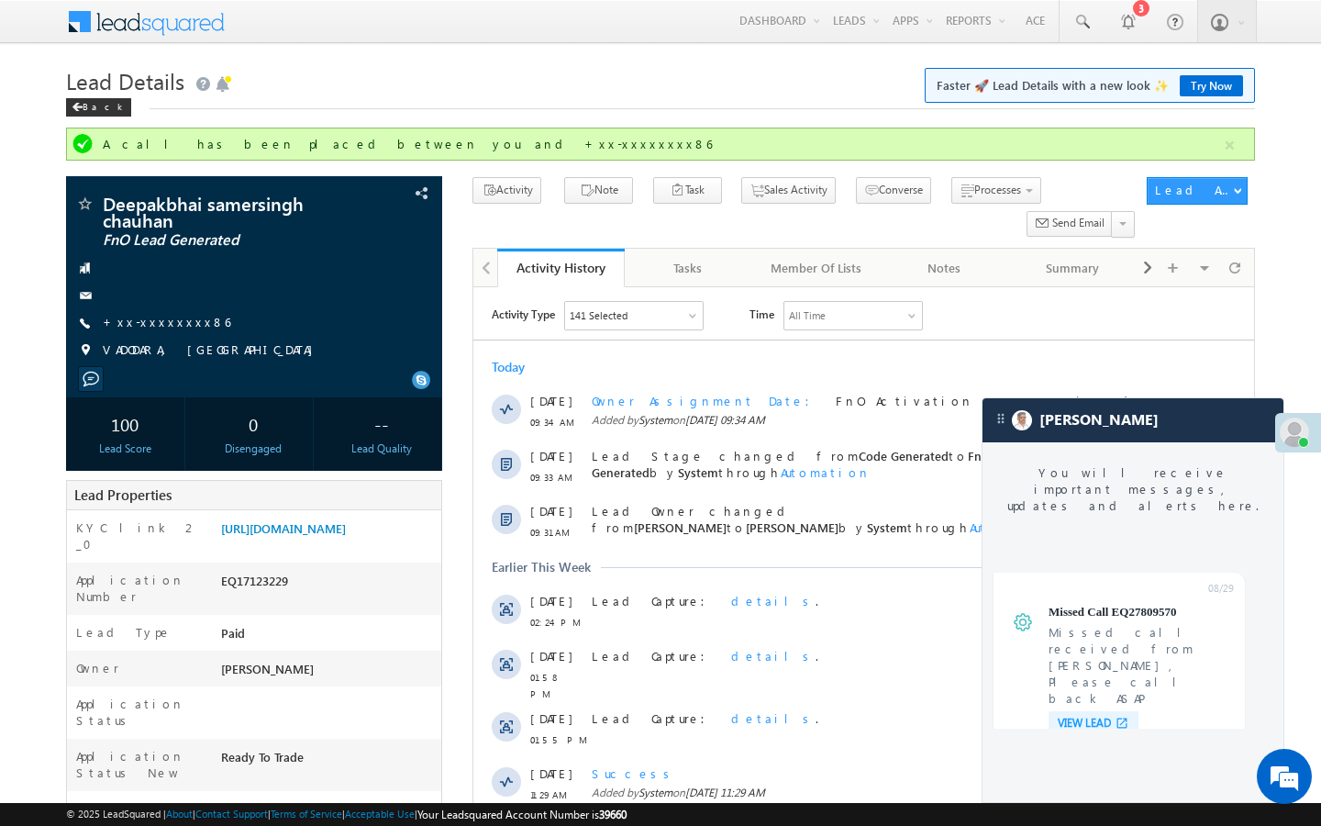
scroll to position [6963, 0]
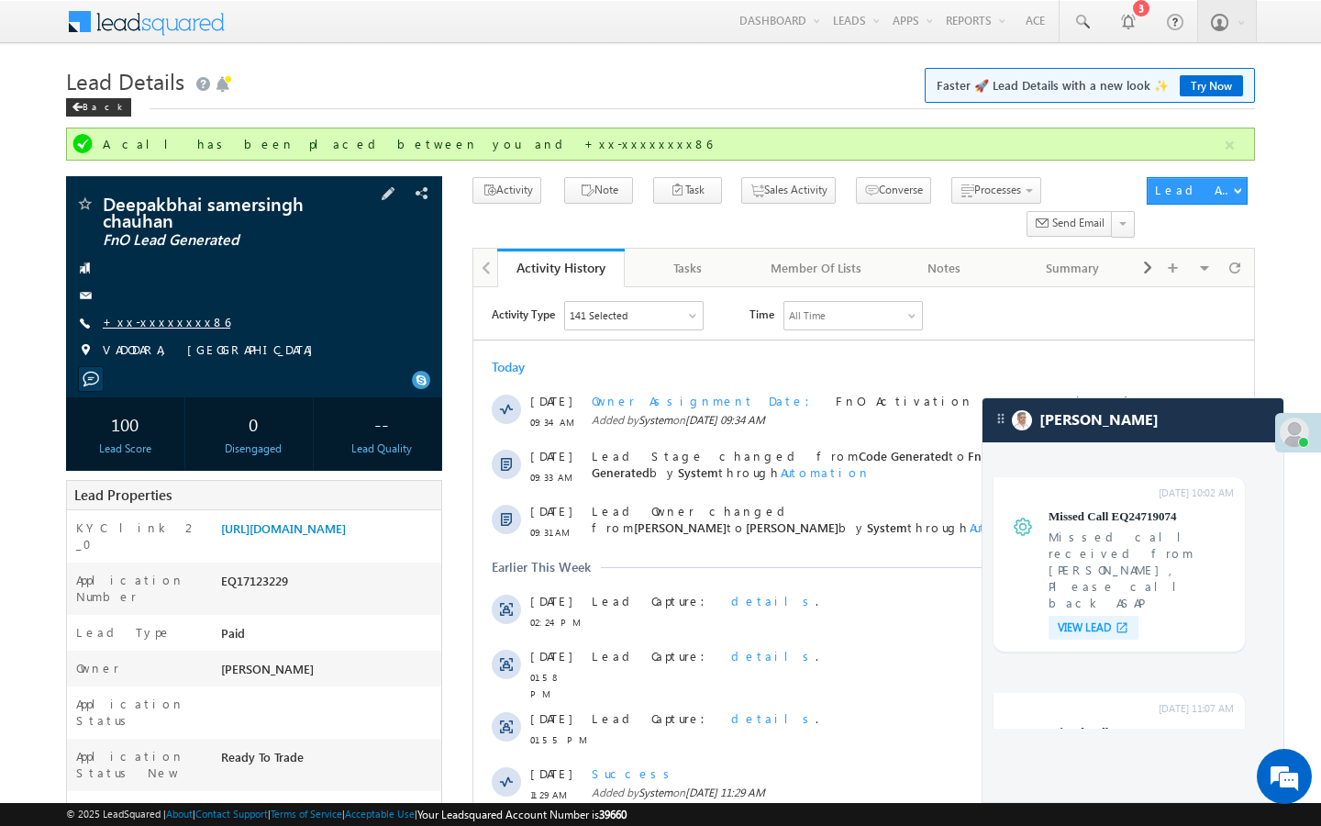
click at [171, 325] on link "+xx-xxxxxxxx86" at bounding box center [167, 322] width 128 height 16
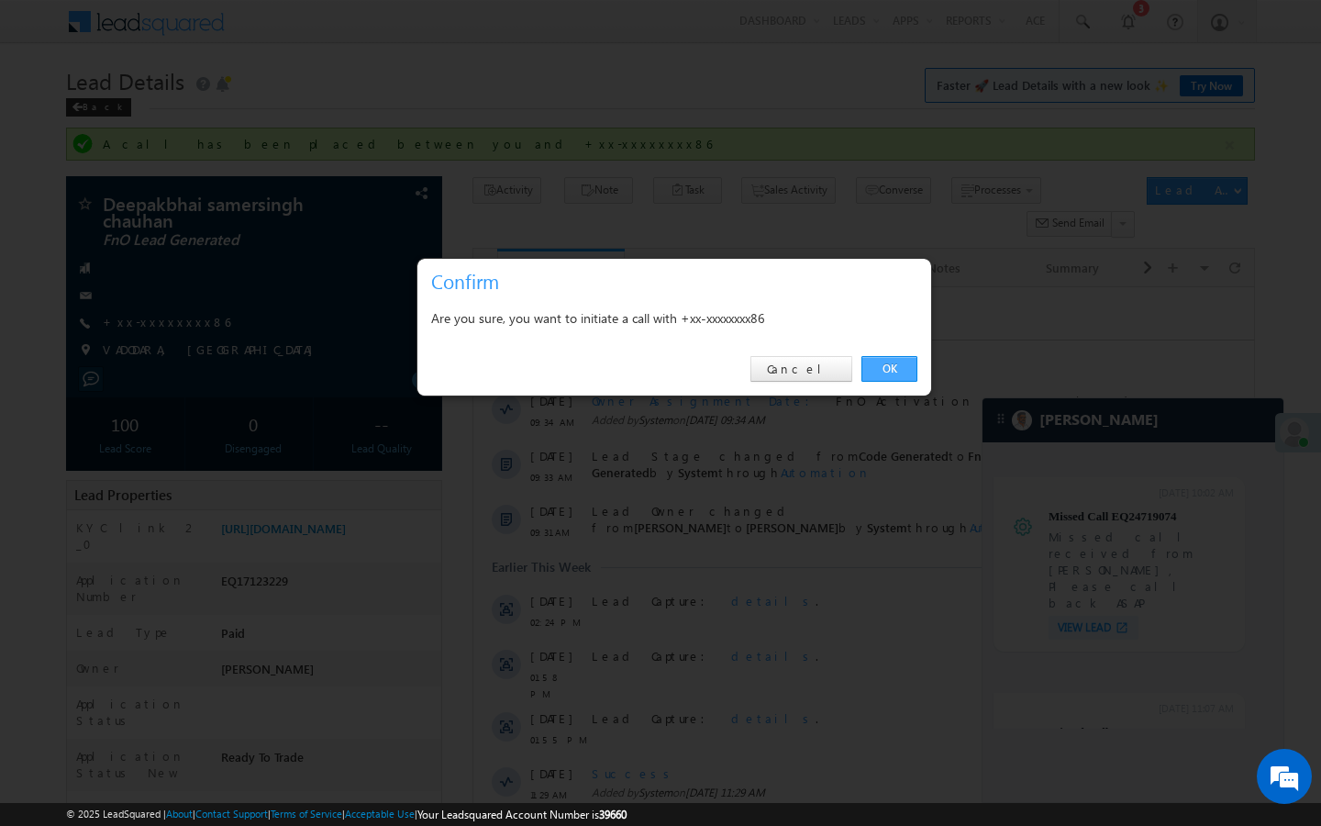
click at [908, 368] on link "OK" at bounding box center [890, 369] width 56 height 26
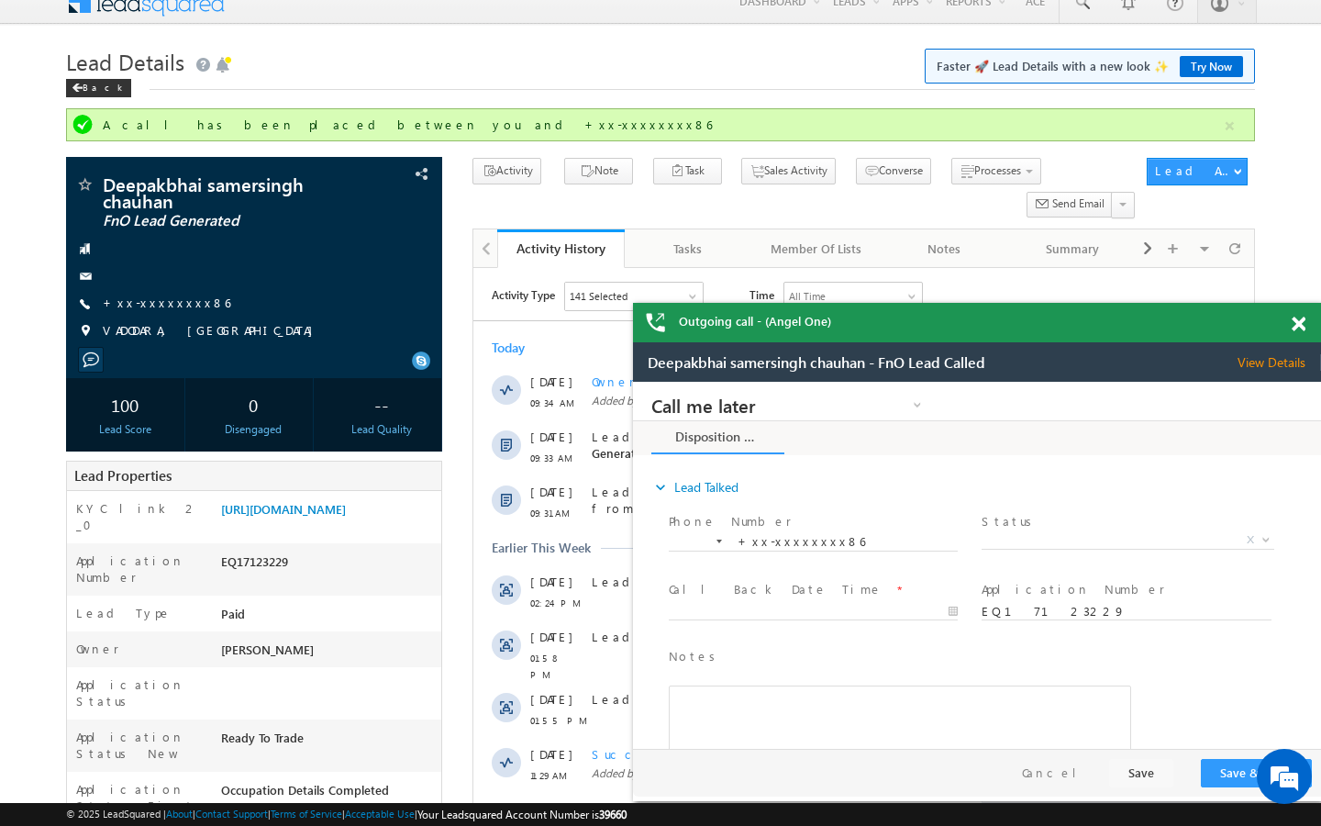
scroll to position [0, 0]
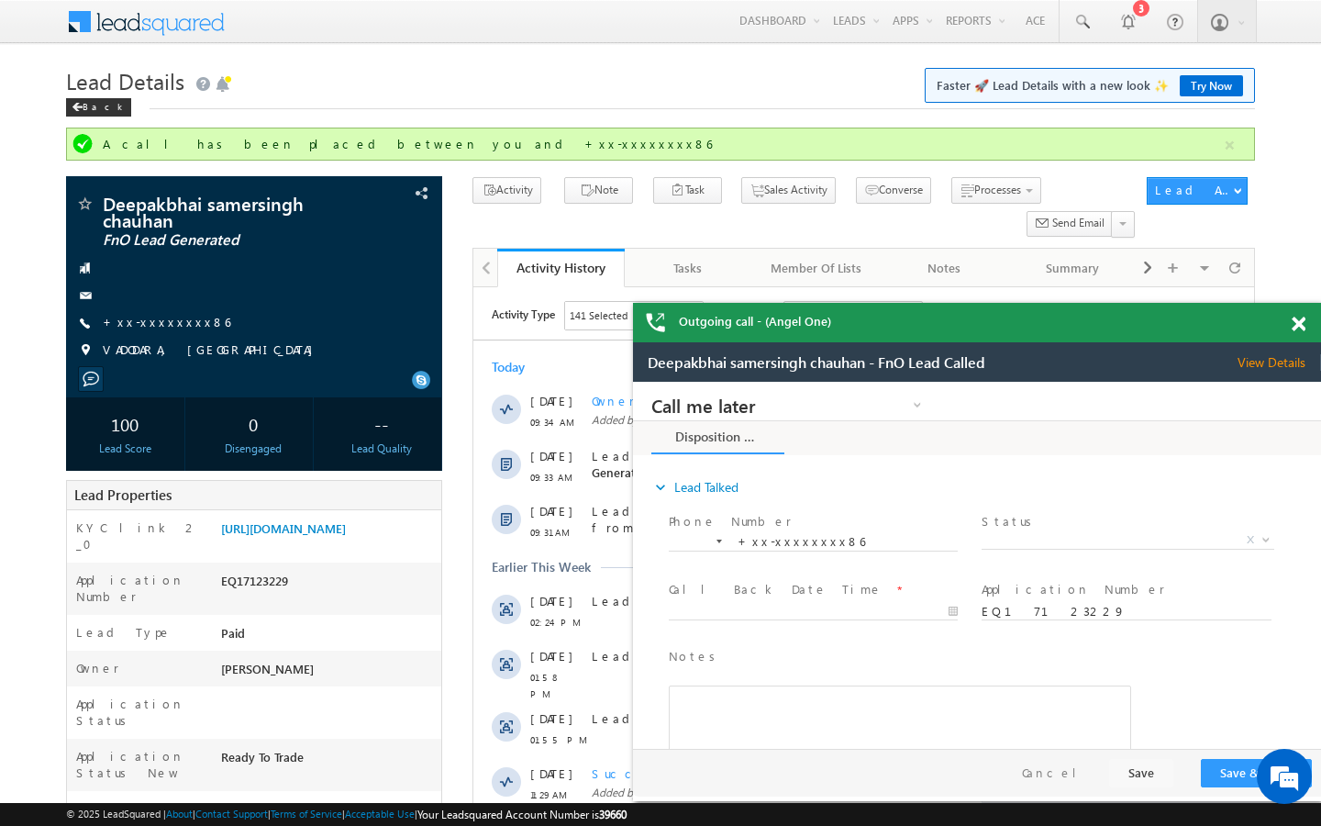
click at [0, 0] on div "Deepakbhai samersingh chauhan FnO Lead Generated" at bounding box center [0, 0] width 0 height 0
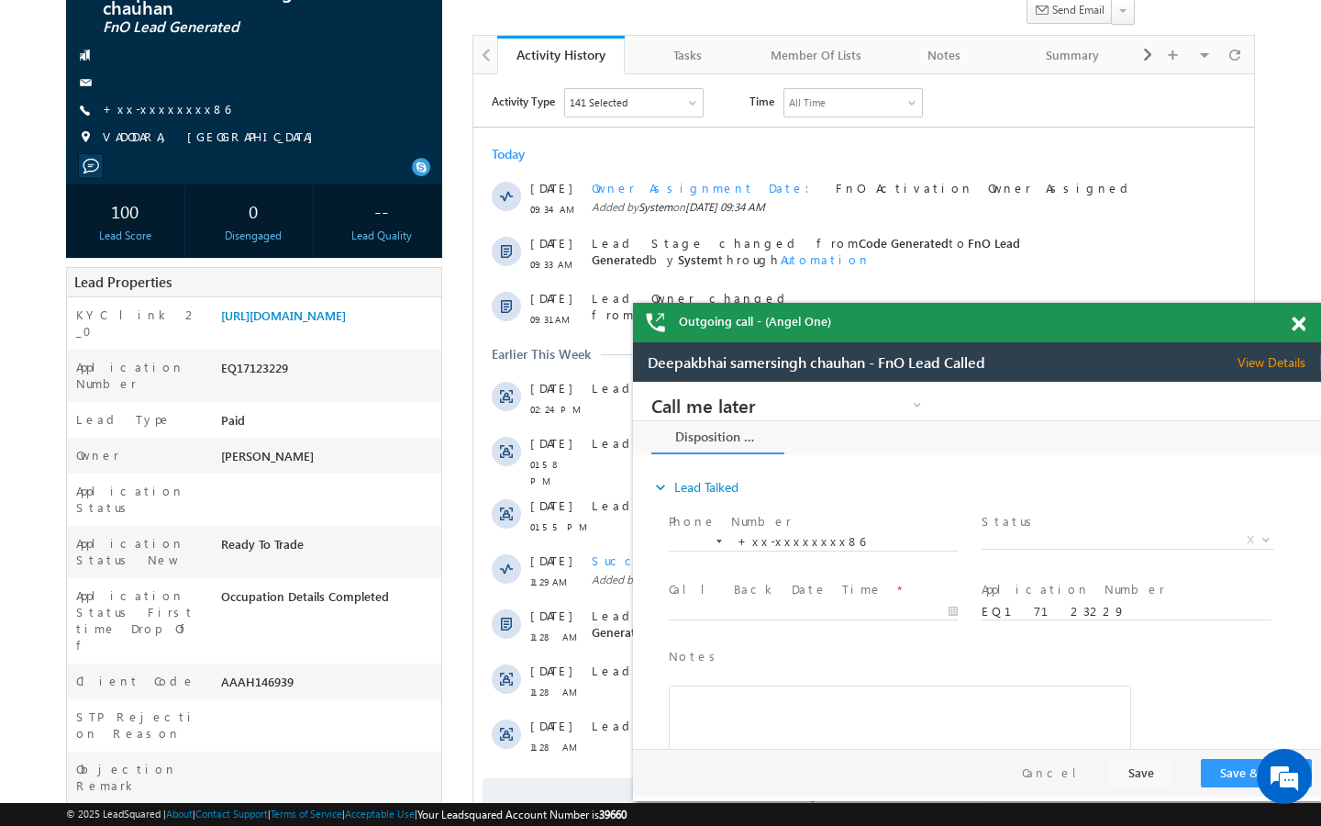
scroll to position [220, 0]
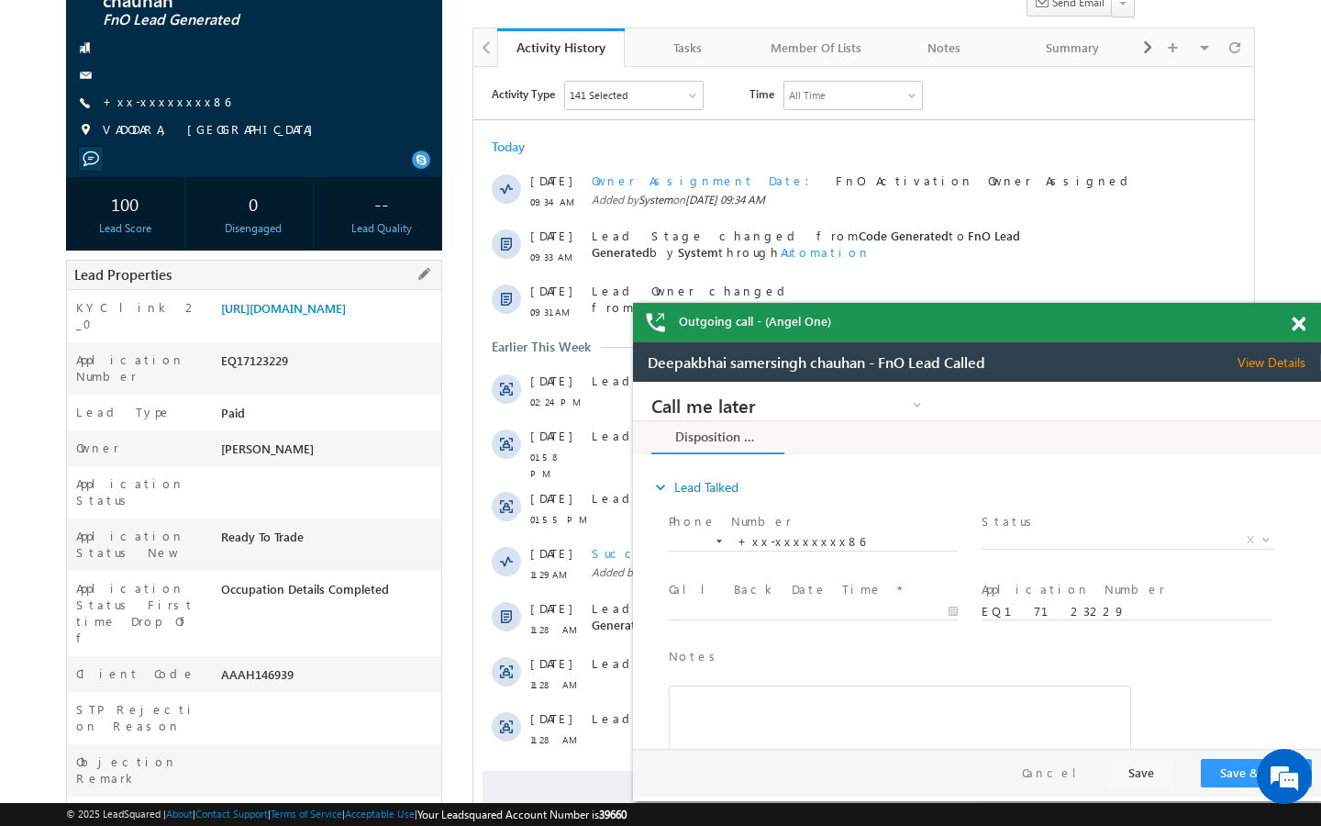
drag, startPoint x: 222, startPoint y: 604, endPoint x: 329, endPoint y: 602, distance: 107.4
click at [329, 665] on div "AAAH146939" at bounding box center [329, 678] width 225 height 26
copy div "AAAH146939"
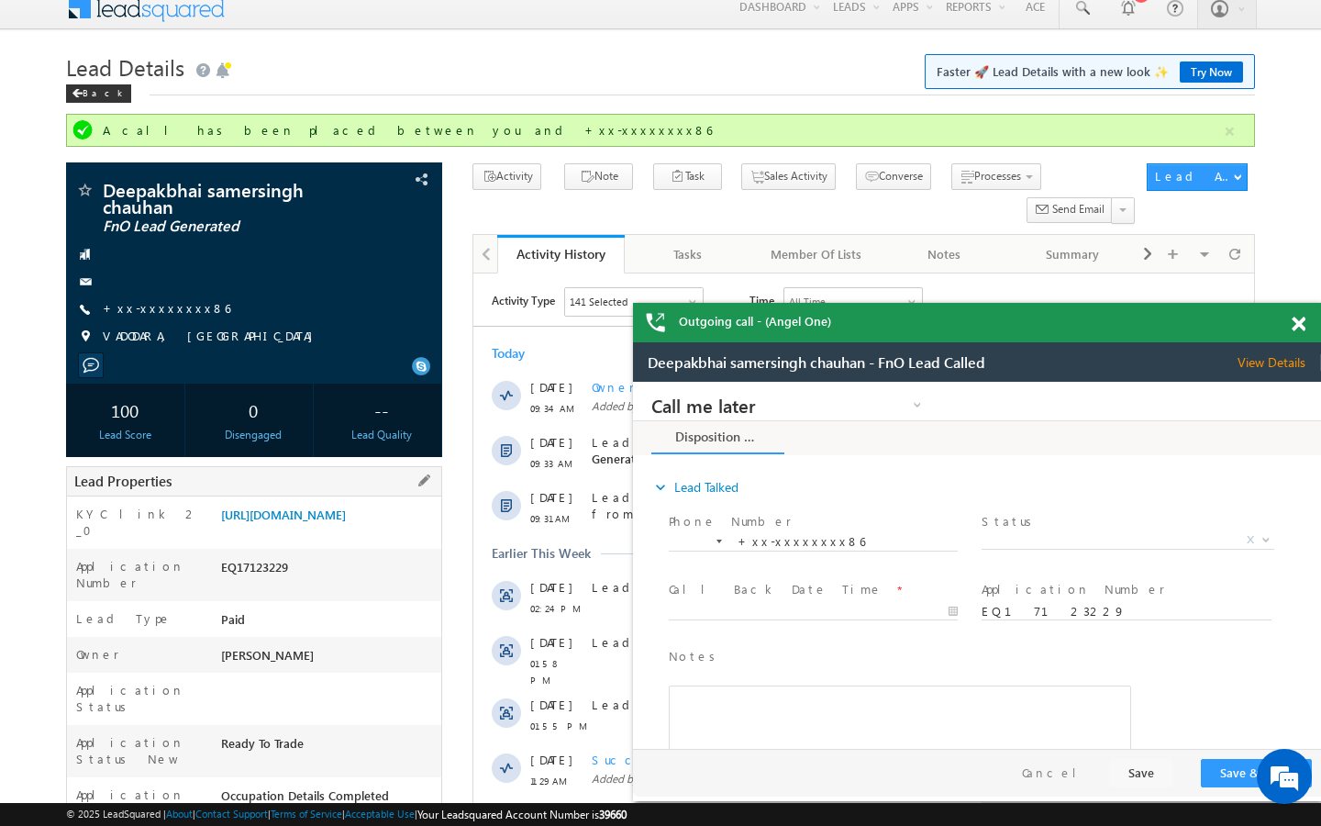
scroll to position [0, 0]
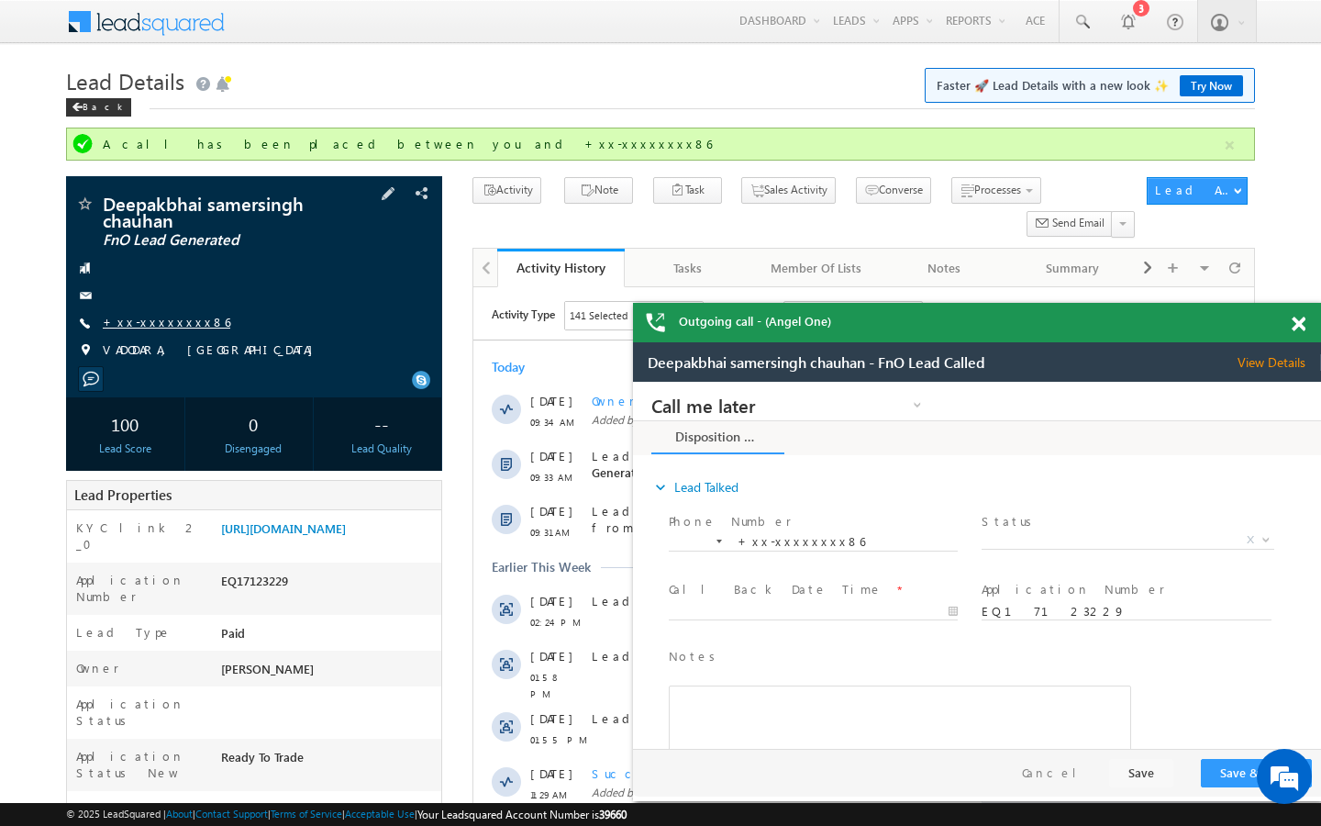
click at [0, 0] on link "+xx-xxxxxxxx86" at bounding box center [0, 0] width 0 height 0
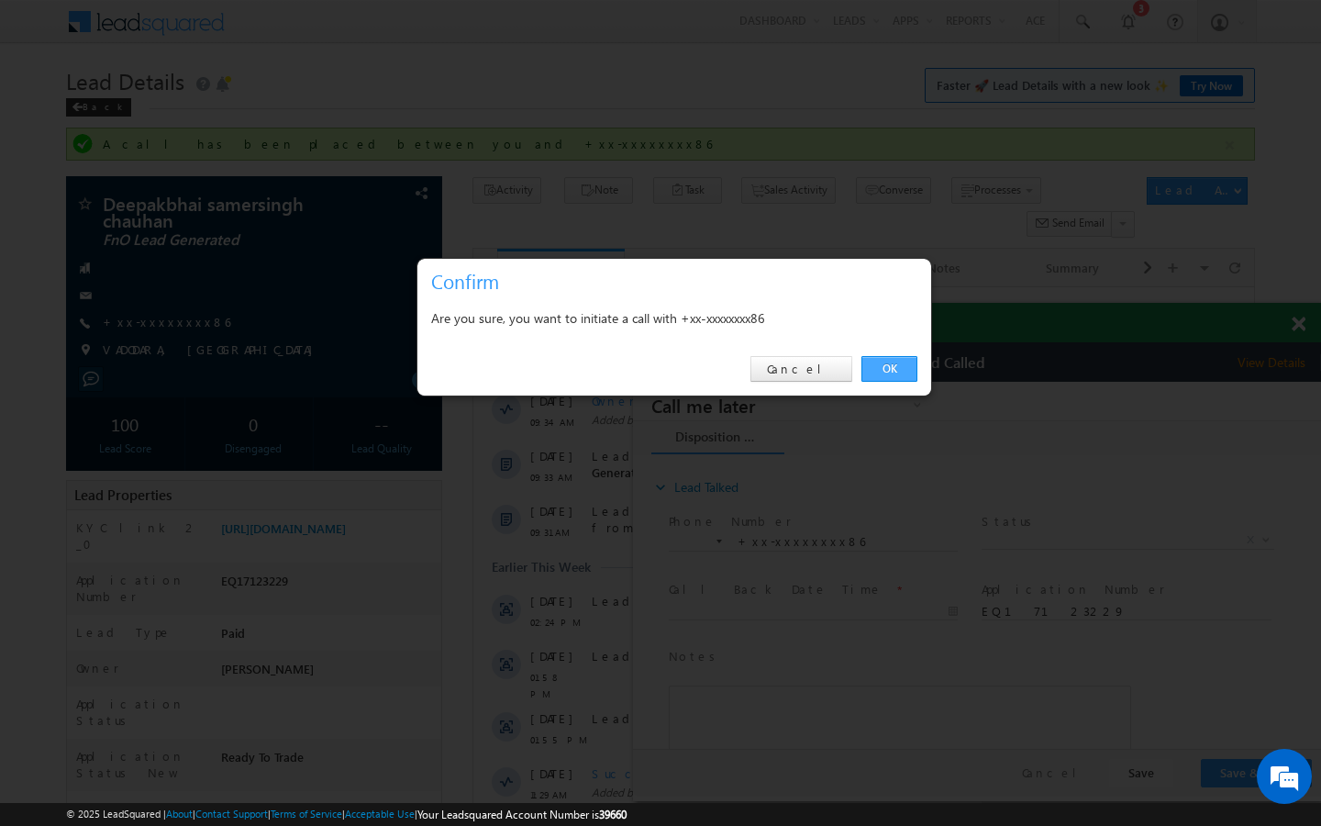
click at [888, 374] on link "OK" at bounding box center [890, 369] width 56 height 26
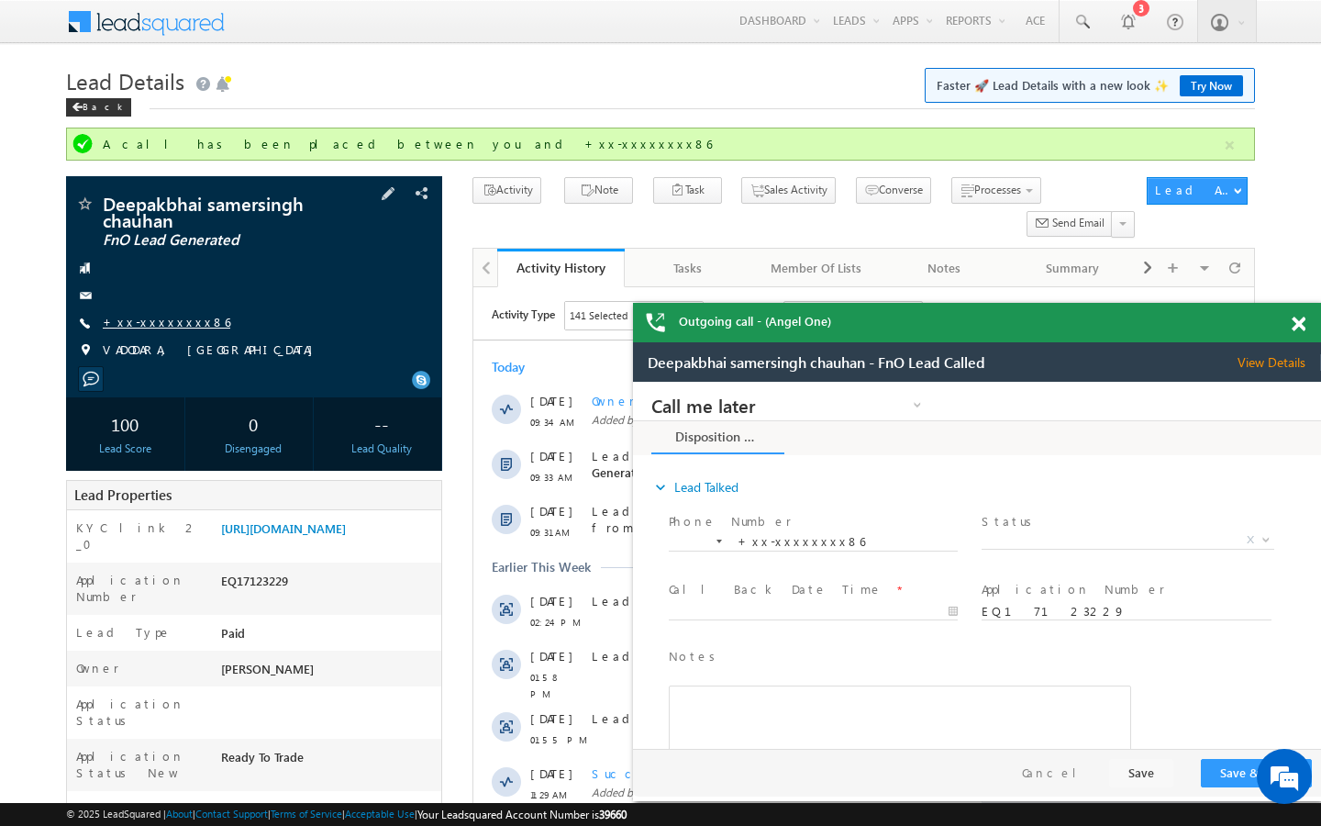
click at [0, 0] on link "+xx-xxxxxxxx86" at bounding box center [0, 0] width 0 height 0
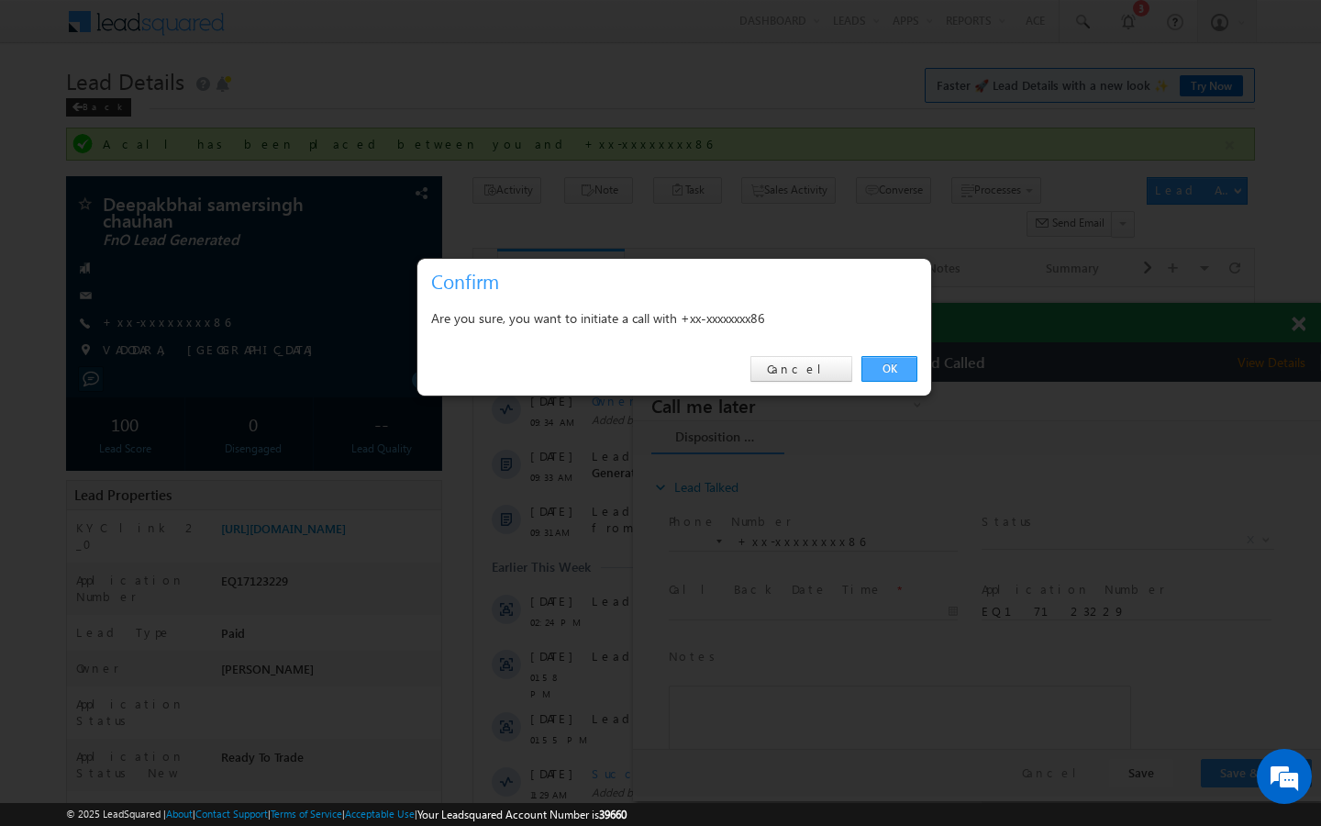
click at [899, 369] on link "OK" at bounding box center [890, 369] width 56 height 26
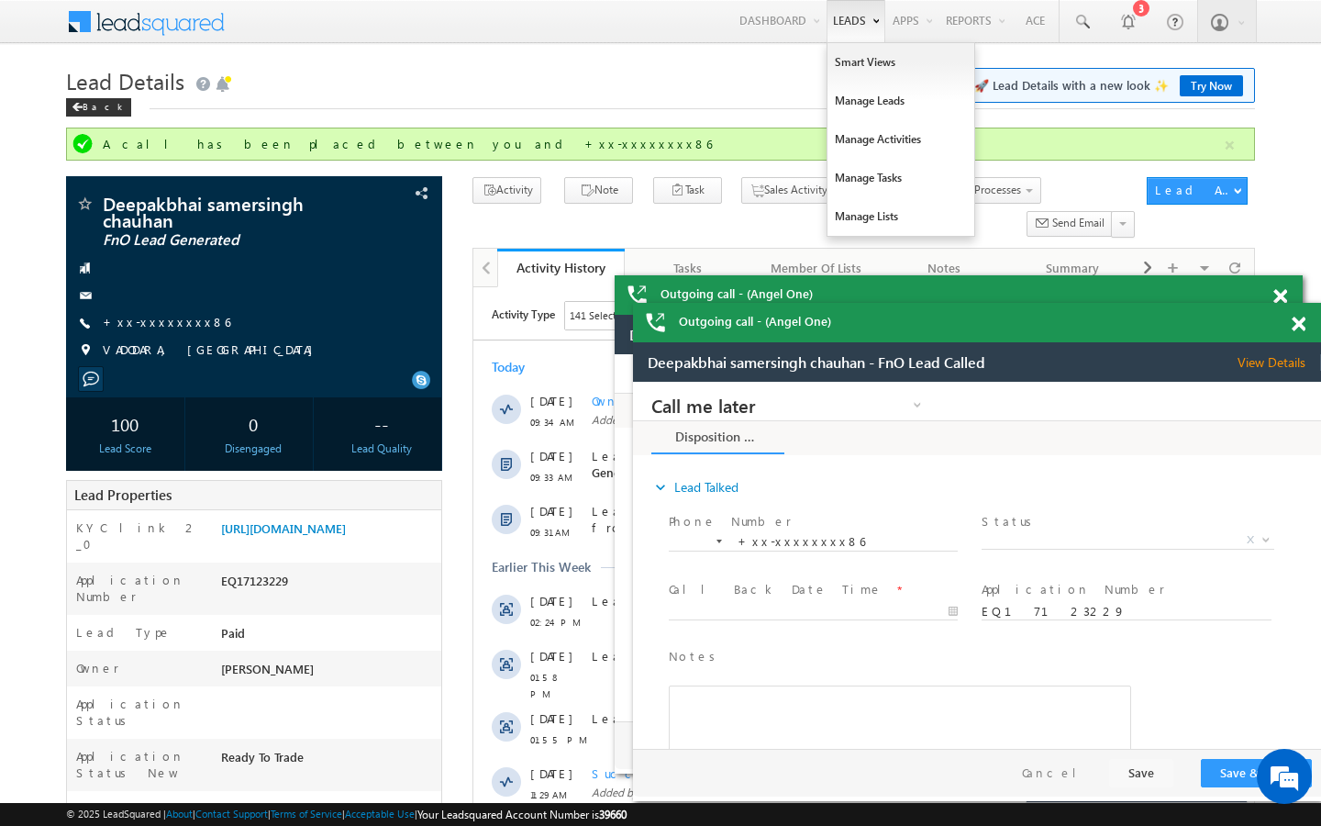
scroll to position [7067, 0]
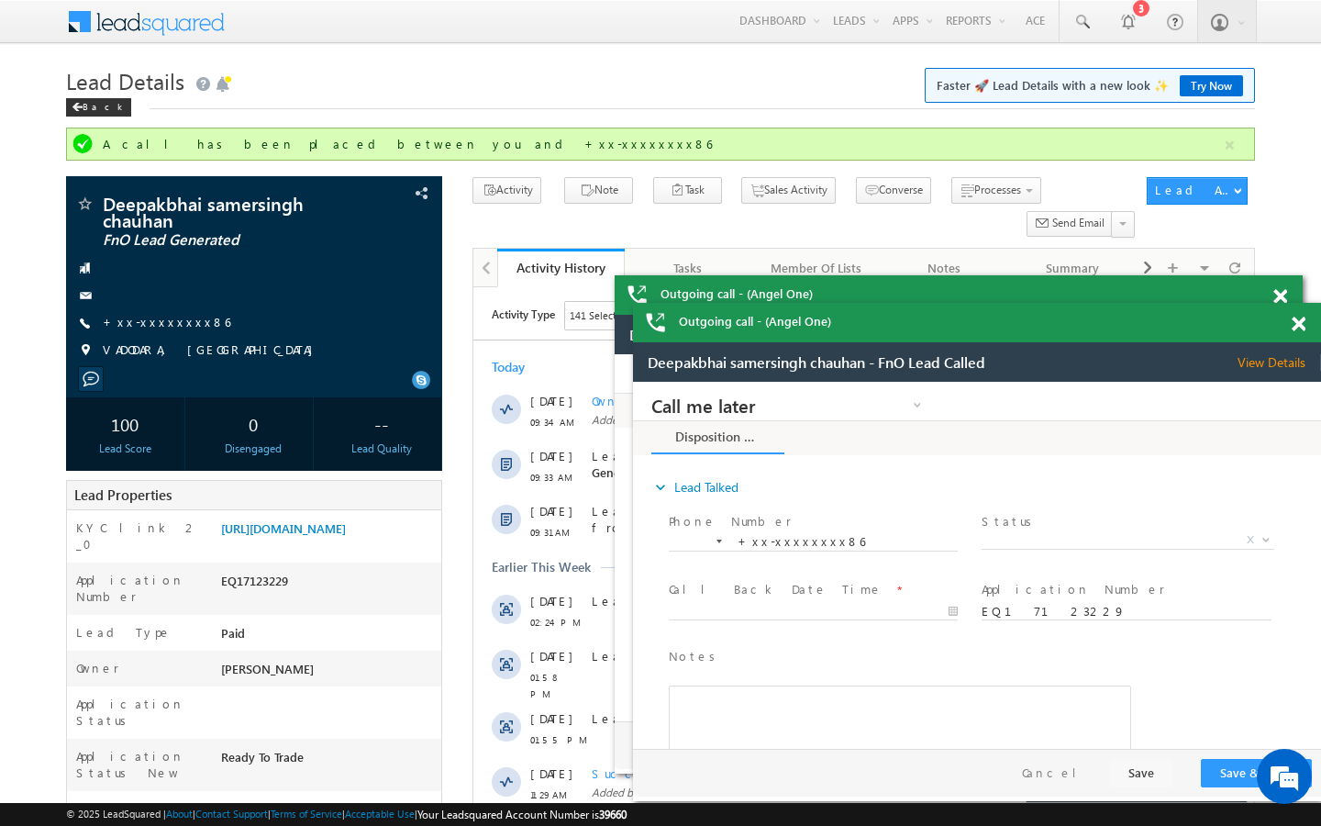
click at [0, 0] on div "Deepakbhai samersingh chauhan FnO Lead Generated" at bounding box center [0, 0] width 0 height 0
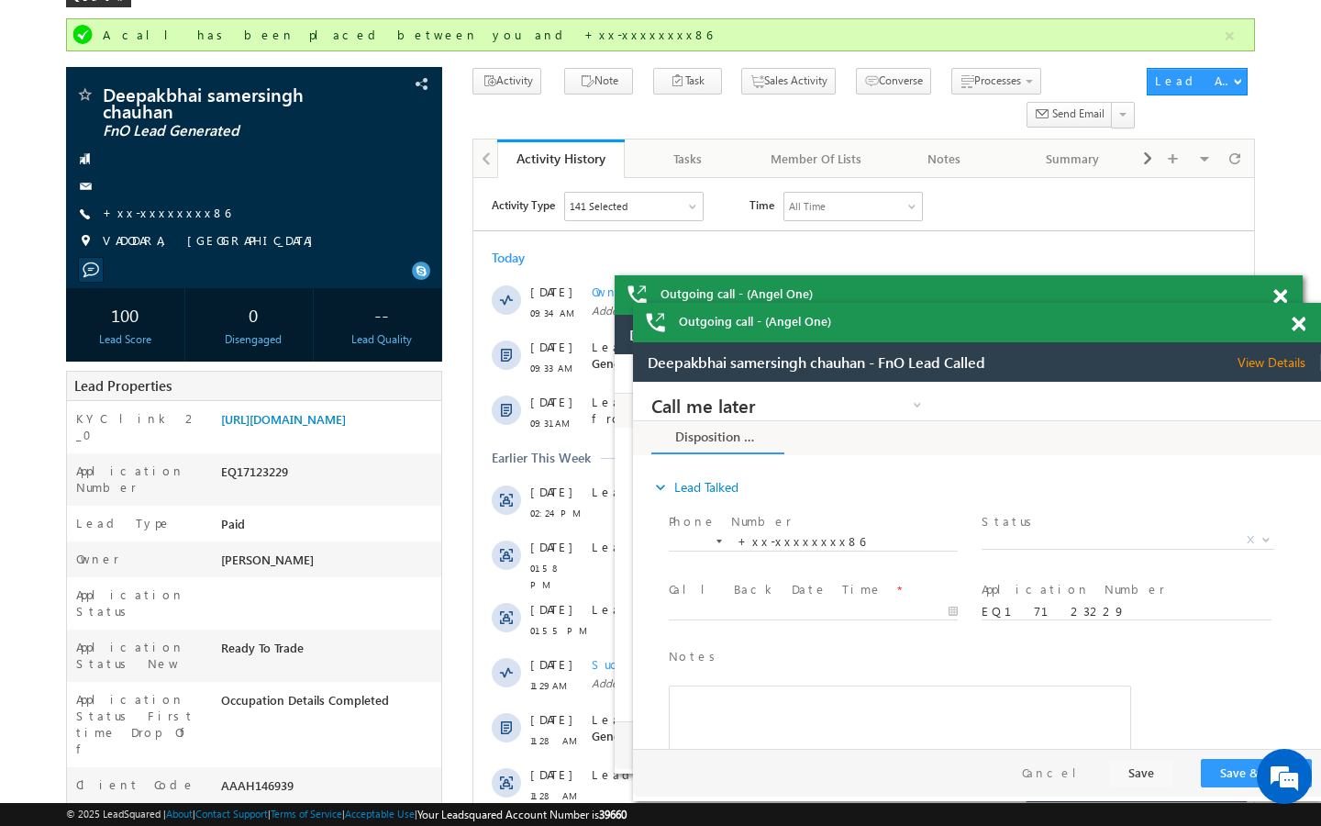
scroll to position [110, 0]
drag, startPoint x: 220, startPoint y: 720, endPoint x: 306, endPoint y: 719, distance: 86.3
click at [0, 0] on div "AAAH146939" at bounding box center [0, 0] width 0 height 0
copy div "AAAH146939"
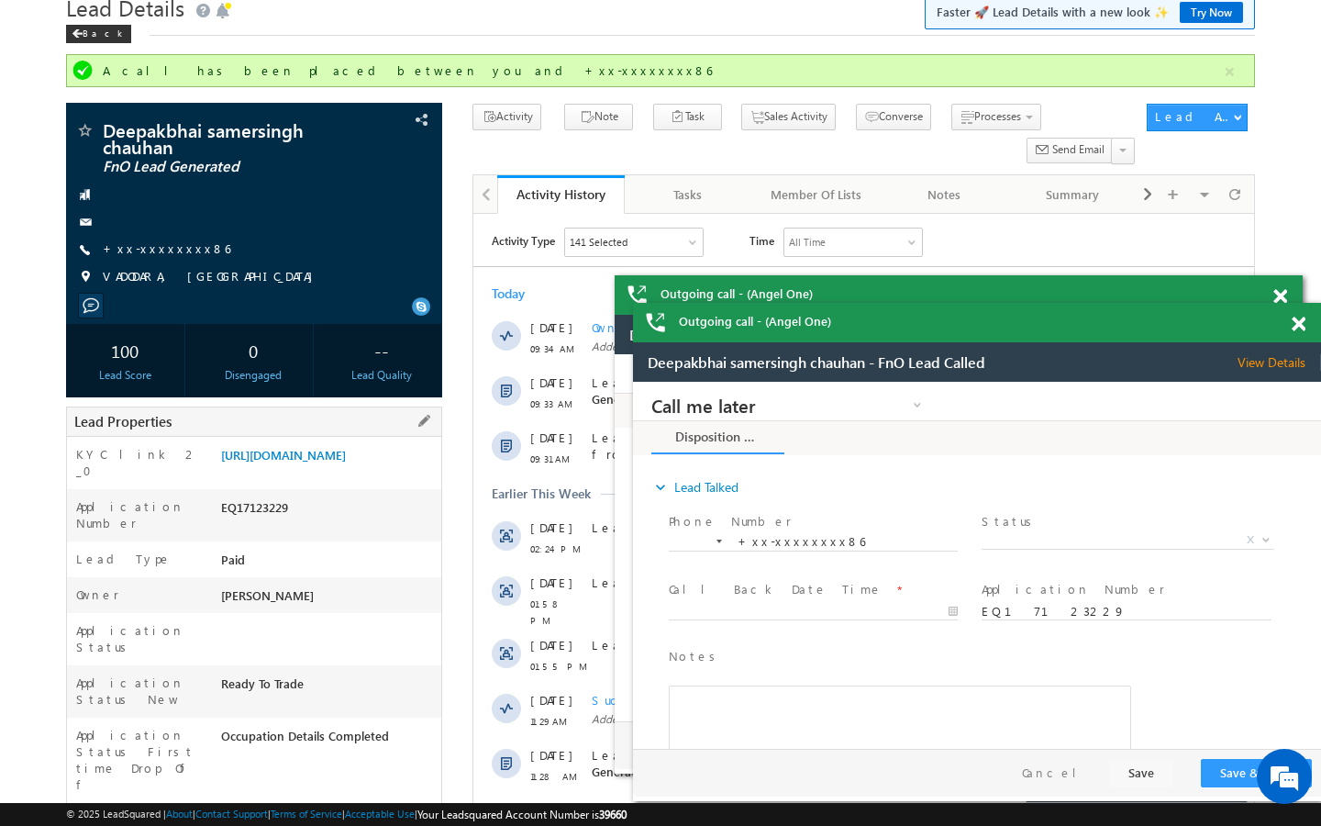
scroll to position [0, 0]
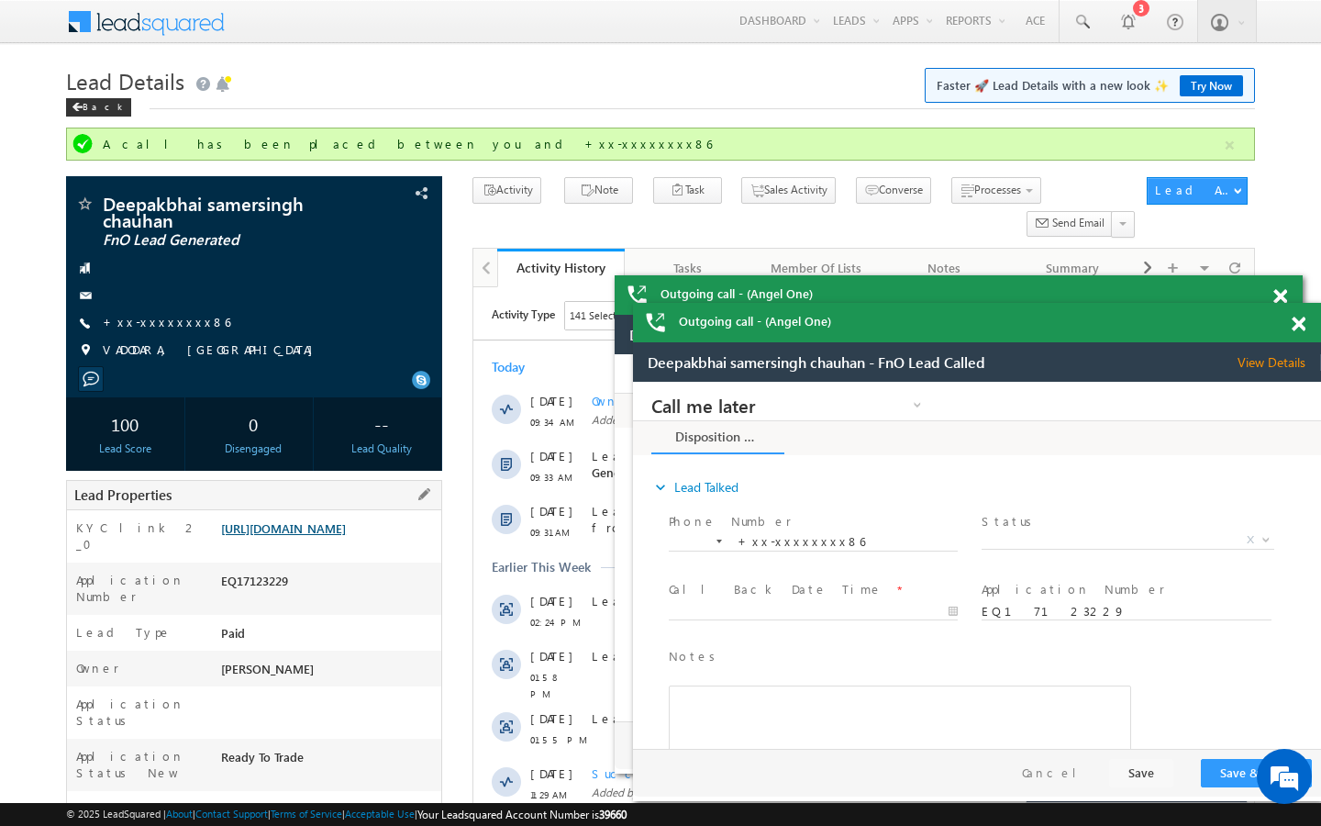
click at [0, 0] on link "https://angelbroking1-pk3em7sa.customui-test.leadsquared.com?leadId=0a365770-f7…" at bounding box center [0, 0] width 0 height 0
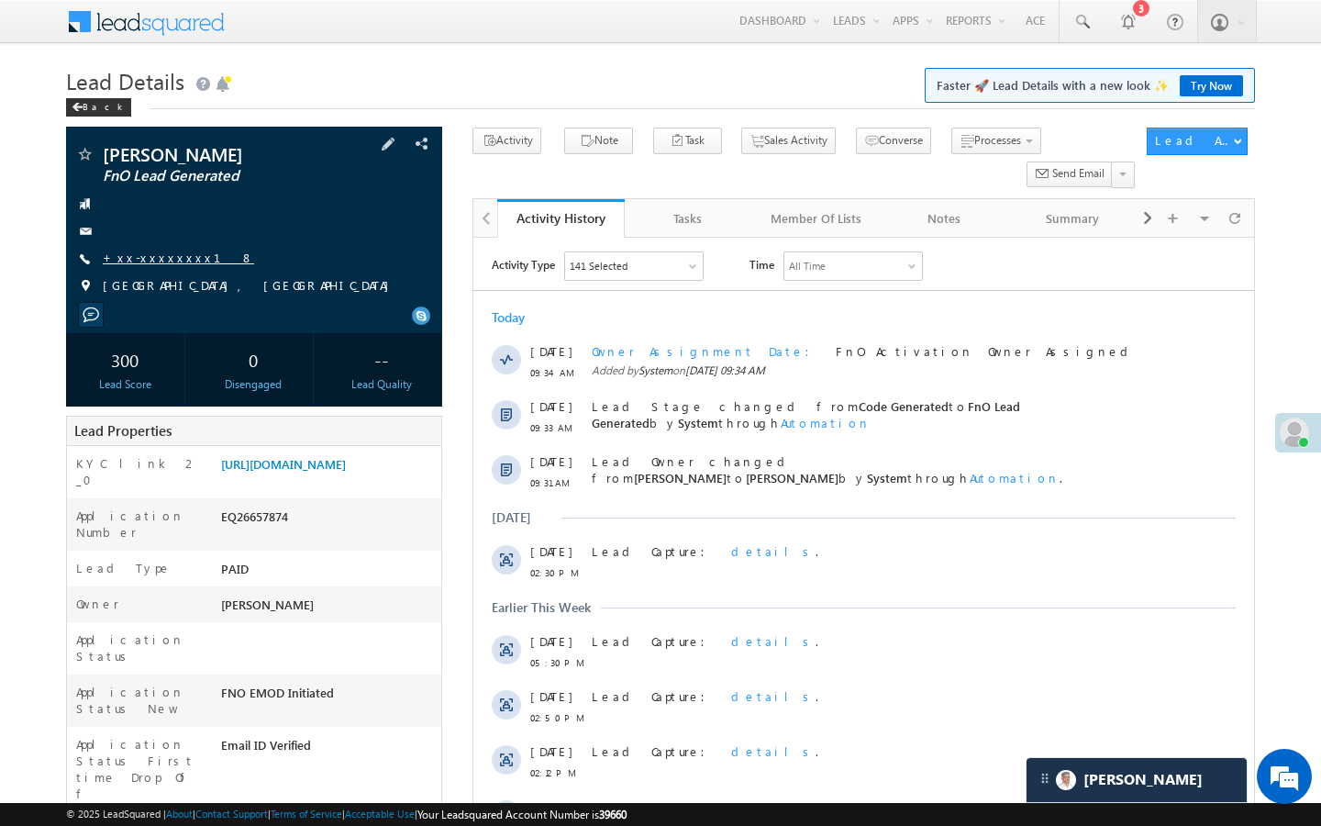
click at [135, 251] on link "+xx-xxxxxxxx18" at bounding box center [178, 258] width 151 height 16
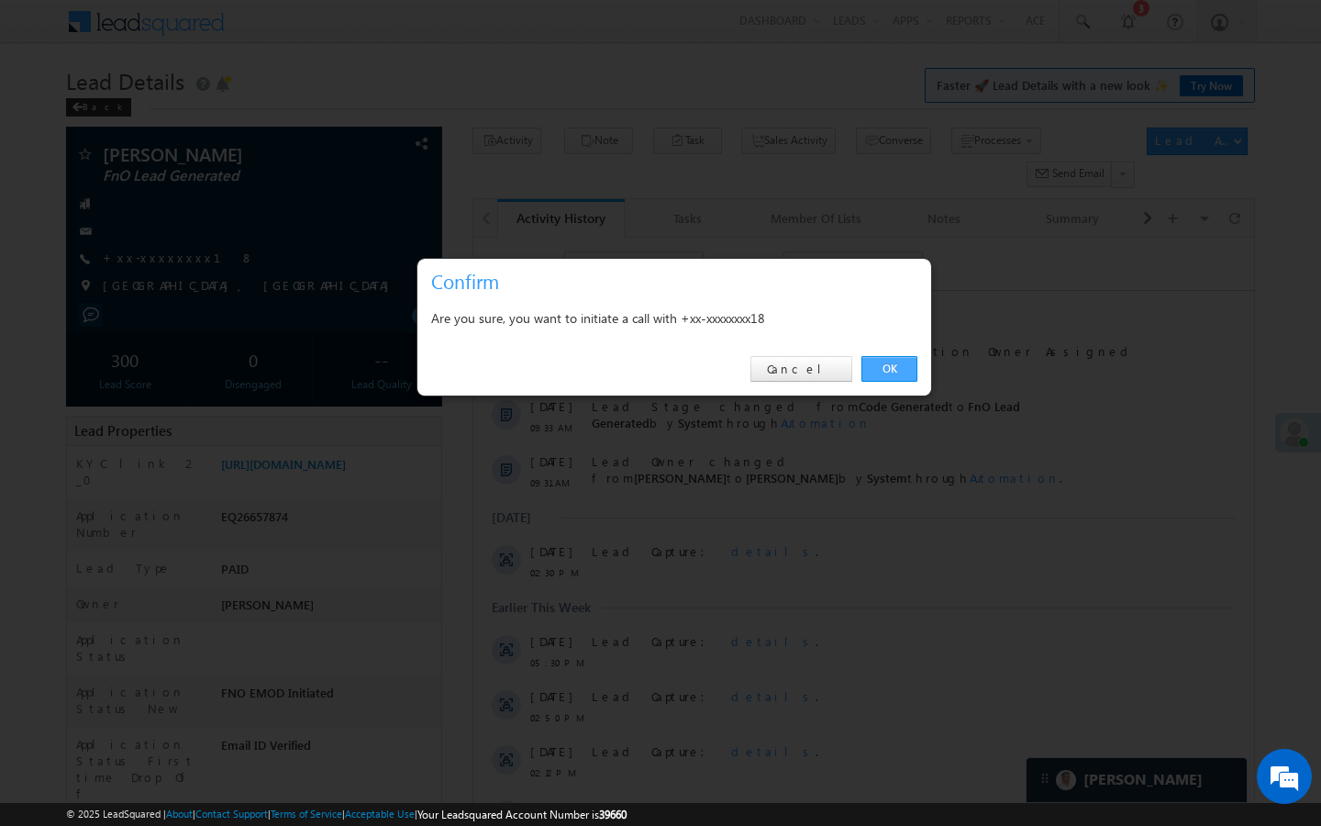
click at [904, 358] on link "OK" at bounding box center [890, 369] width 56 height 26
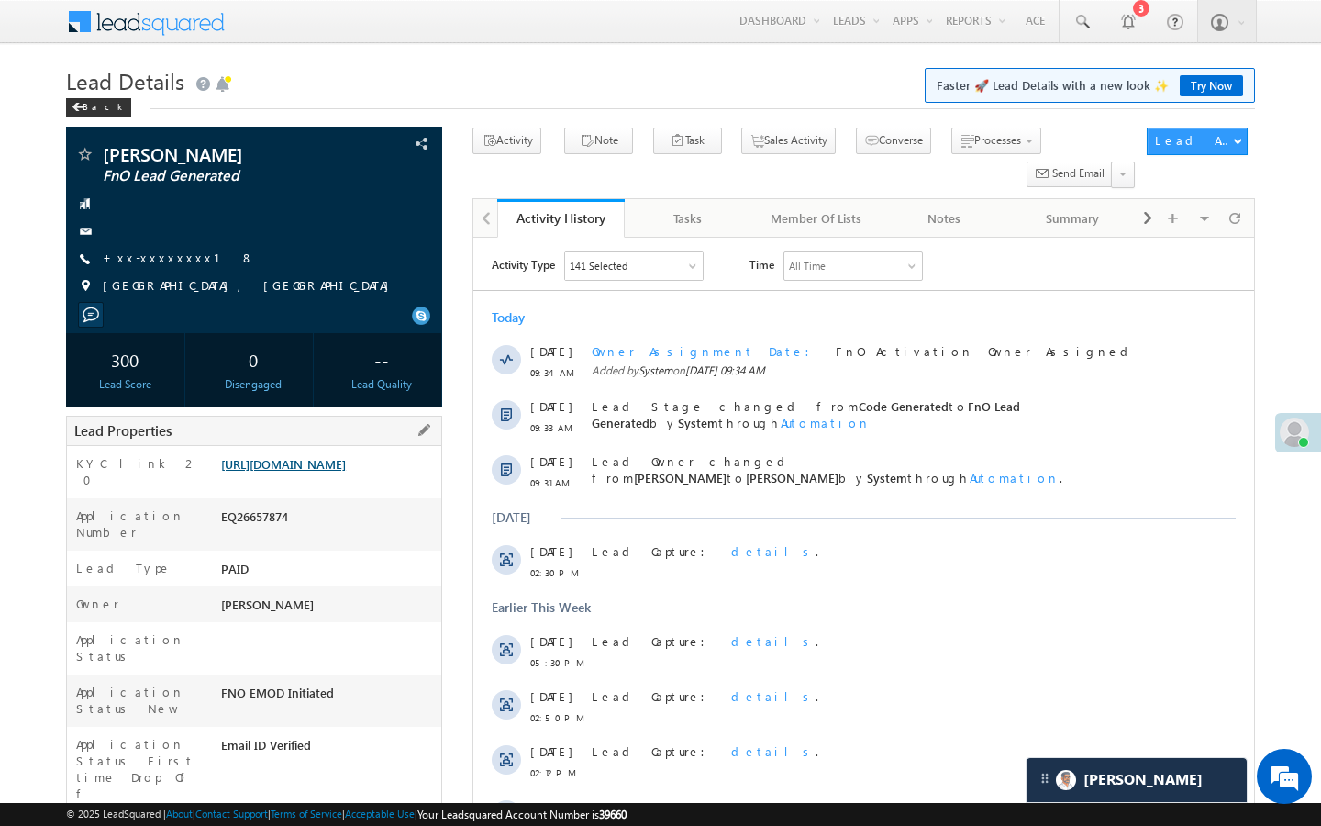
click at [335, 472] on link "[URL][DOMAIN_NAME]" at bounding box center [283, 464] width 125 height 16
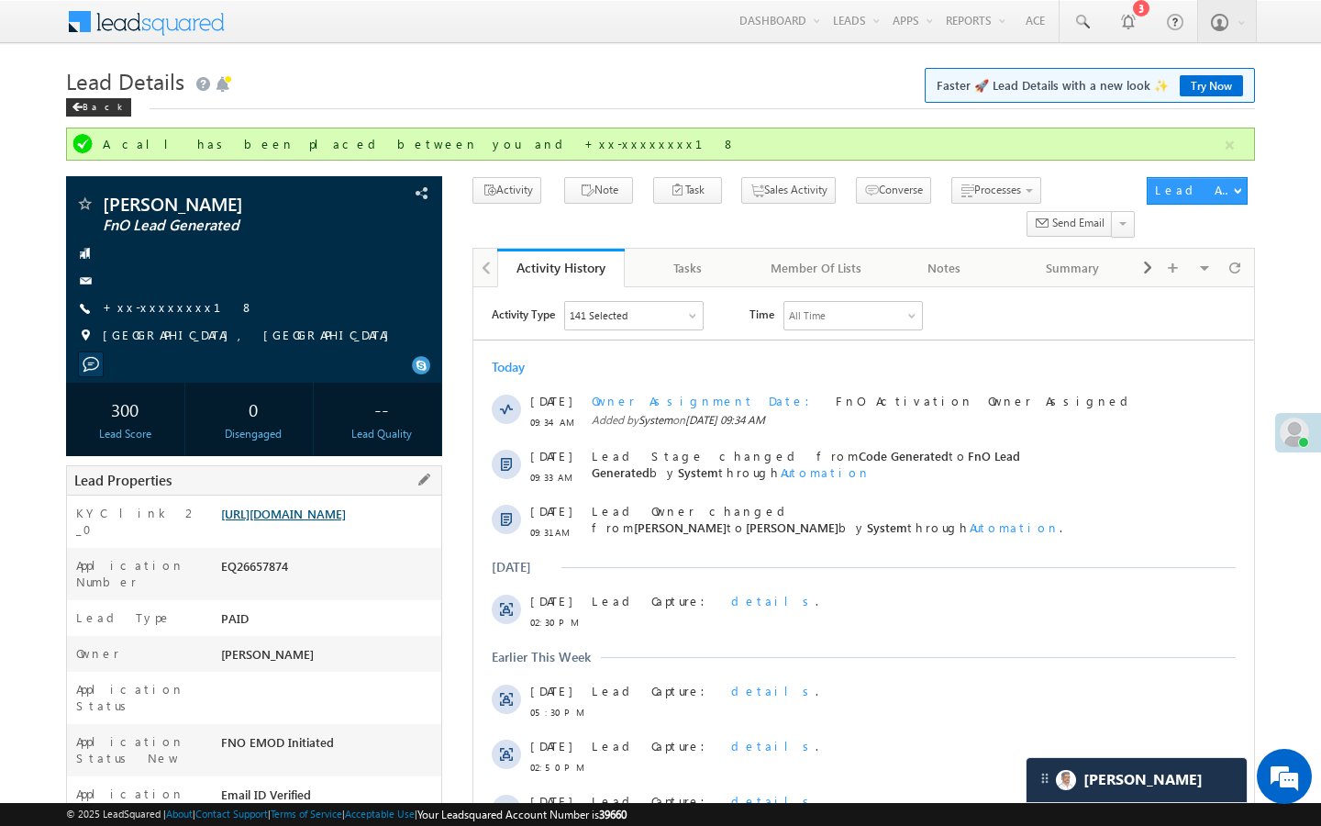
click at [346, 521] on link "[URL][DOMAIN_NAME]" at bounding box center [283, 514] width 125 height 16
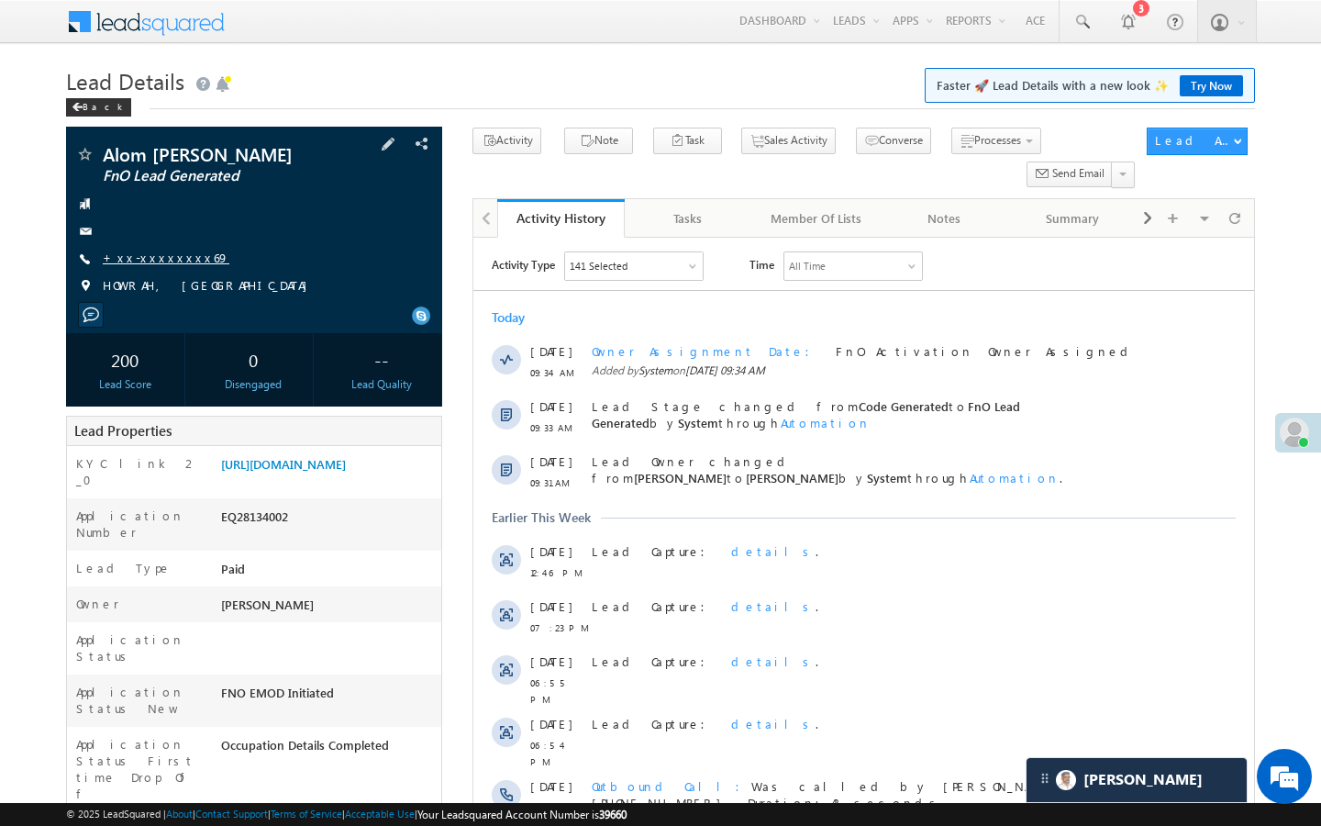
click at [173, 258] on link "+xx-xxxxxxxx69" at bounding box center [166, 258] width 127 height 16
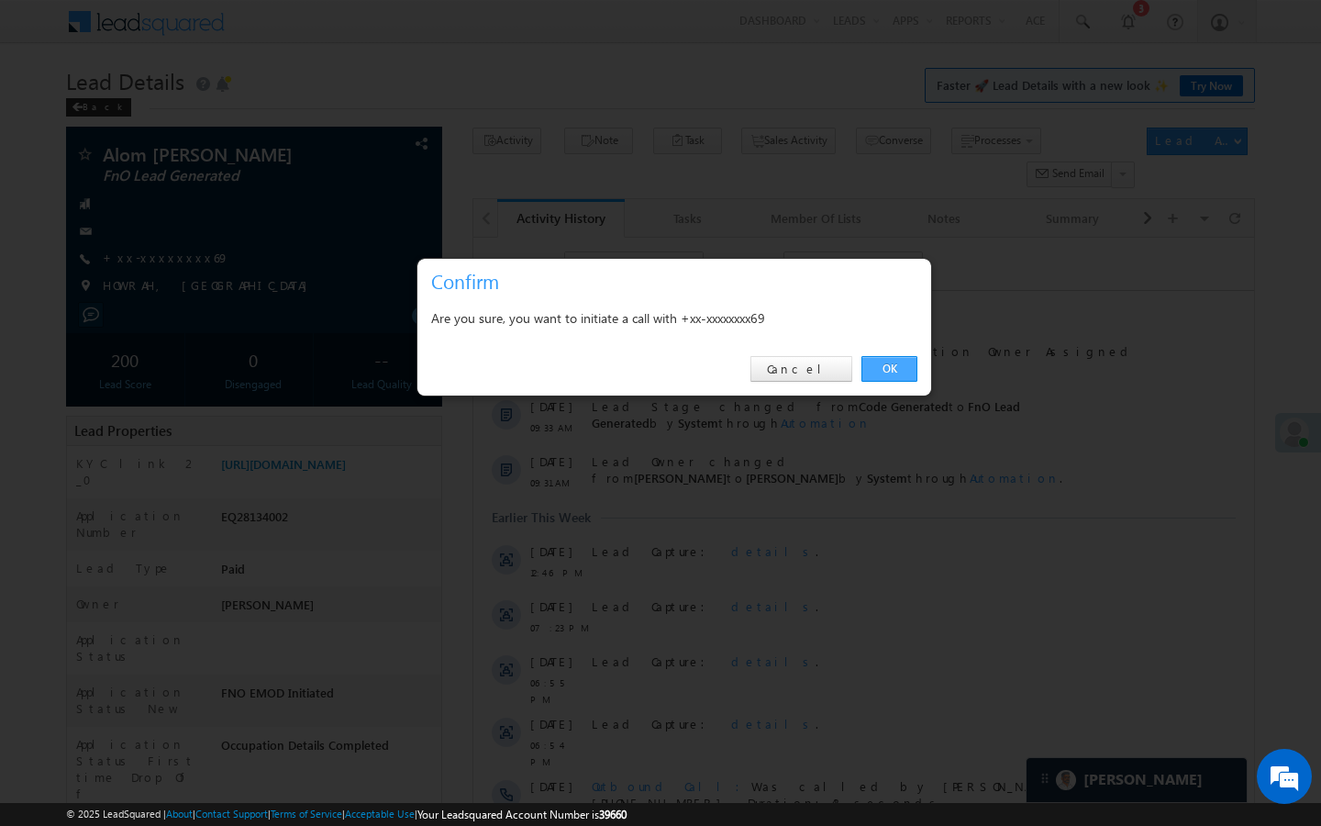
click at [896, 370] on link "OK" at bounding box center [890, 369] width 56 height 26
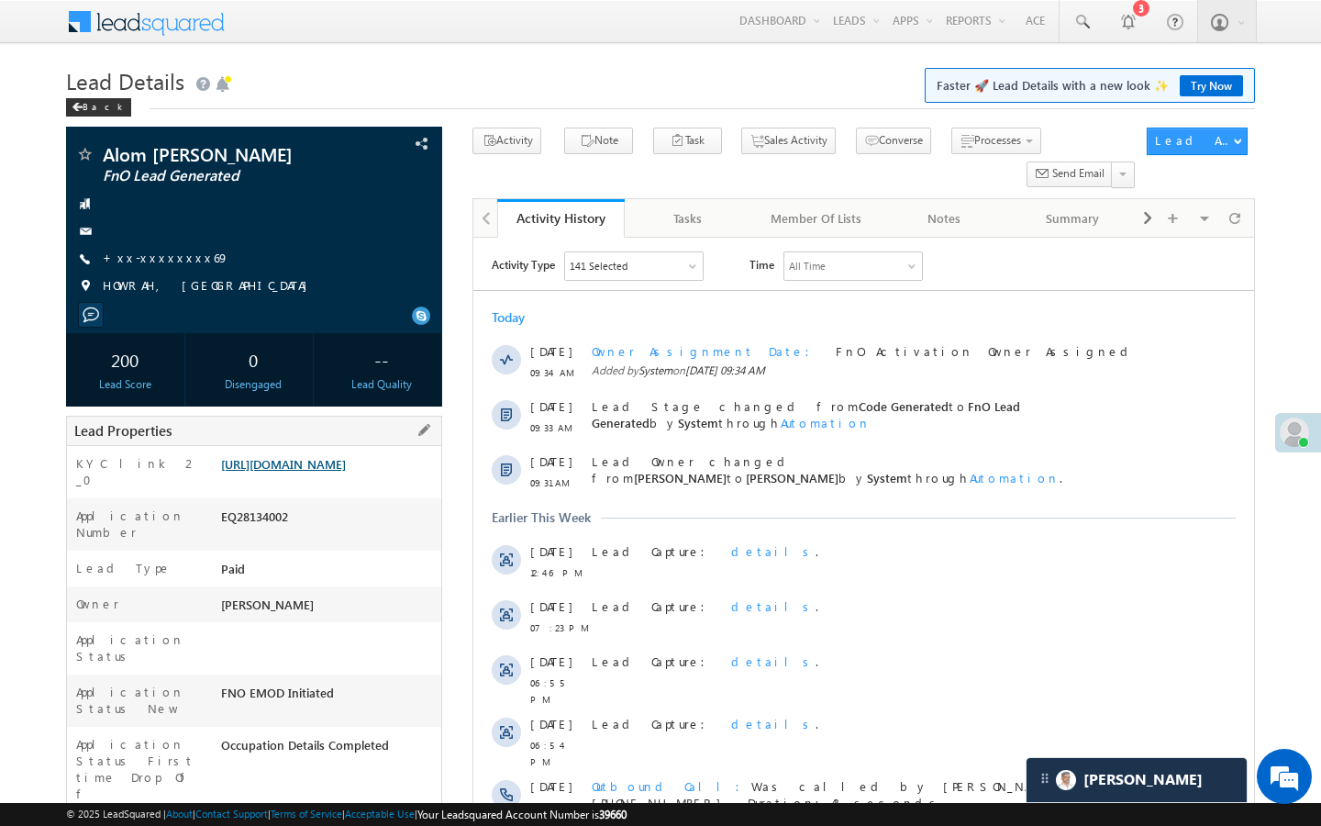
click at [346, 472] on link "https://angelbroking1-pk3em7sa.customui-test.leadsquared.com?leadId=86dbd6c6-75…" at bounding box center [283, 464] width 125 height 16
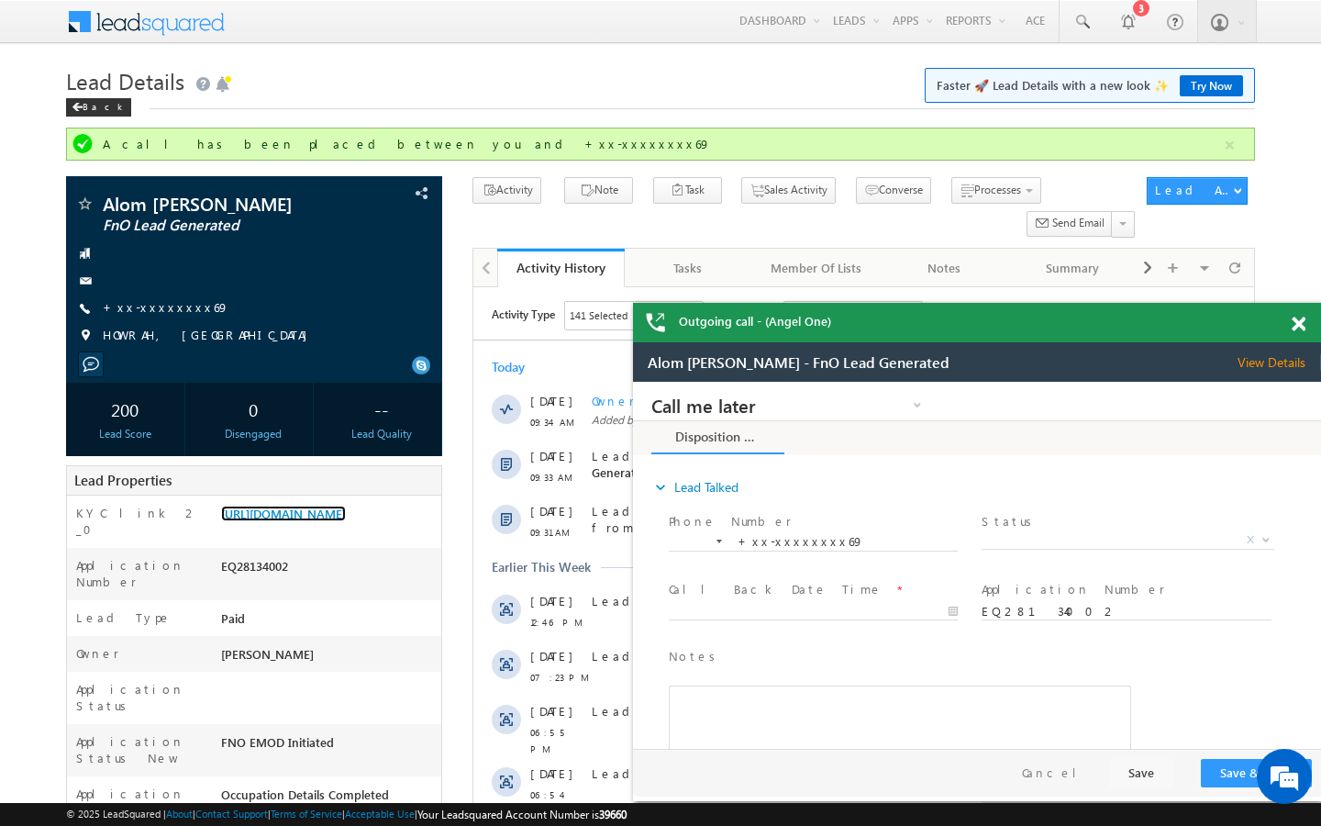
scroll to position [6963, 0]
click at [0, 0] on span at bounding box center [0, 0] width 0 height 0
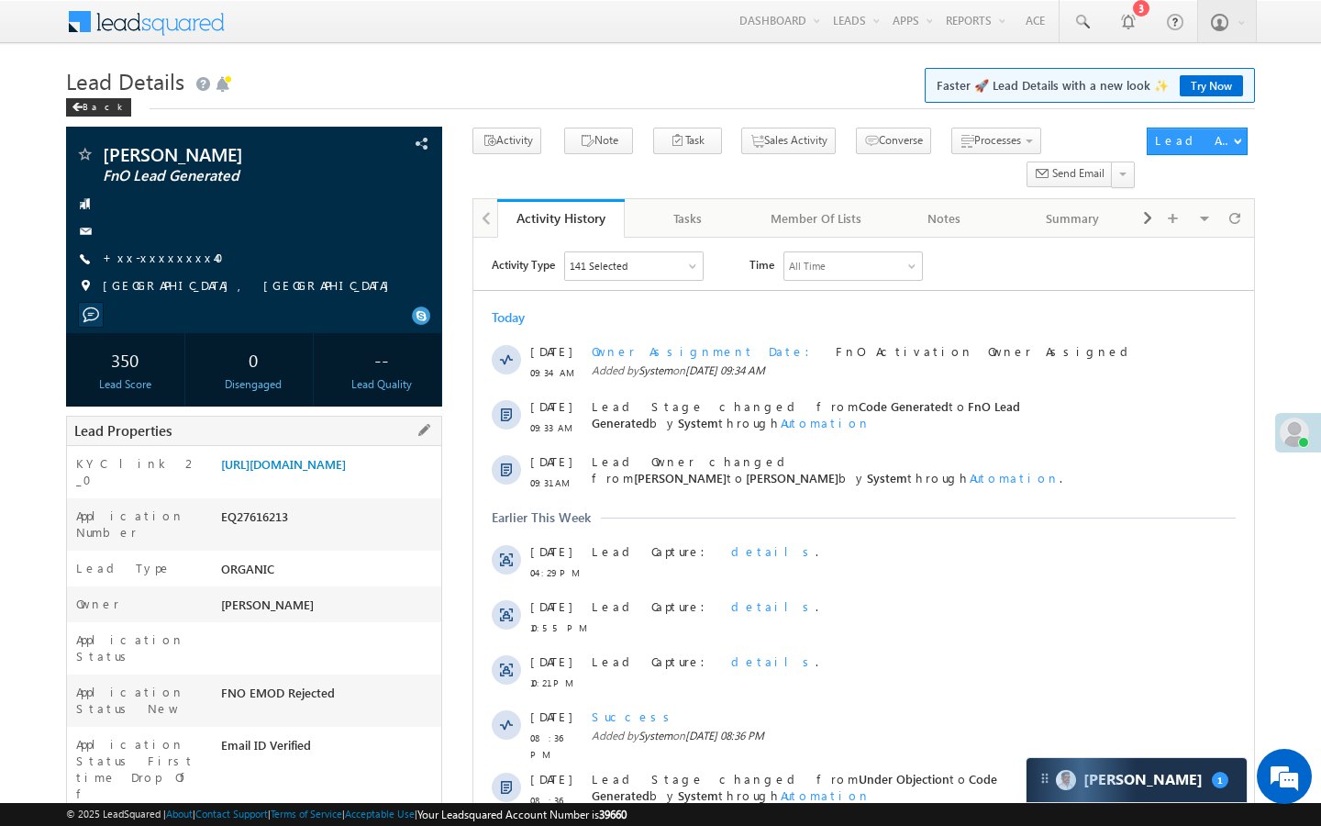
drag, startPoint x: 219, startPoint y: 763, endPoint x: 336, endPoint y: 763, distance: 116.5
click at [336, 821] on div "AAAD995935" at bounding box center [329, 834] width 225 height 26
copy div "AAAD995935"
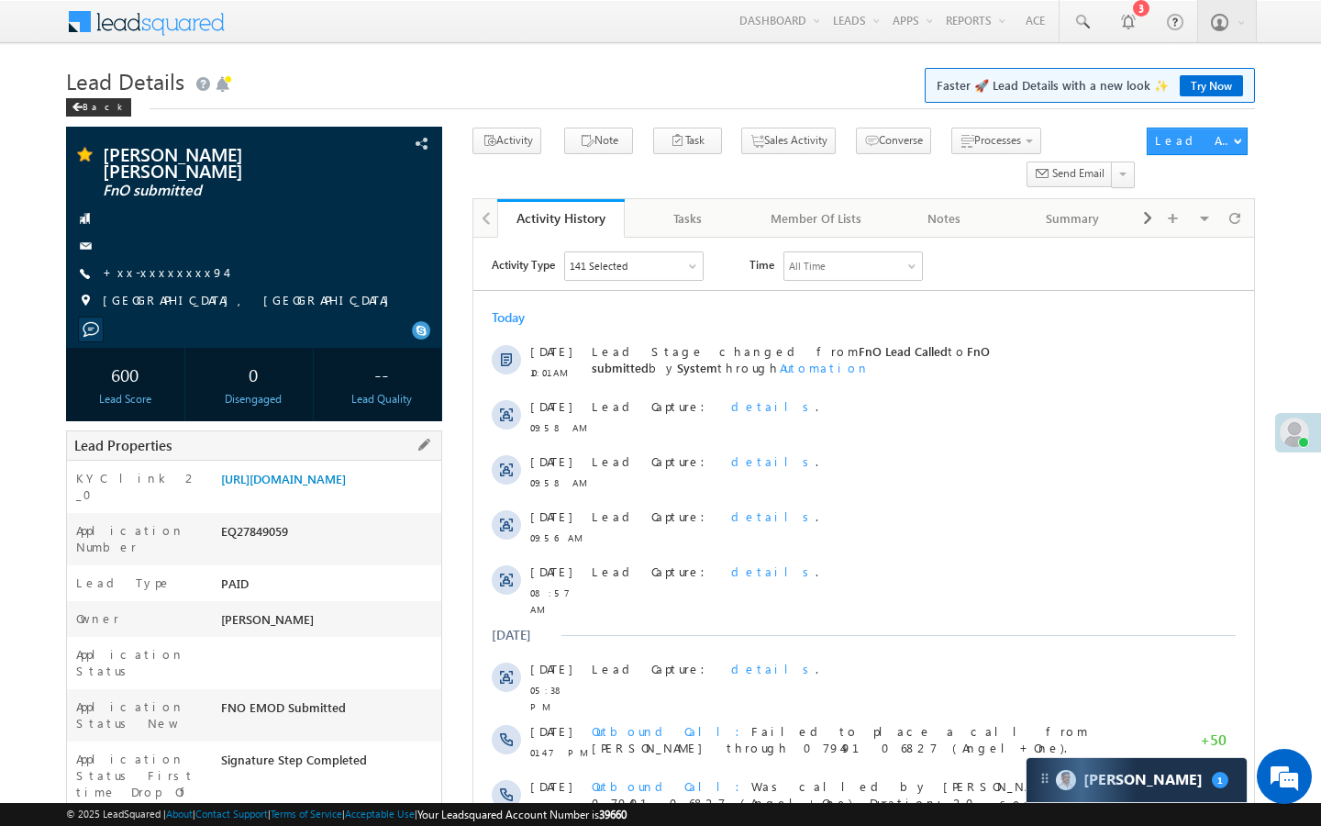
drag, startPoint x: 220, startPoint y: 779, endPoint x: 310, endPoint y: 778, distance: 89.9
copy div "AABM449661"
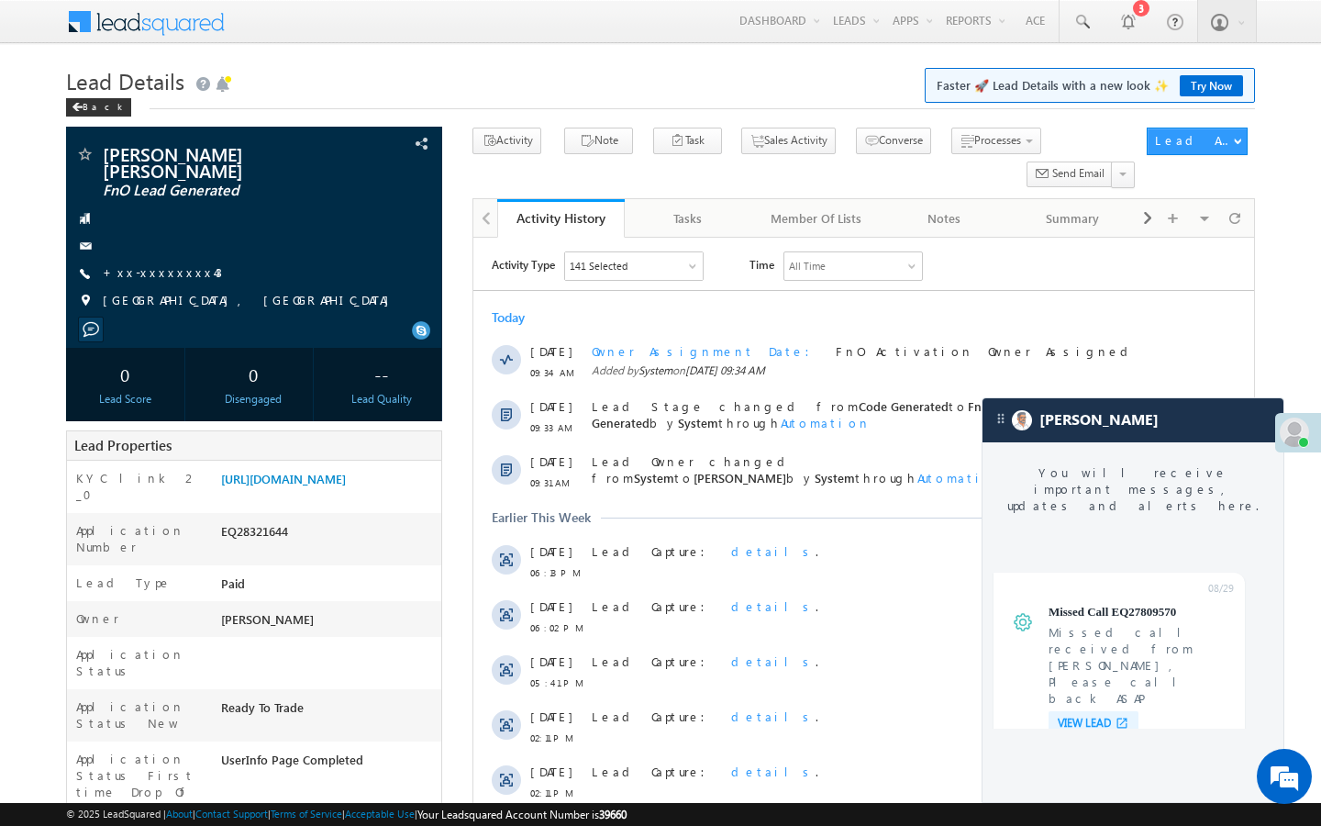
scroll to position [6963, 0]
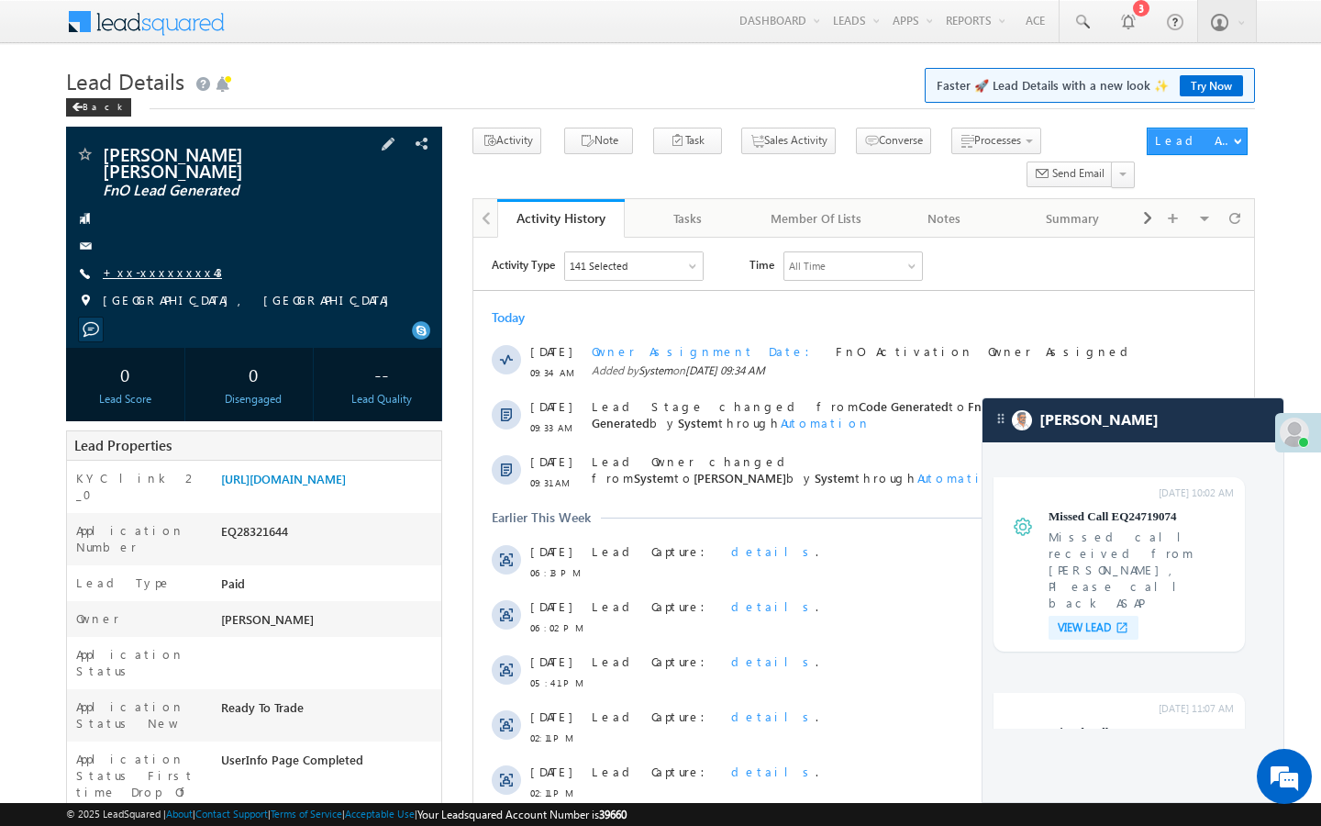
click at [181, 264] on link "+xx-xxxxxxxx43" at bounding box center [162, 272] width 119 height 16
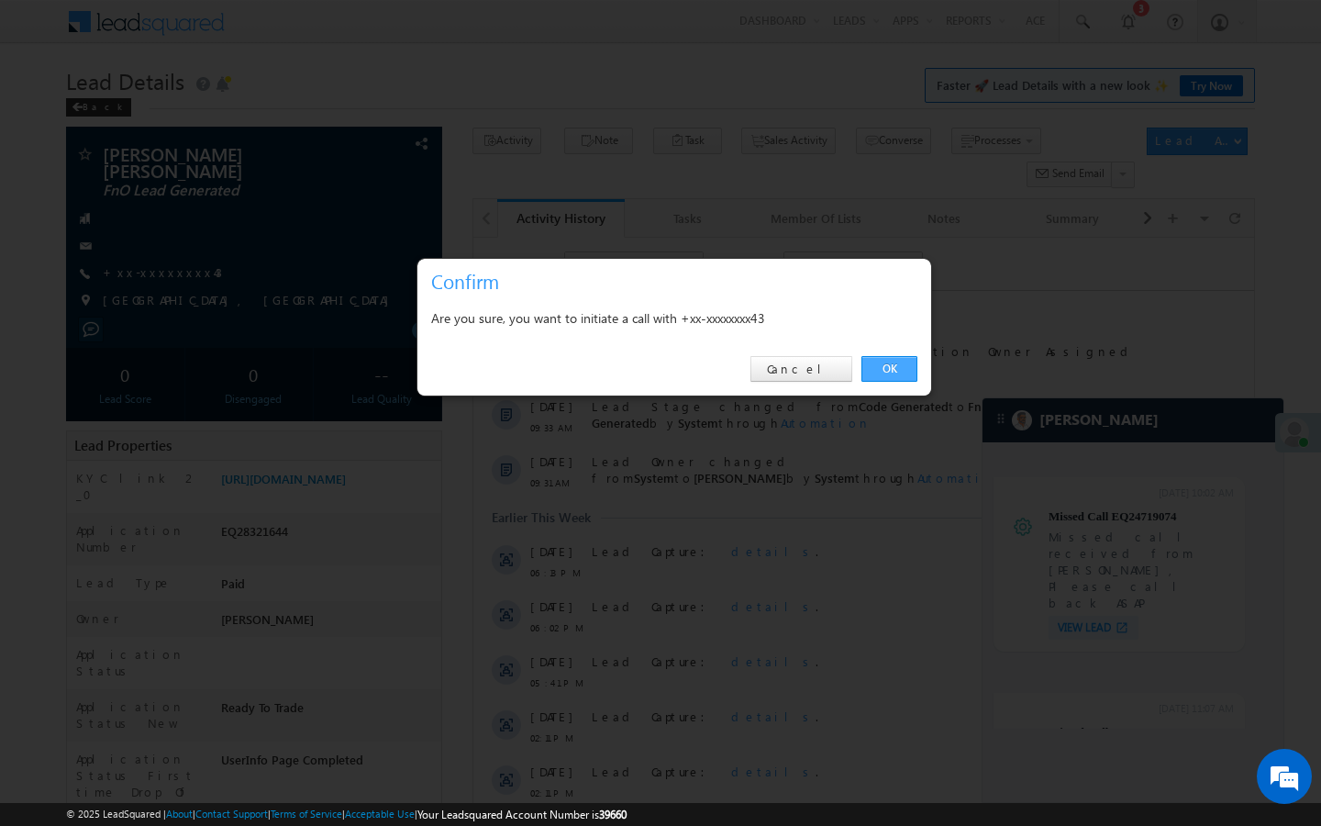
drag, startPoint x: 902, startPoint y: 368, endPoint x: 147, endPoint y: 224, distance: 768.8
click at [902, 368] on link "OK" at bounding box center [890, 369] width 56 height 26
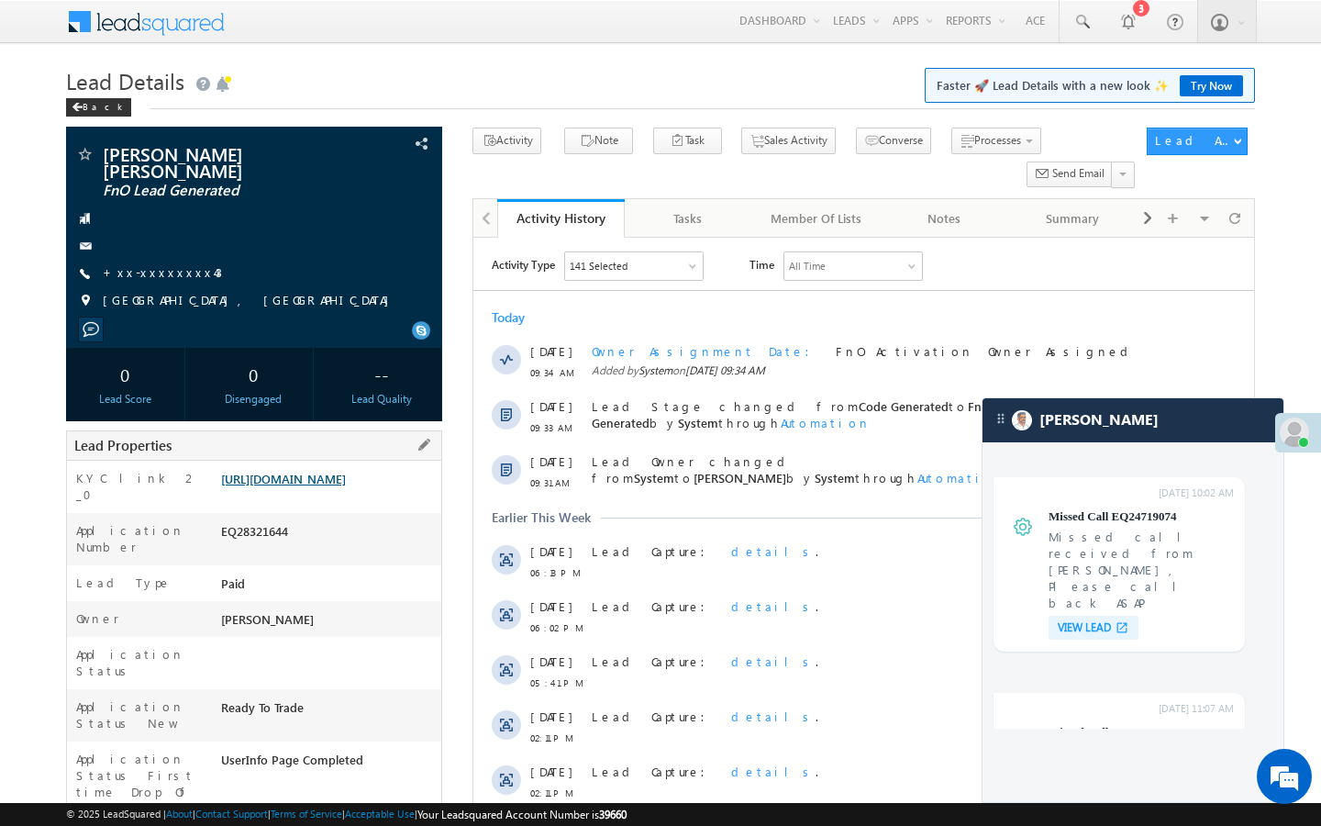
click at [346, 471] on link "[URL][DOMAIN_NAME]" at bounding box center [283, 479] width 125 height 16
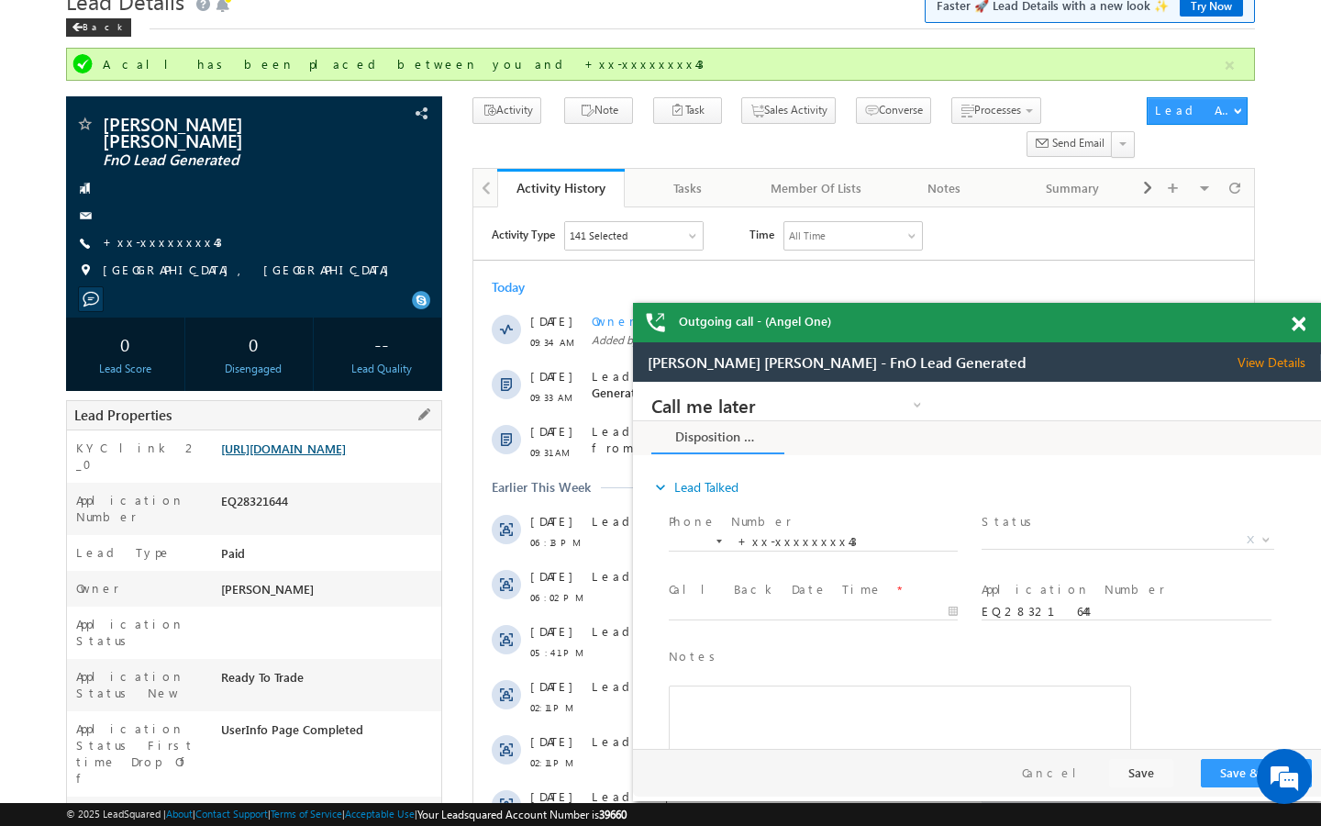
scroll to position [0, 0]
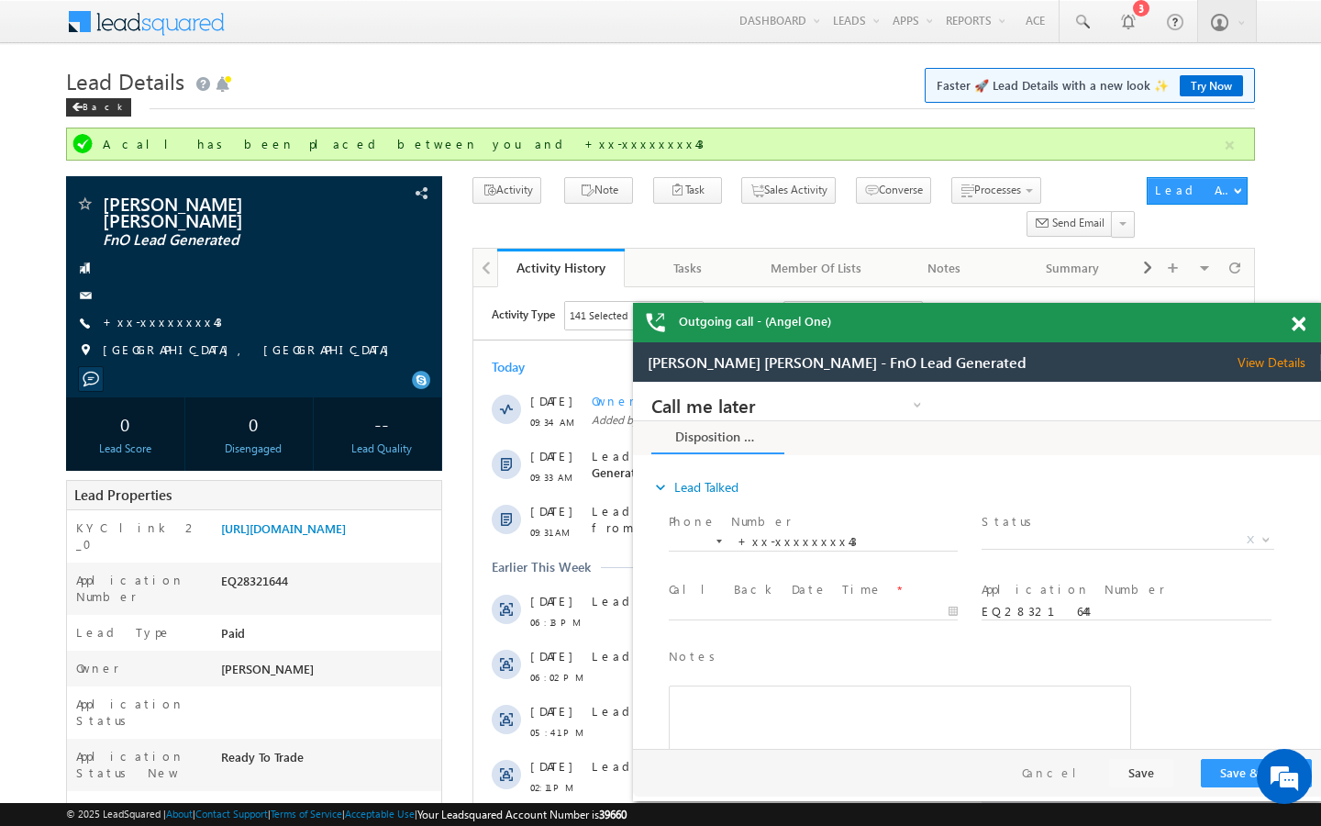
click at [0, 0] on div "[PERSON_NAME] [PERSON_NAME] FnO Lead Generated" at bounding box center [0, 0] width 0 height 0
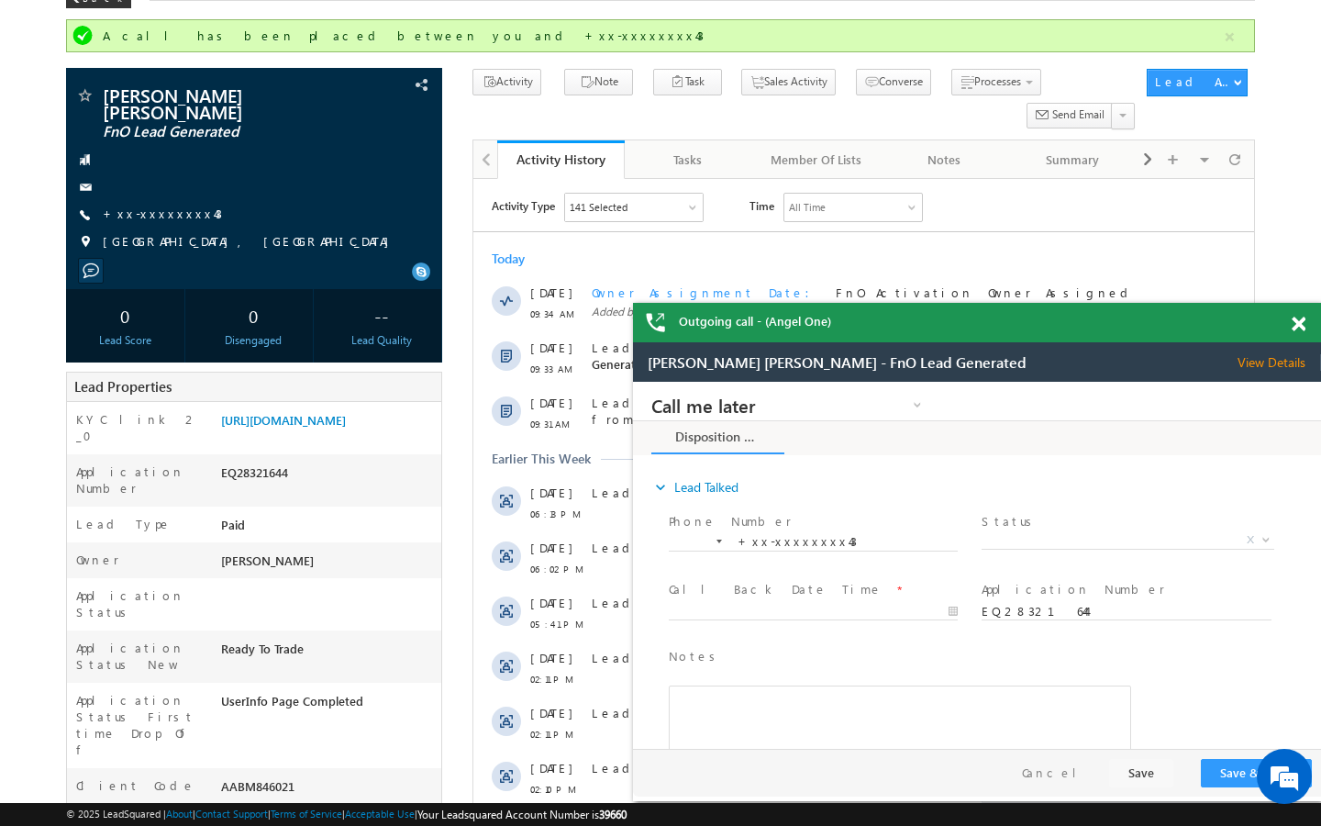
scroll to position [110, 0]
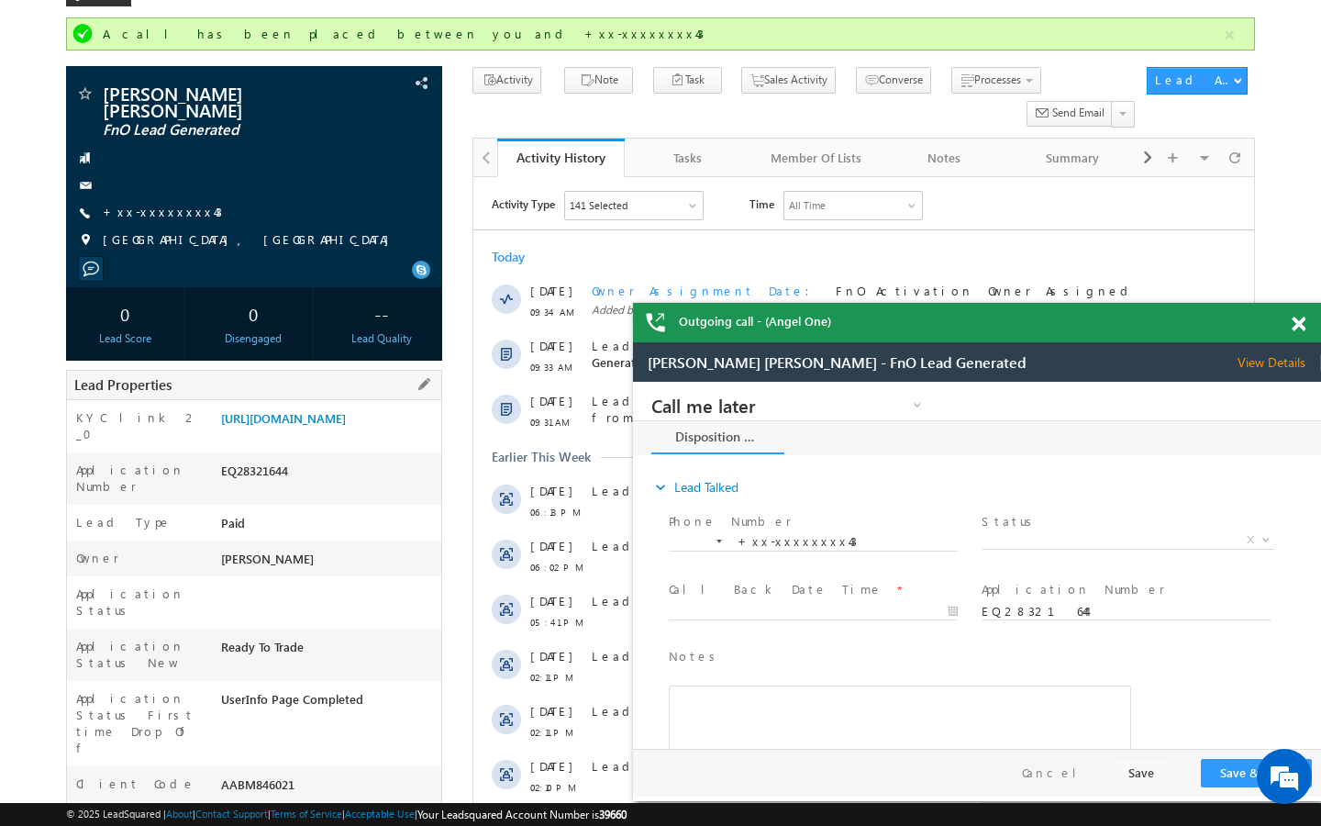
drag, startPoint x: 217, startPoint y: 701, endPoint x: 303, endPoint y: 701, distance: 86.3
click at [0, 0] on div "AABM846021" at bounding box center [0, 0] width 0 height 0
copy div "AABM846021"
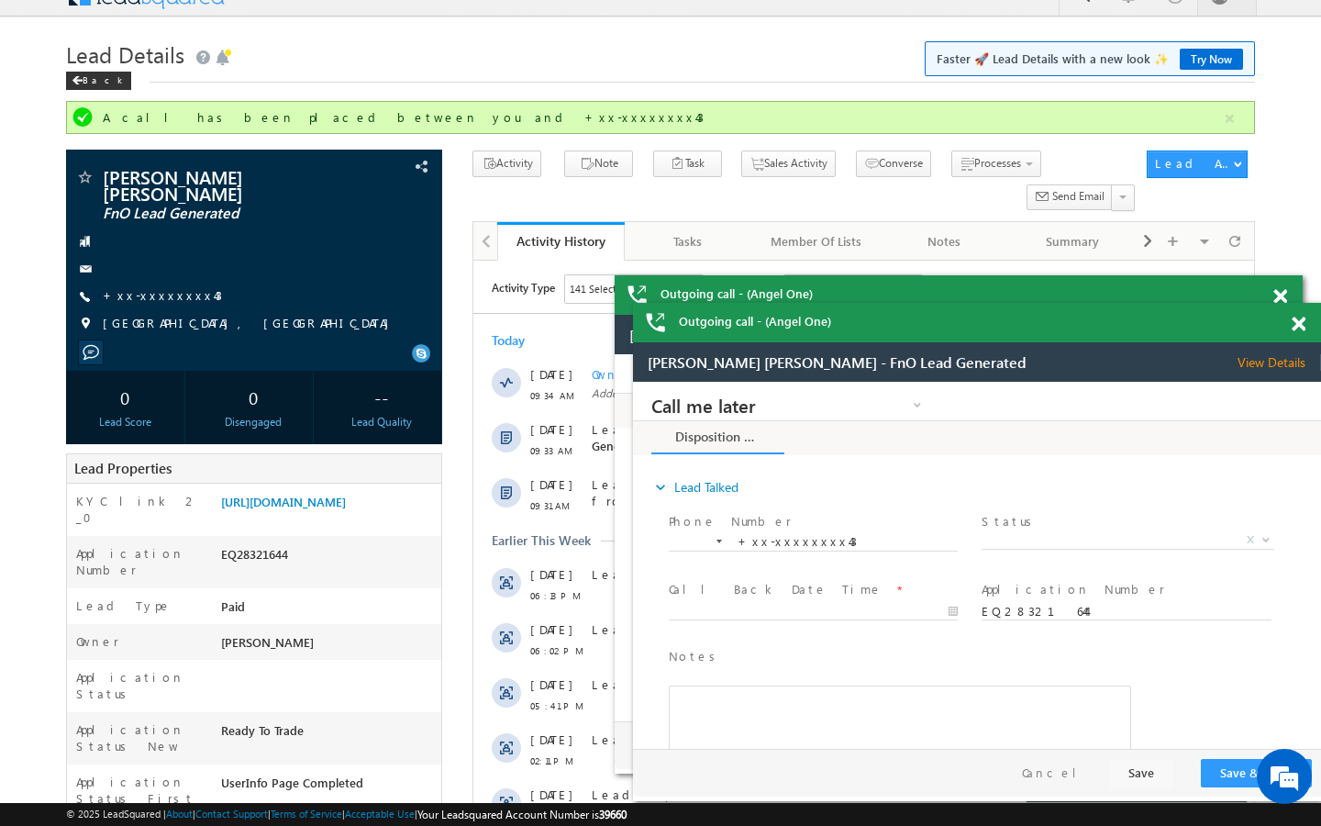
scroll to position [0, 0]
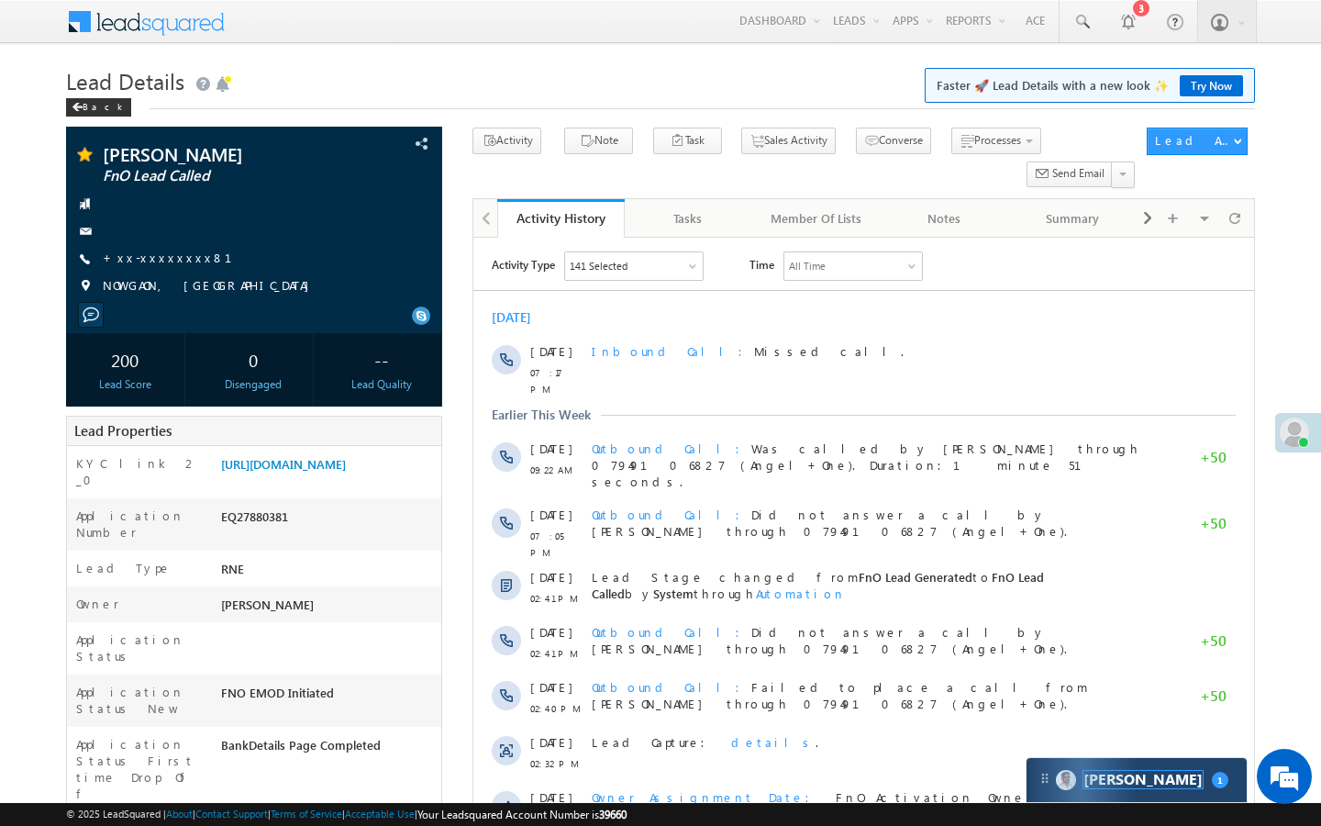
click at [1109, 782] on span "[PERSON_NAME]" at bounding box center [1143, 779] width 119 height 17
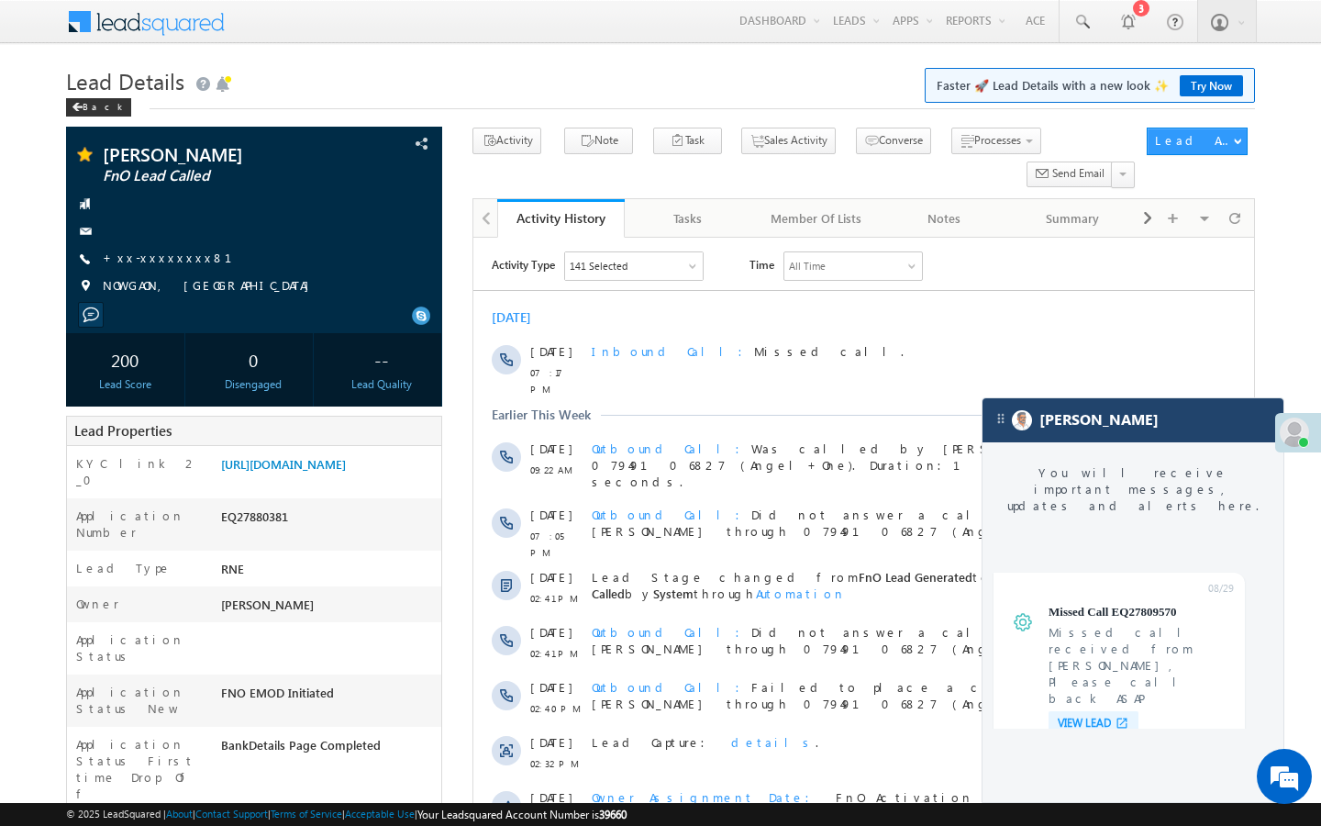
scroll to position [6963, 0]
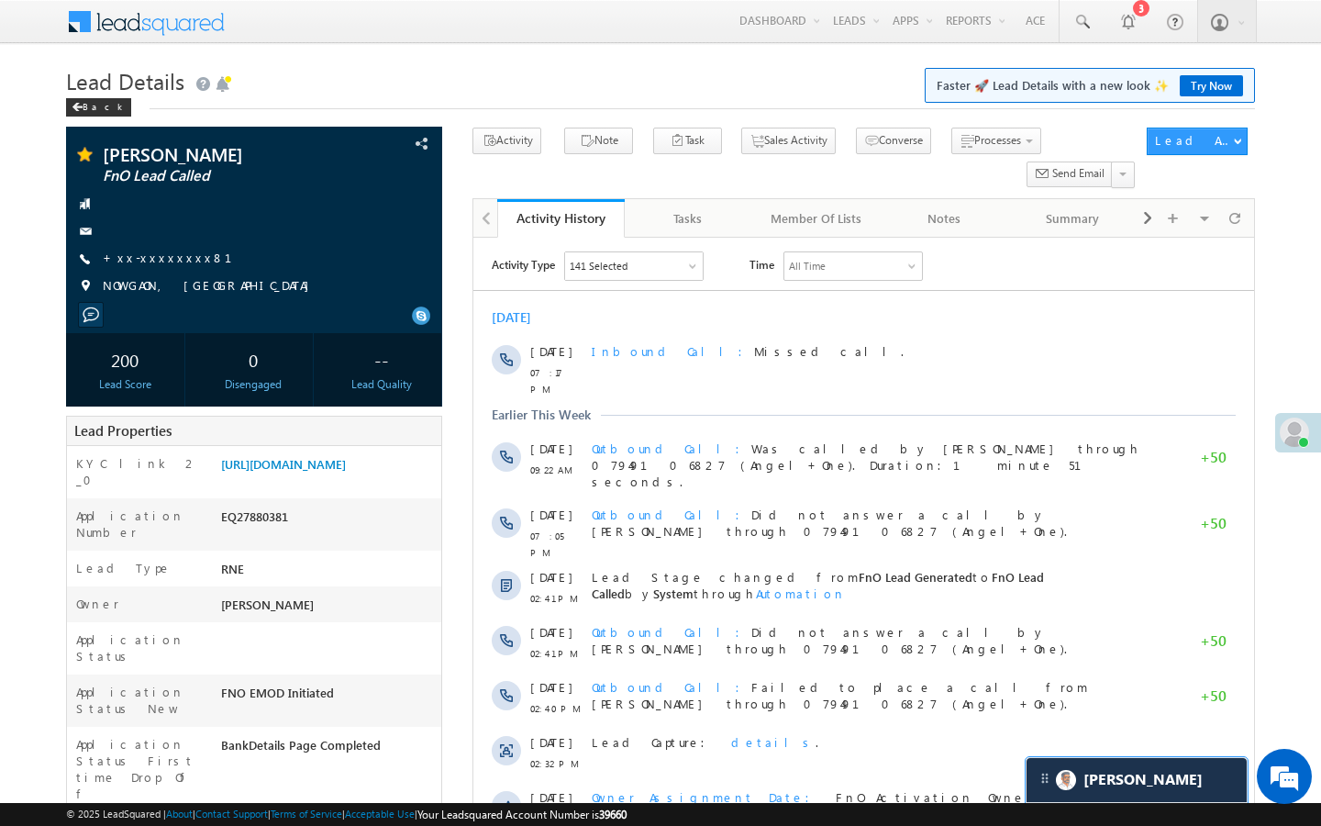
scroll to position [7067, 0]
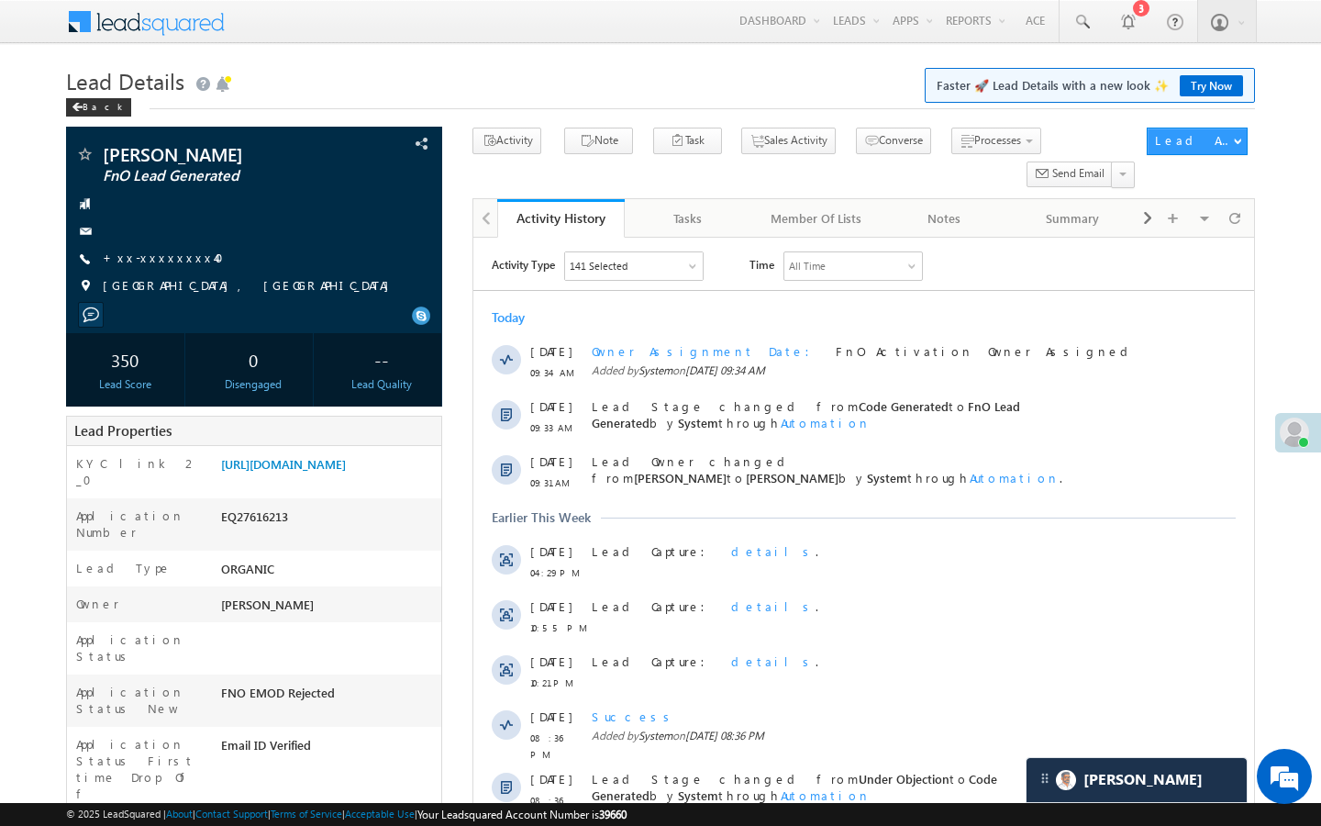
scroll to position [7067, 0]
click at [161, 251] on link "+xx-xxxxxxxx40" at bounding box center [169, 258] width 132 height 16
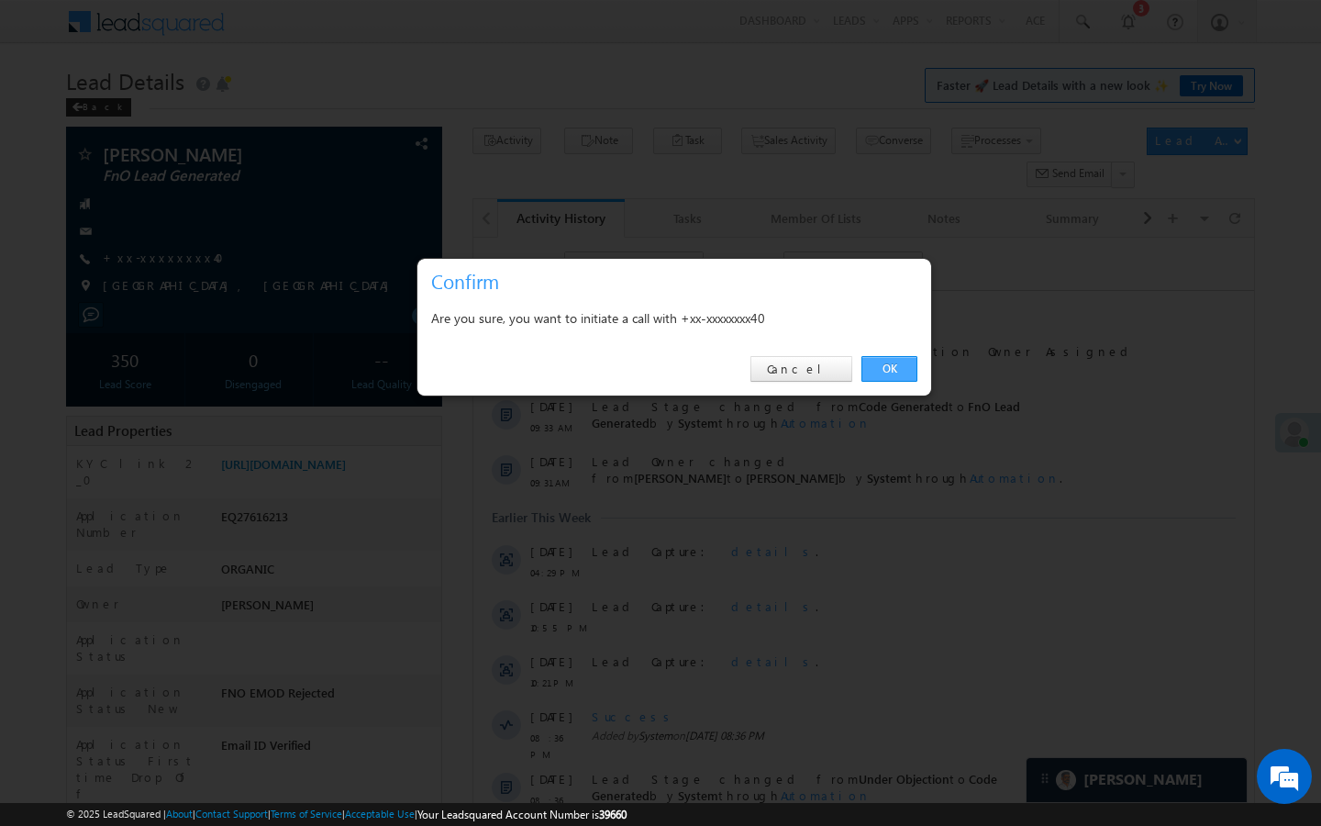
drag, startPoint x: 896, startPoint y: 371, endPoint x: 417, endPoint y: 151, distance: 526.8
click at [896, 371] on link "OK" at bounding box center [890, 369] width 56 height 26
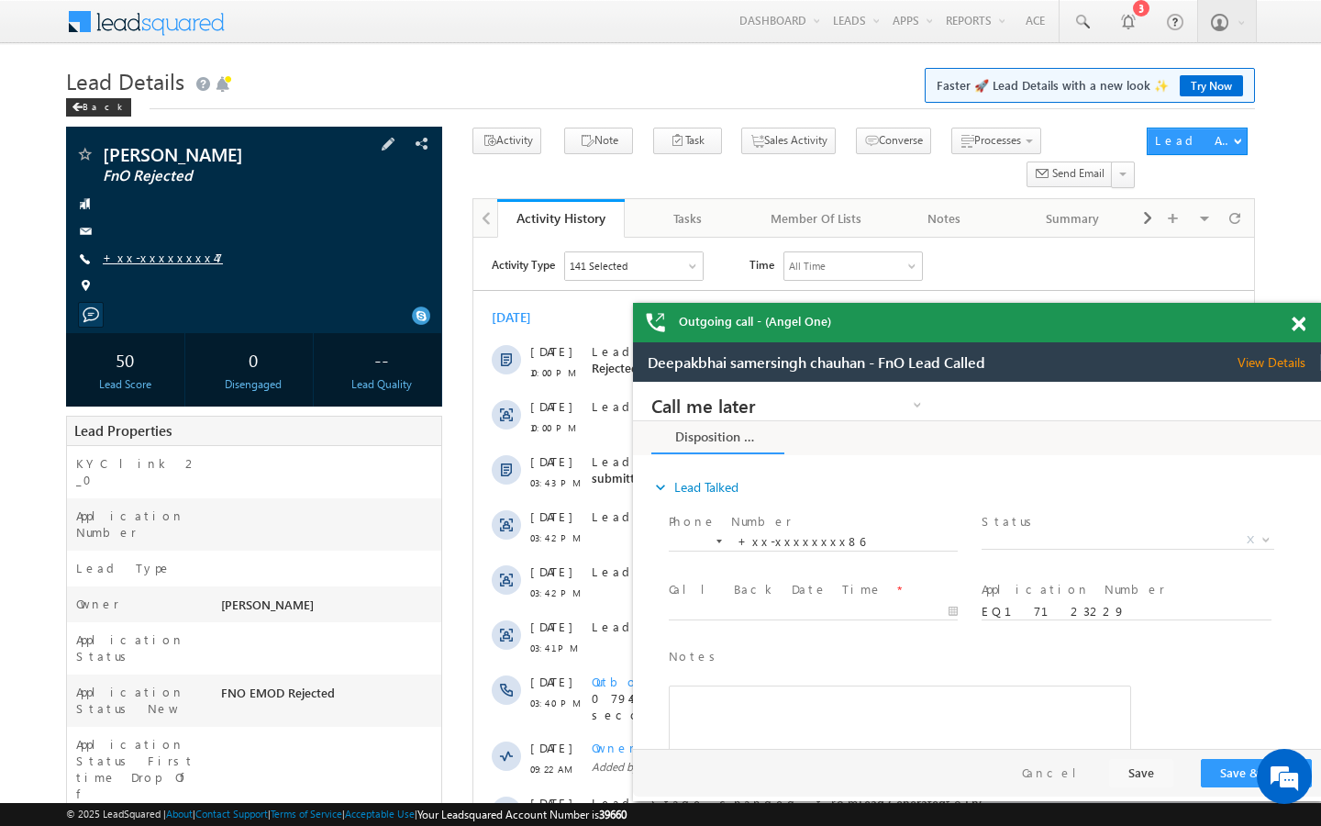
click at [162, 257] on link "+xx-xxxxxxxx47" at bounding box center [163, 258] width 120 height 16
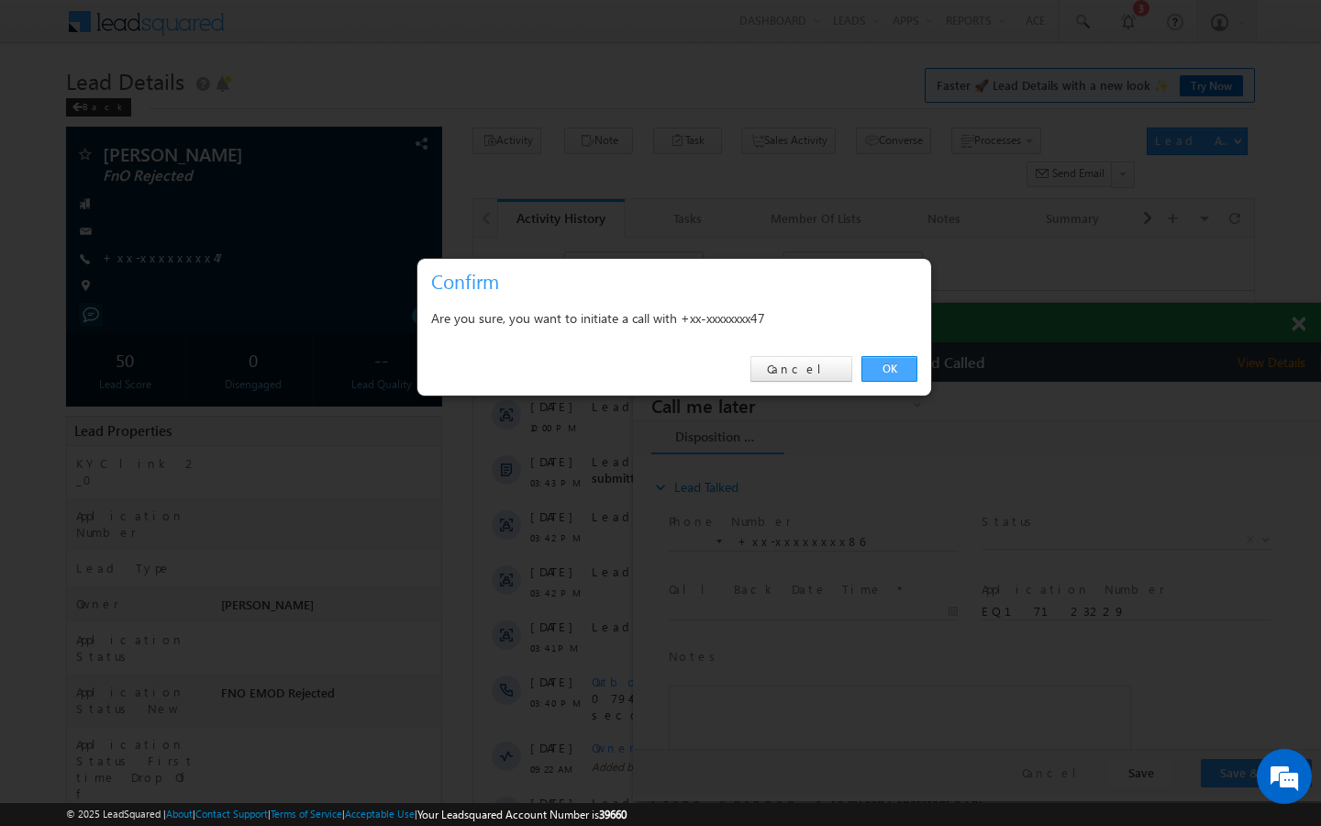
click at [879, 370] on link "OK" at bounding box center [890, 369] width 56 height 26
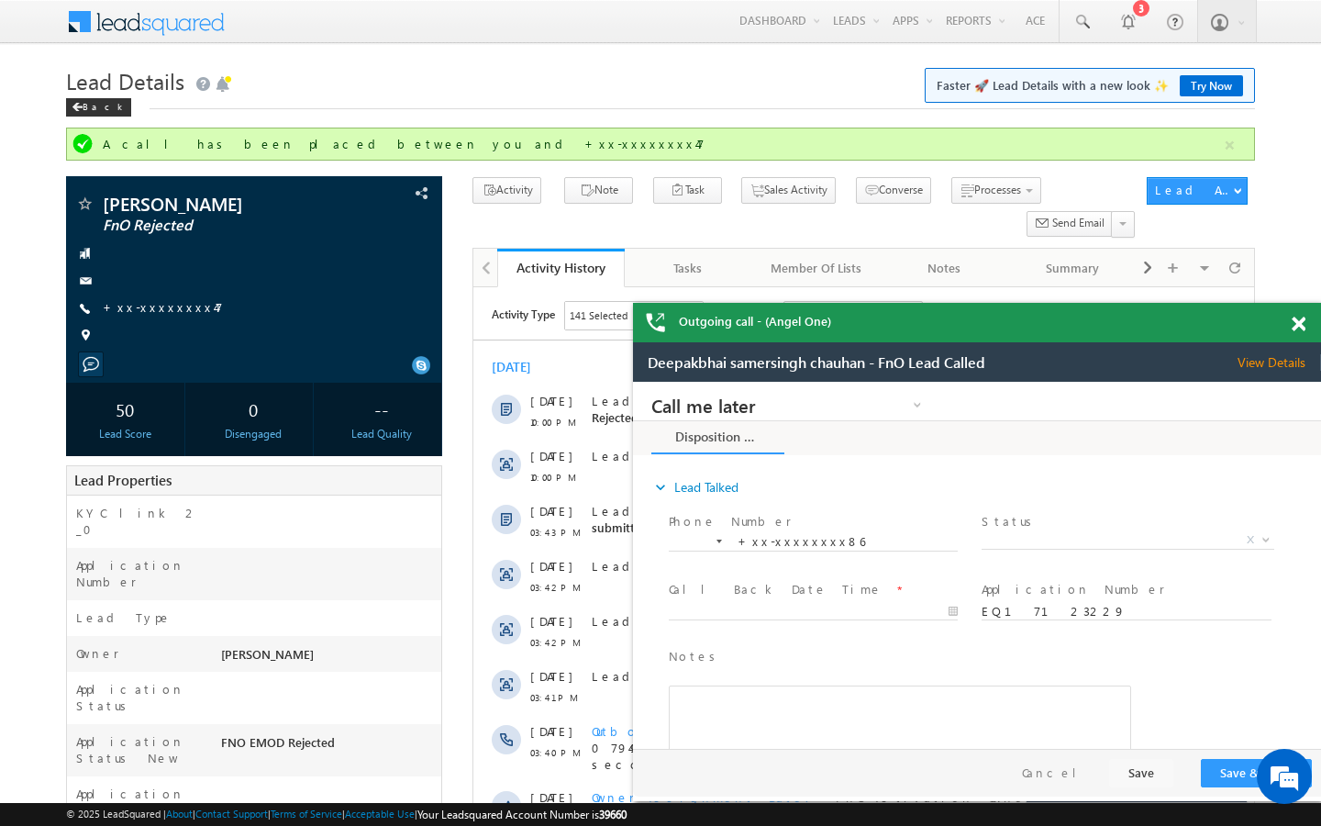
scroll to position [7067, 0]
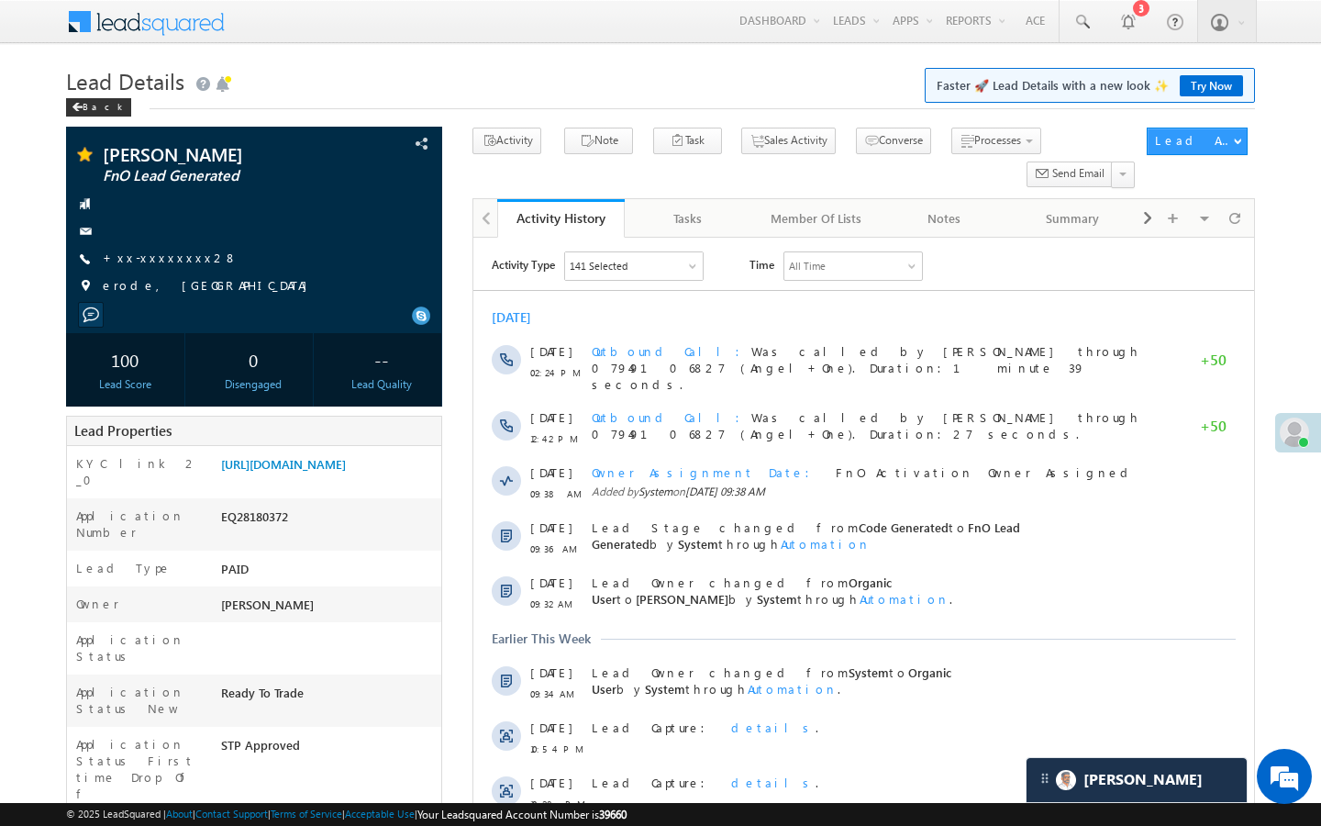
scroll to position [7067, 0]
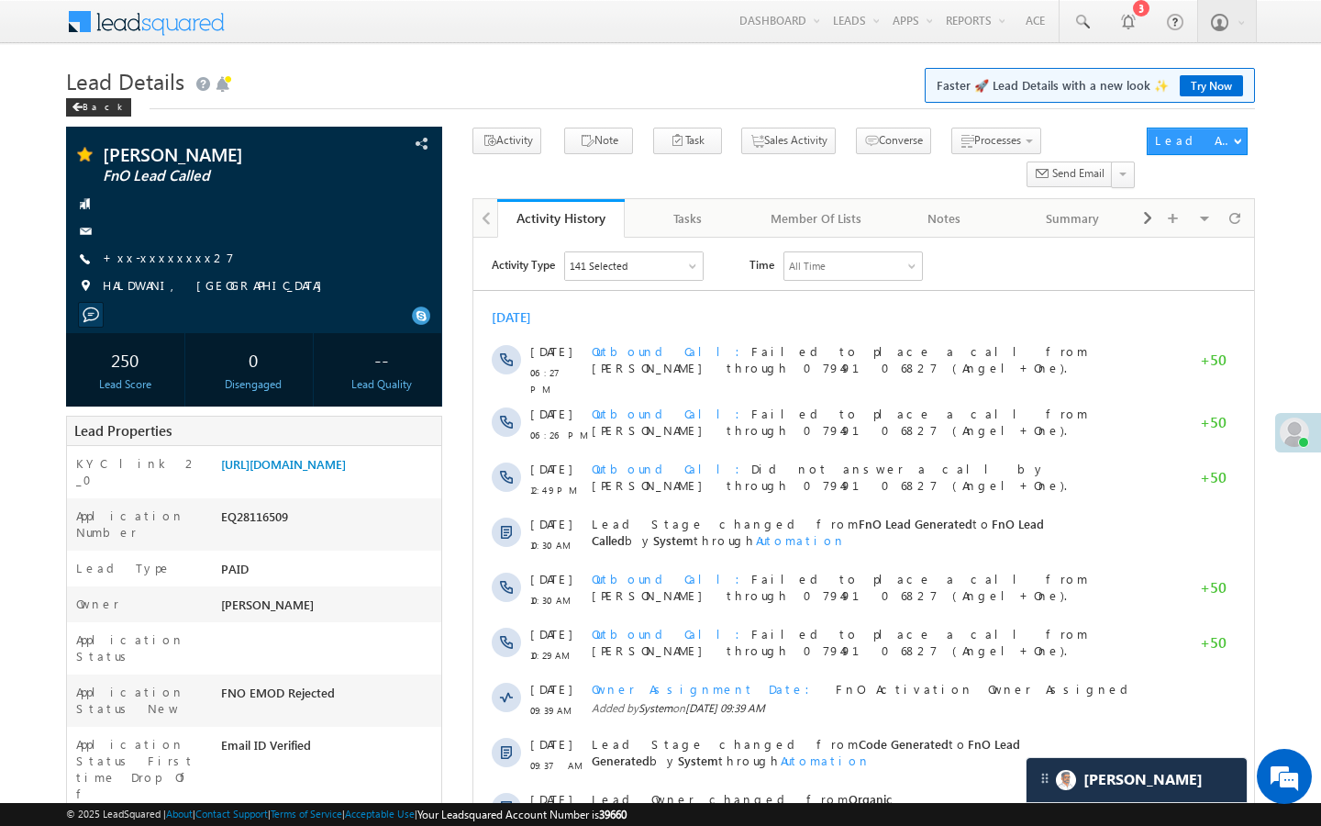
scroll to position [7067, 0]
click at [154, 267] on span "+xx-xxxxxxxx27" at bounding box center [168, 259] width 131 height 18
click at [140, 257] on link "+xx-xxxxxxxx27" at bounding box center [168, 258] width 131 height 16
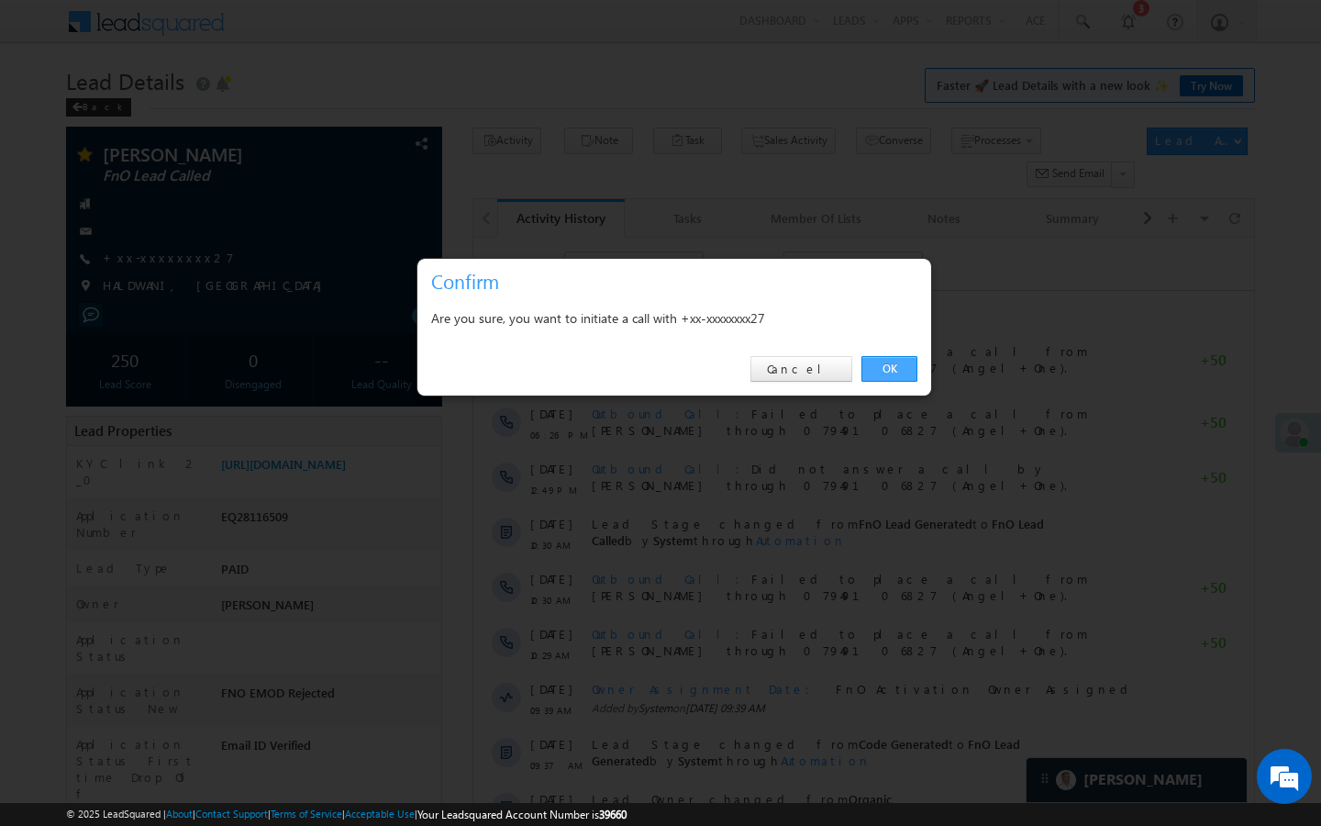
click at [897, 361] on link "OK" at bounding box center [890, 369] width 56 height 26
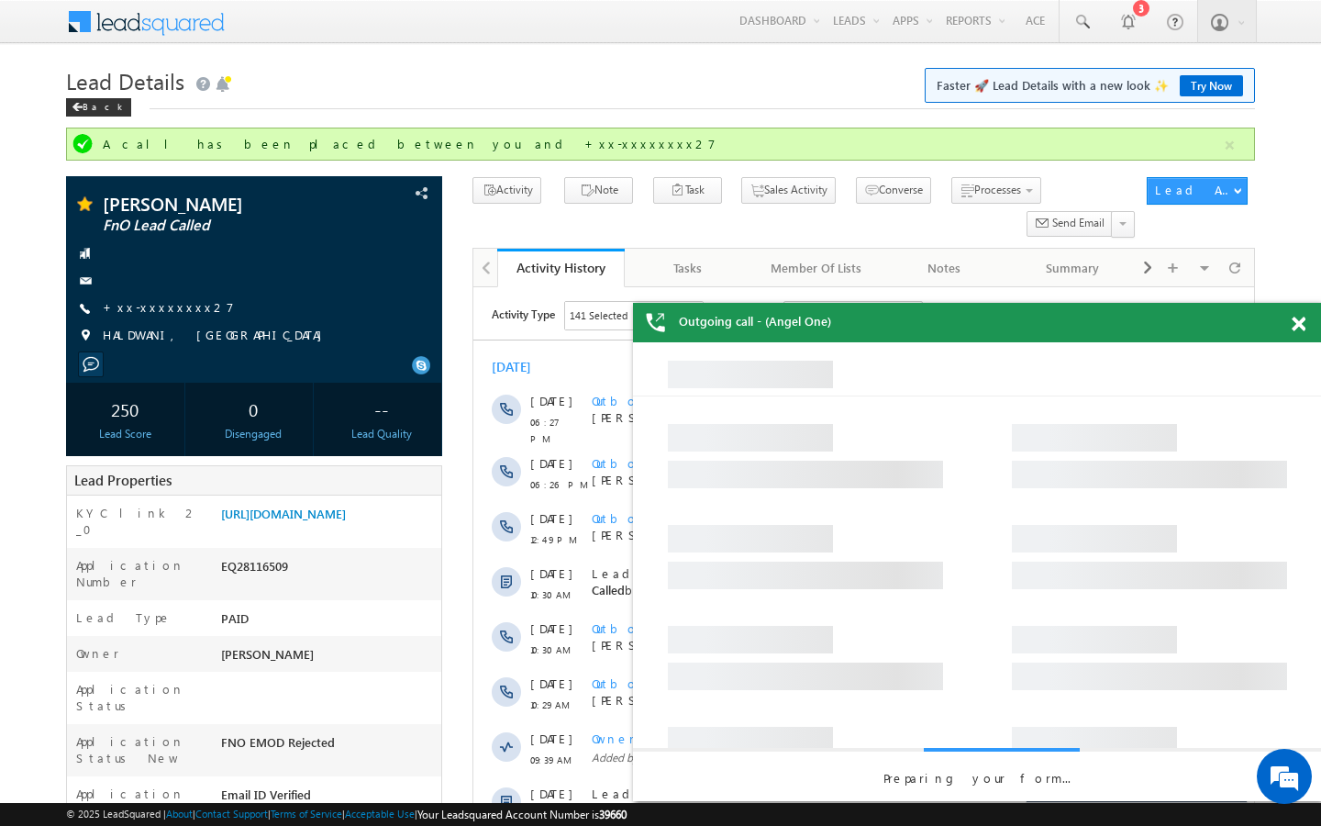
scroll to position [0, 0]
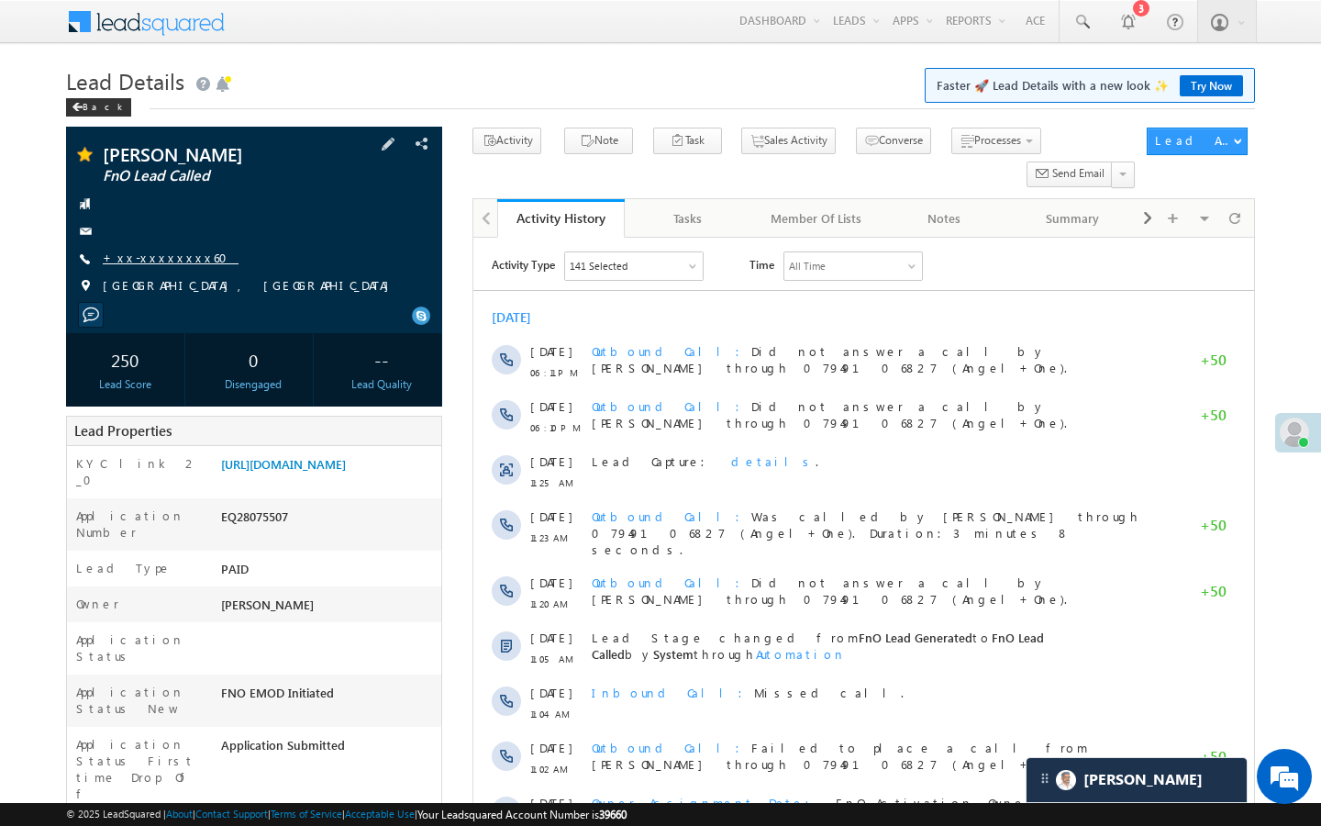
click at [152, 262] on link "+xx-xxxxxxxx60" at bounding box center [171, 258] width 136 height 16
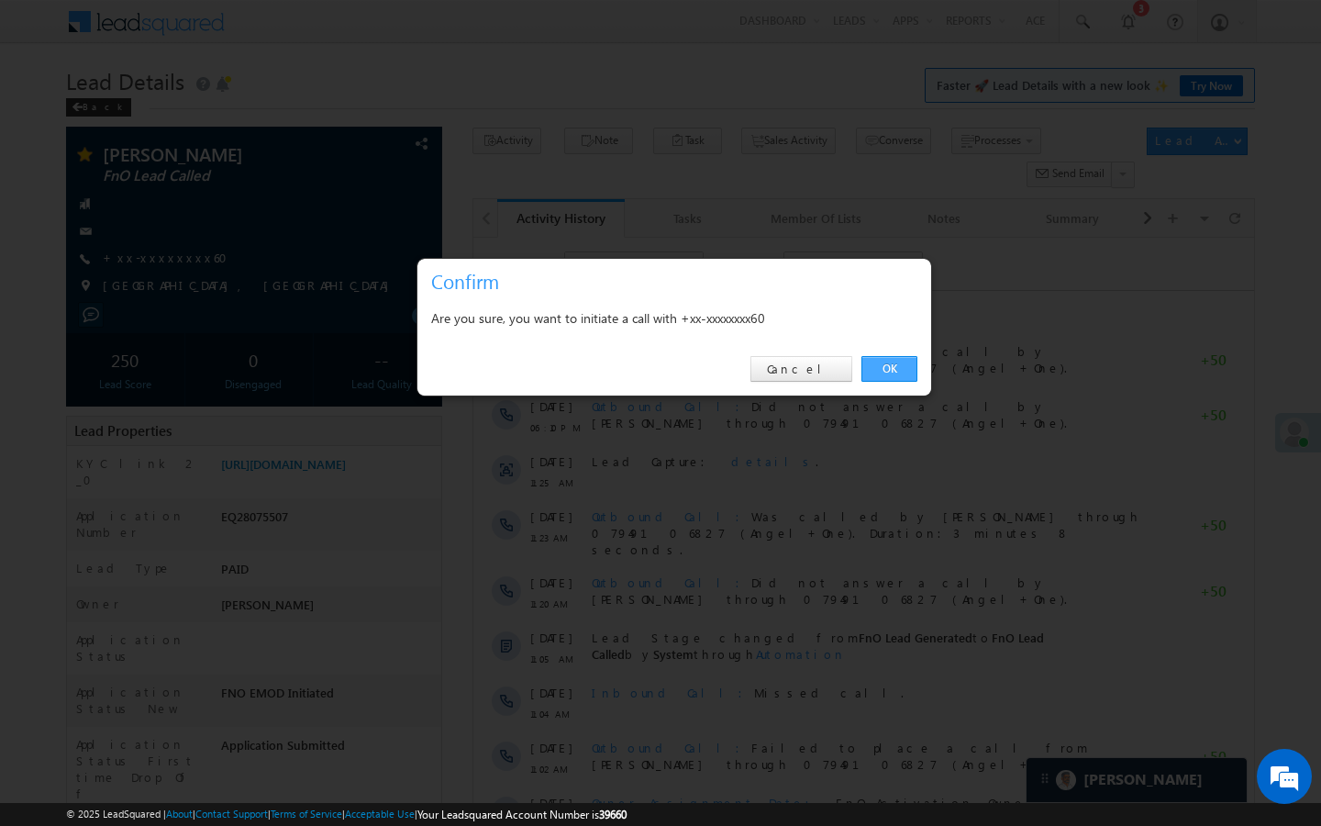
click at [887, 363] on link "OK" at bounding box center [890, 369] width 56 height 26
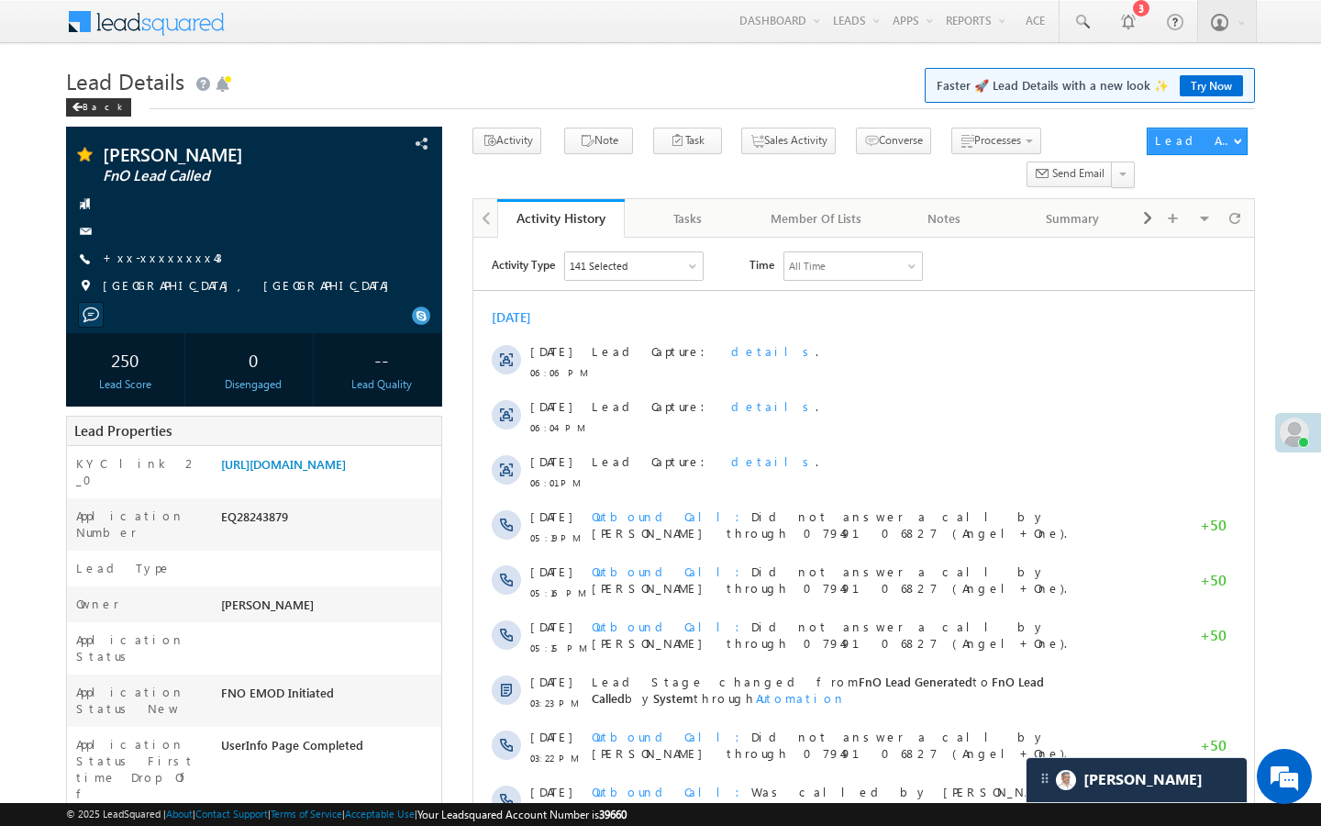
scroll to position [7067, 0]
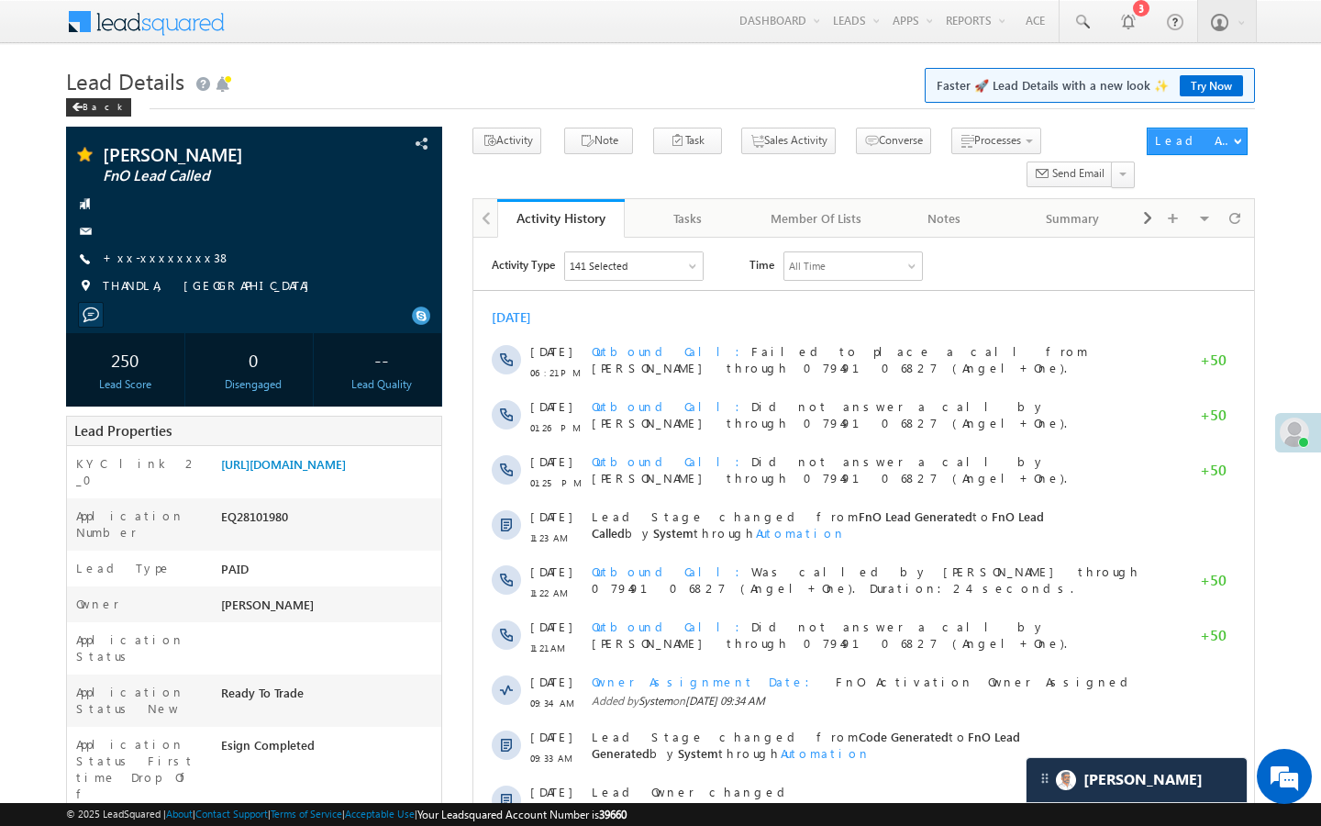
scroll to position [7067, 0]
click at [167, 257] on link "+xx-xxxxxxxx38" at bounding box center [167, 258] width 128 height 16
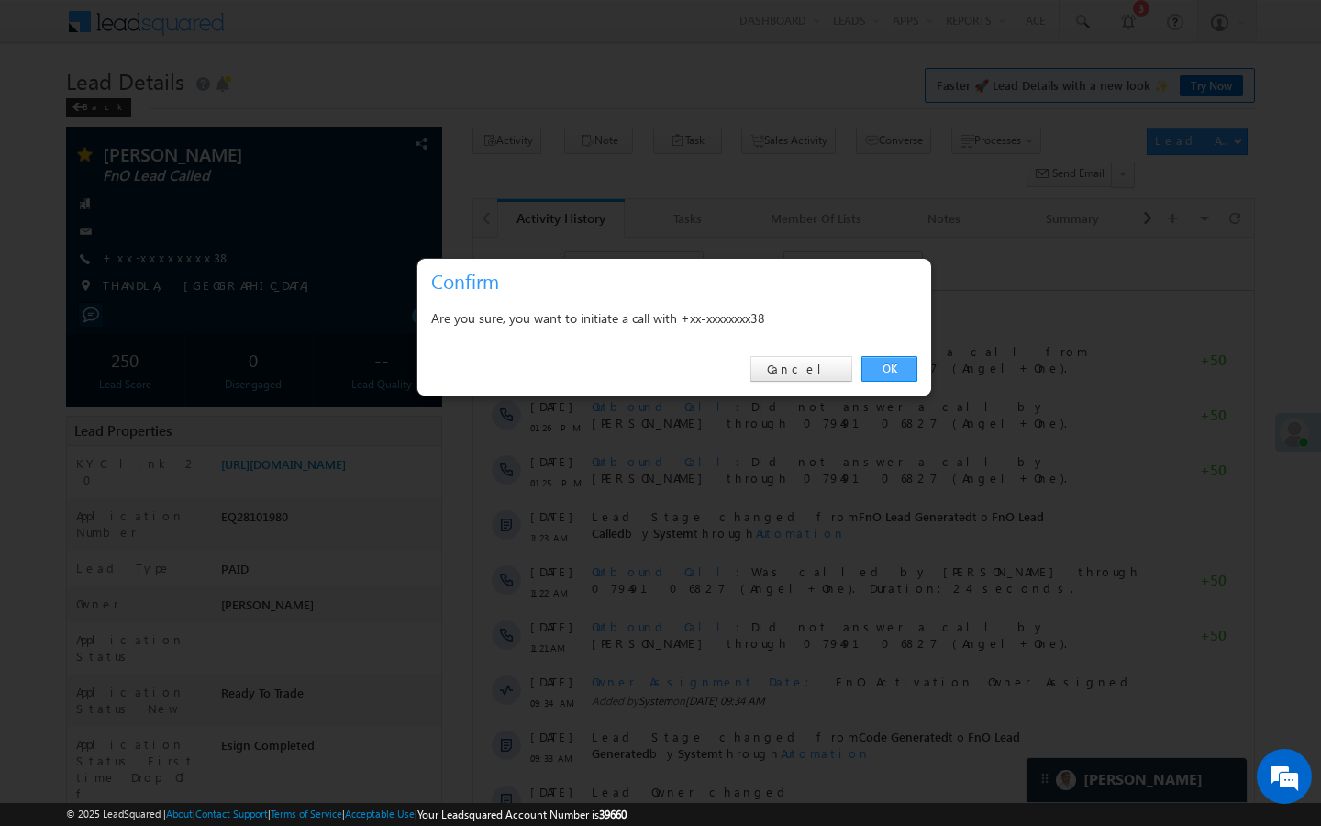
drag, startPoint x: 884, startPoint y: 372, endPoint x: 393, endPoint y: 132, distance: 546.2
click at [884, 372] on link "OK" at bounding box center [890, 369] width 56 height 26
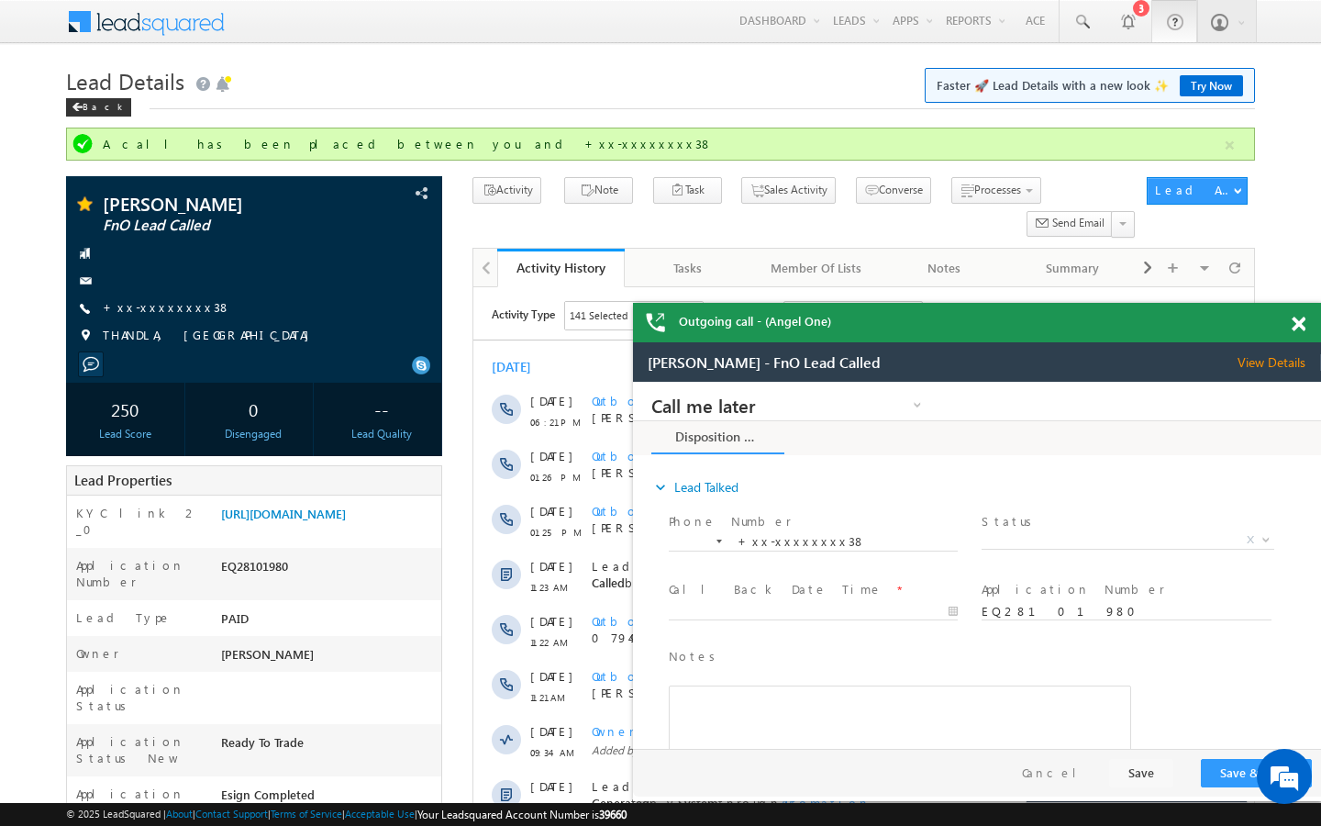
scroll to position [0, 0]
